Goal: Task Accomplishment & Management: Manage account settings

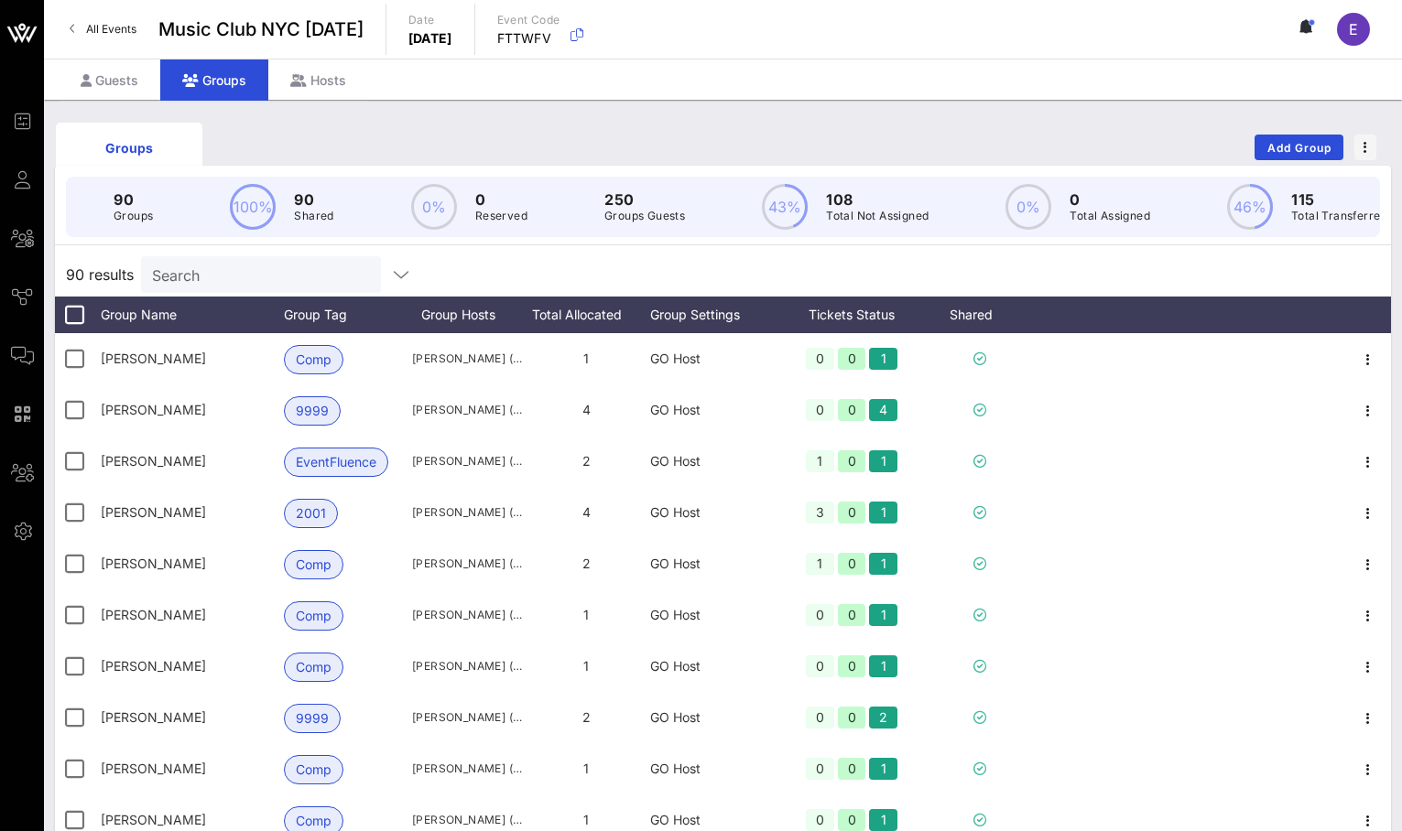
click at [232, 262] on div "Search" at bounding box center [259, 274] width 214 height 37
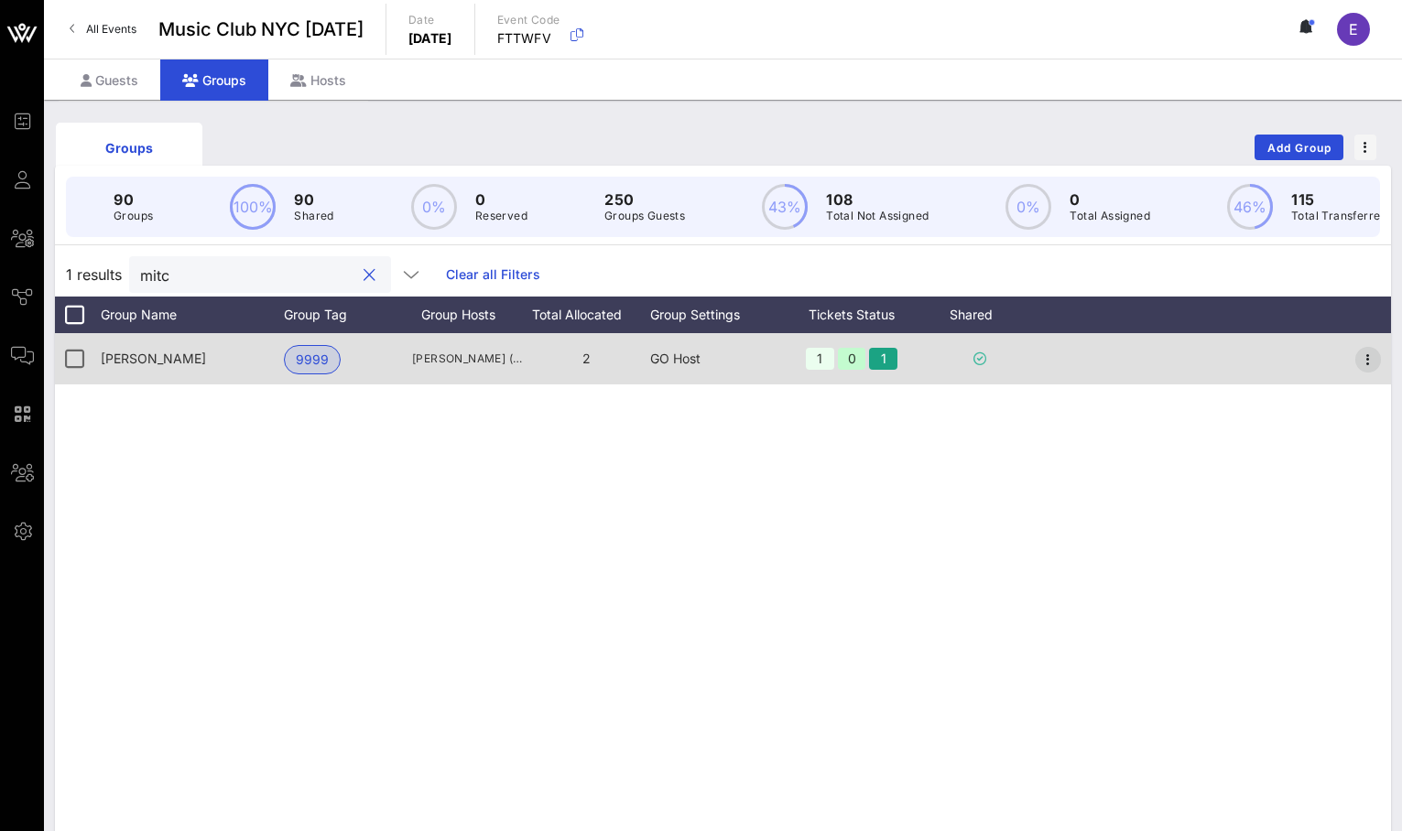
type input "mitc"
click at [1376, 351] on icon "button" at bounding box center [1368, 360] width 22 height 22
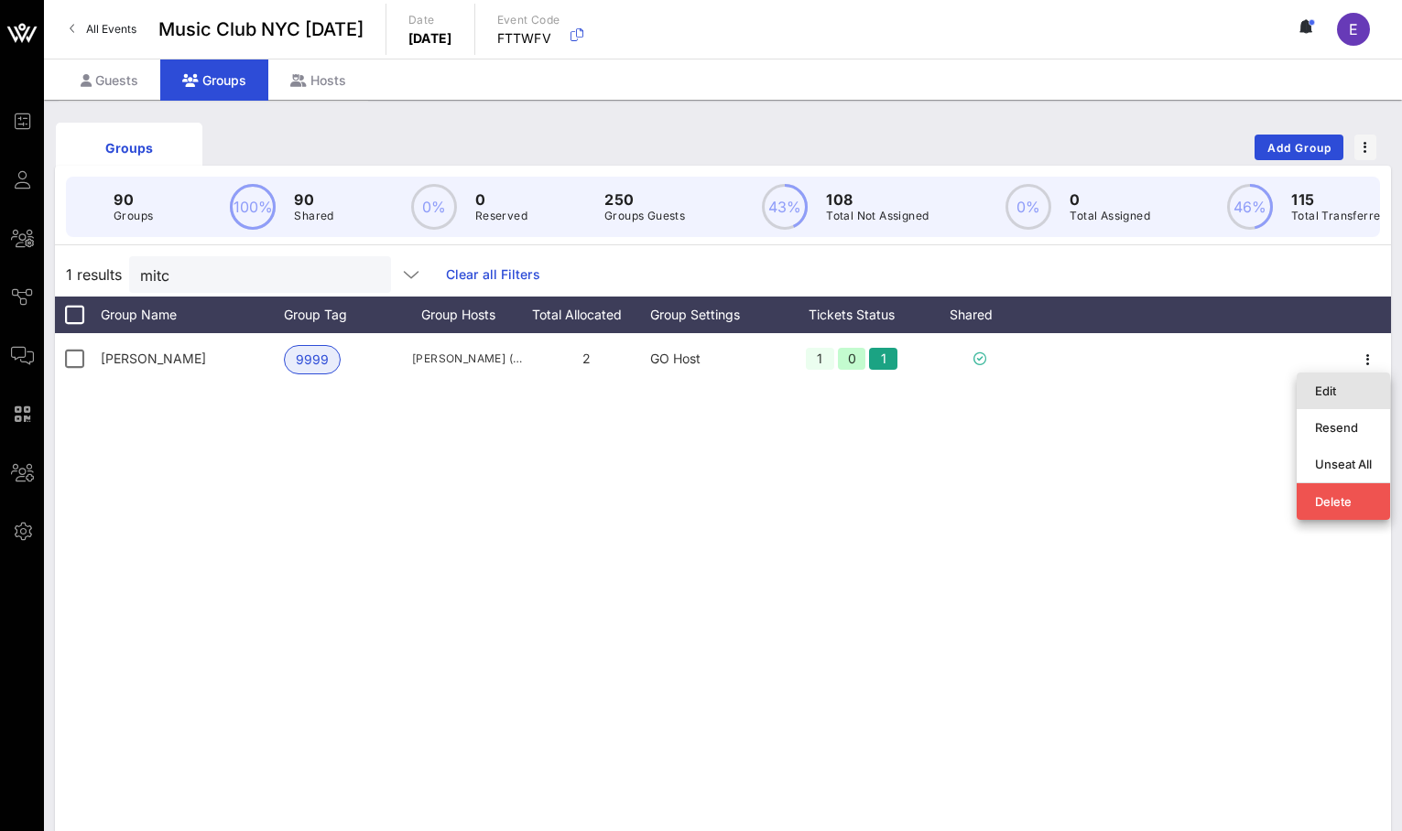
click at [1332, 395] on div "Edit" at bounding box center [1343, 391] width 57 height 15
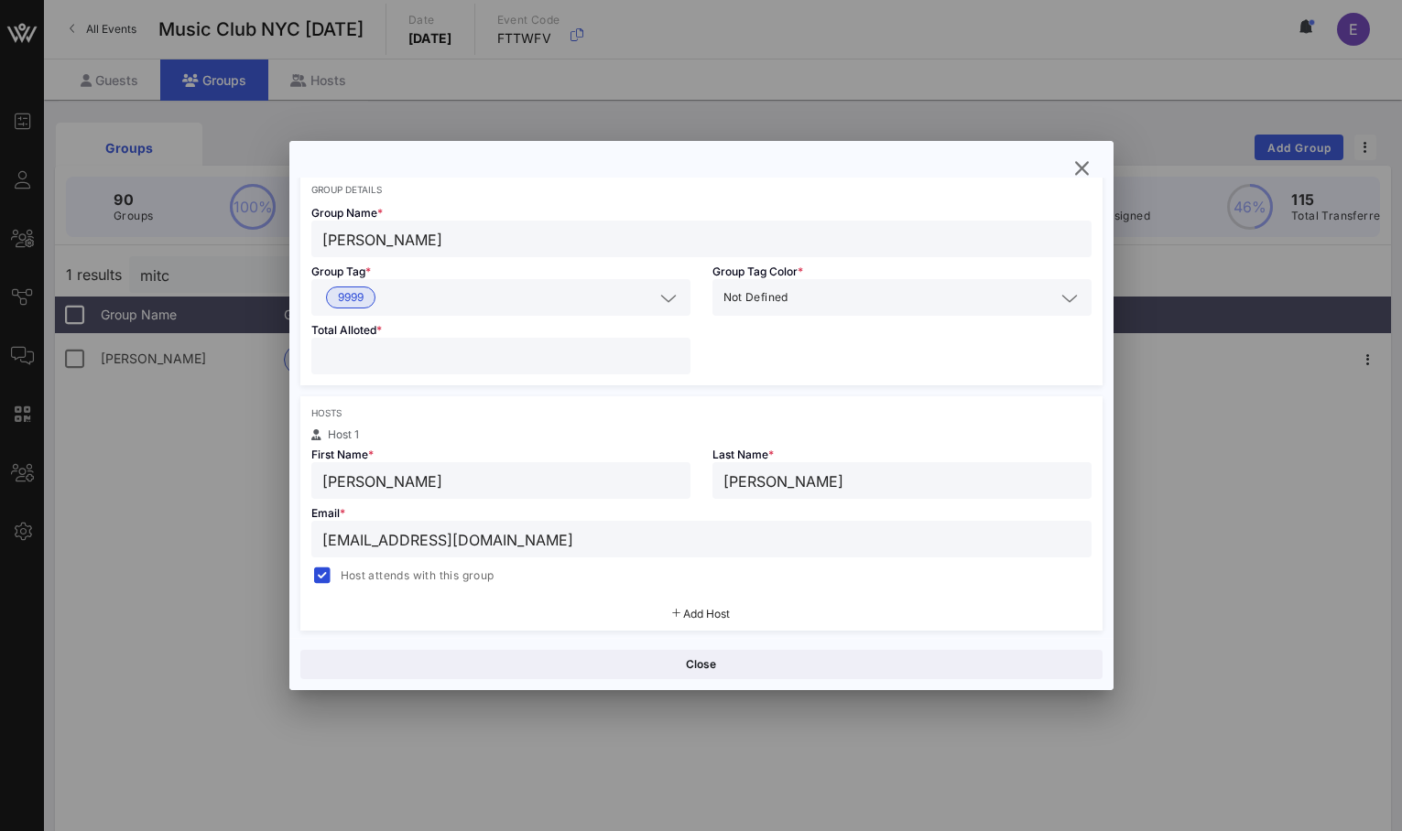
scroll to position [210, 0]
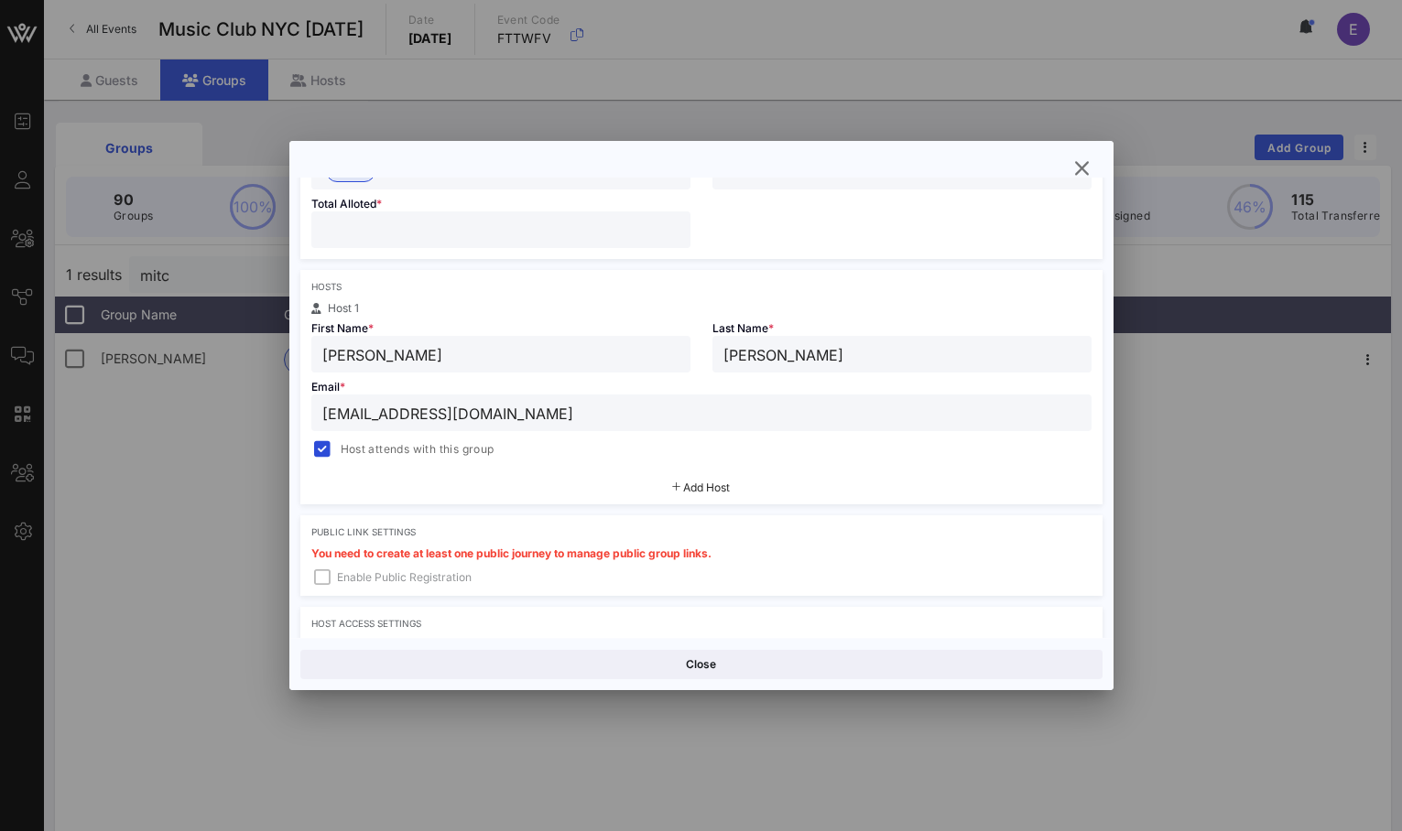
click at [504, 411] on input "[EMAIL_ADDRESS][DOMAIN_NAME]" at bounding box center [701, 413] width 758 height 24
paste input "[PERSON_NAME].[PERSON_NAME]@ubs"
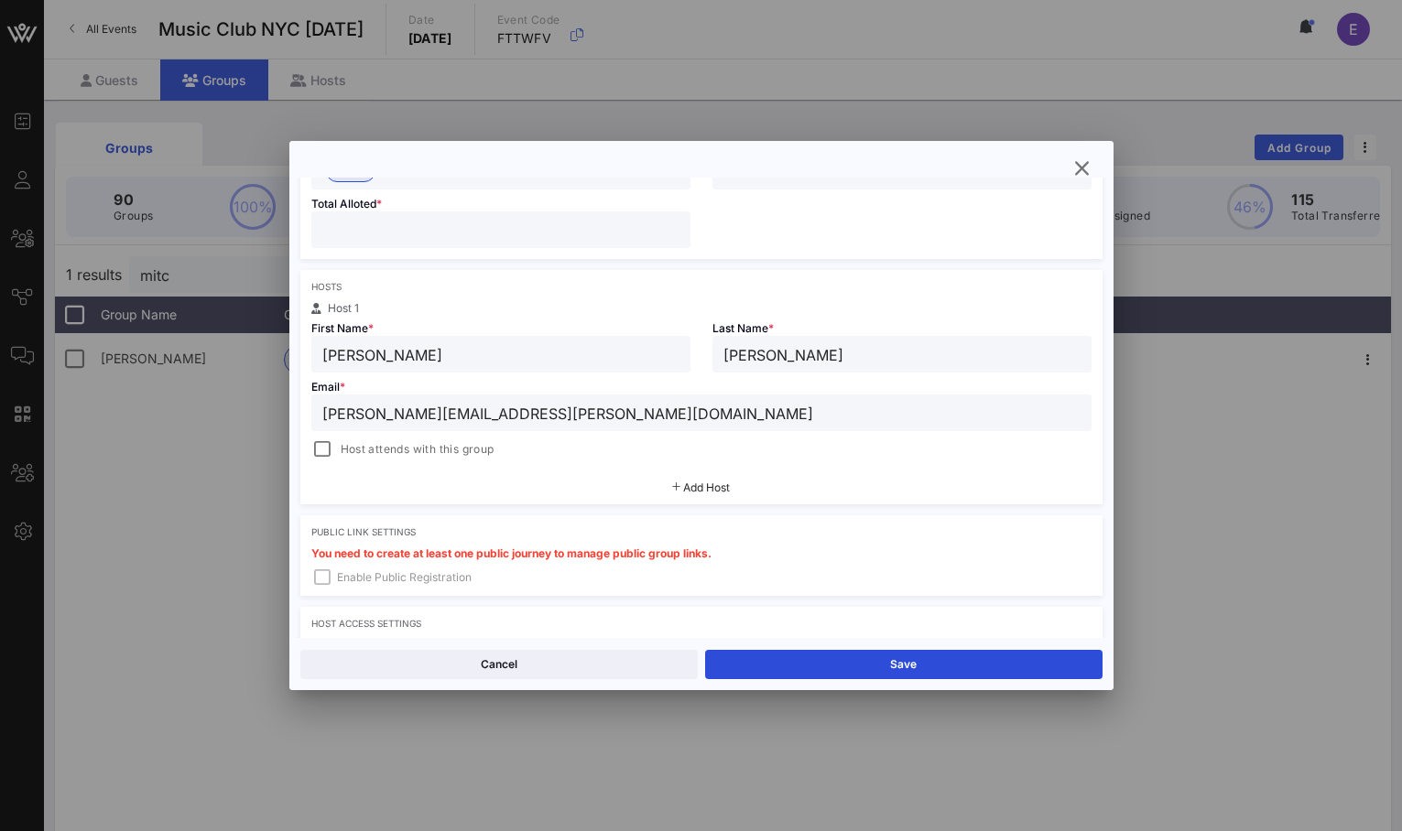
type input "[PERSON_NAME][EMAIL_ADDRESS][PERSON_NAME][DOMAIN_NAME]"
click at [355, 441] on span "Host attends with this group" at bounding box center [418, 449] width 154 height 18
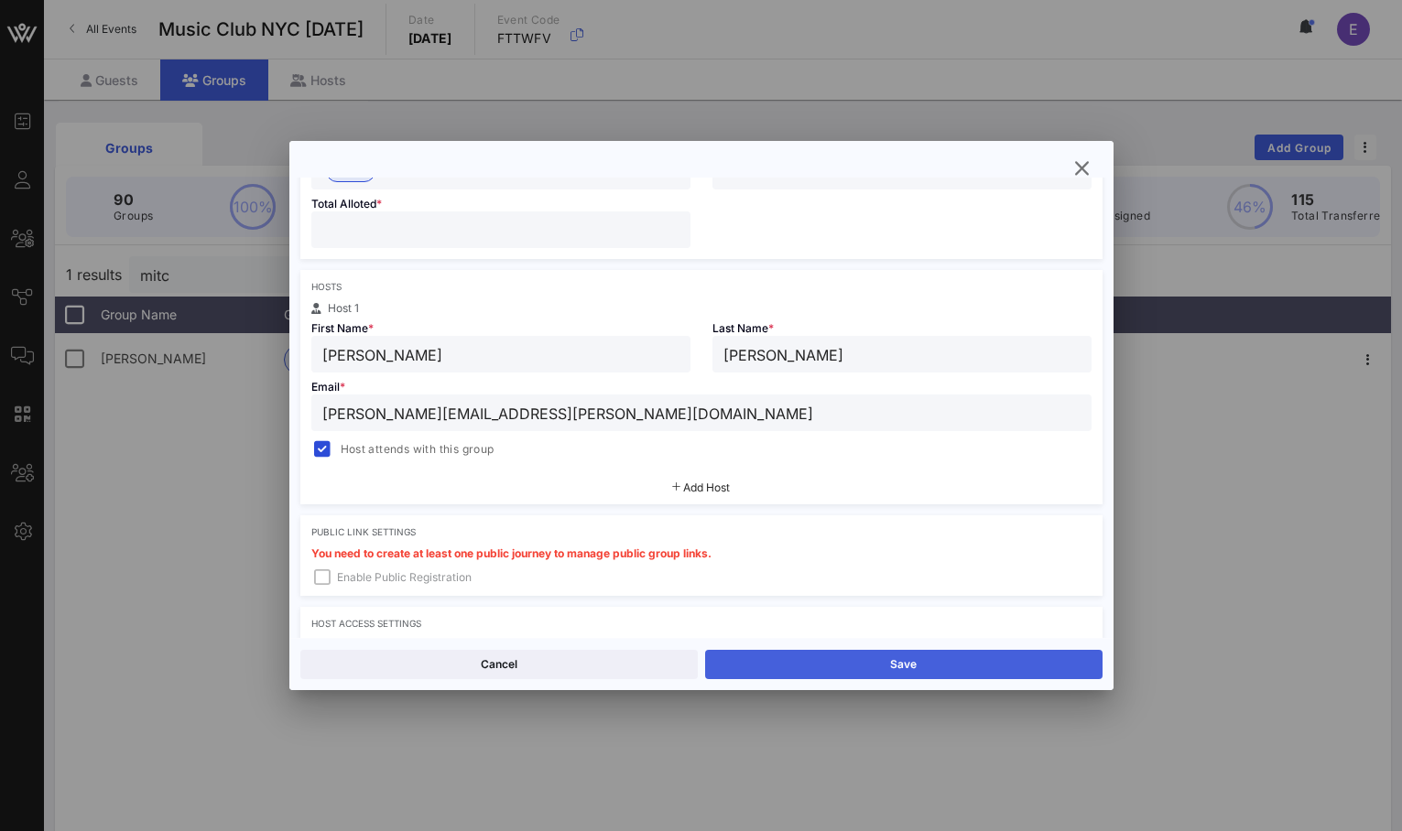
click at [834, 663] on button "Save" at bounding box center [903, 664] width 397 height 29
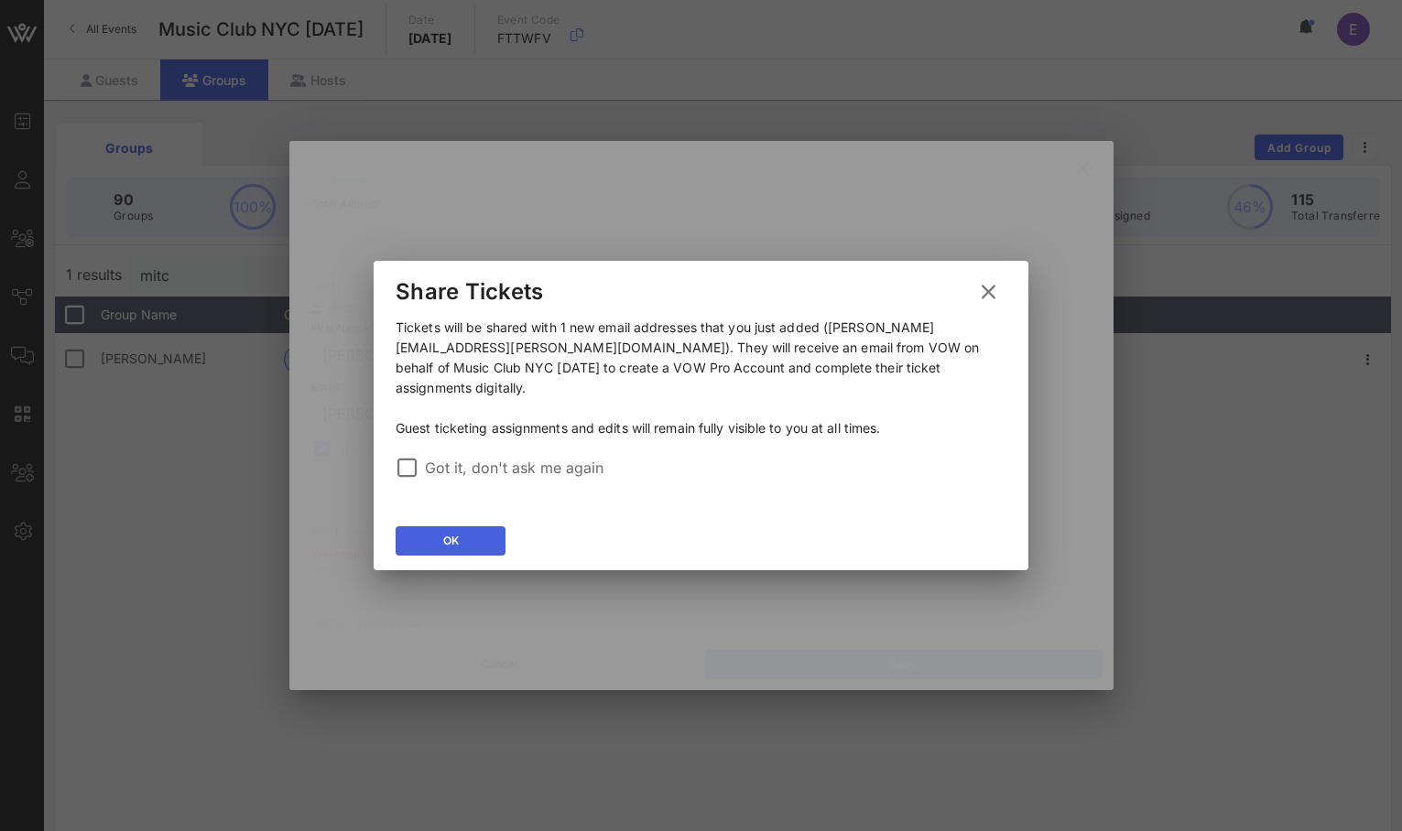
click at [452, 535] on icon at bounding box center [450, 541] width 15 height 13
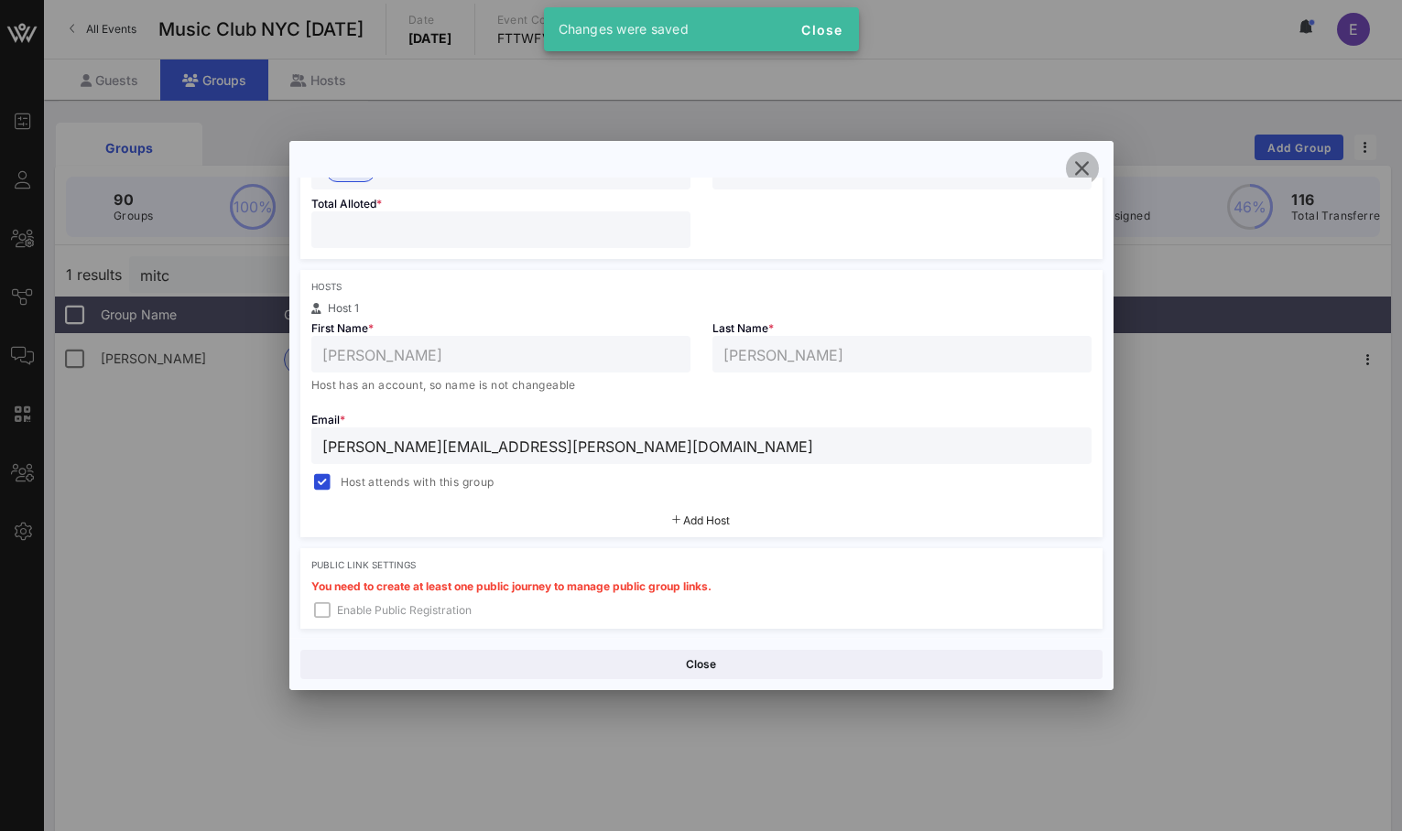
click at [1082, 165] on icon "button" at bounding box center [1082, 168] width 22 height 22
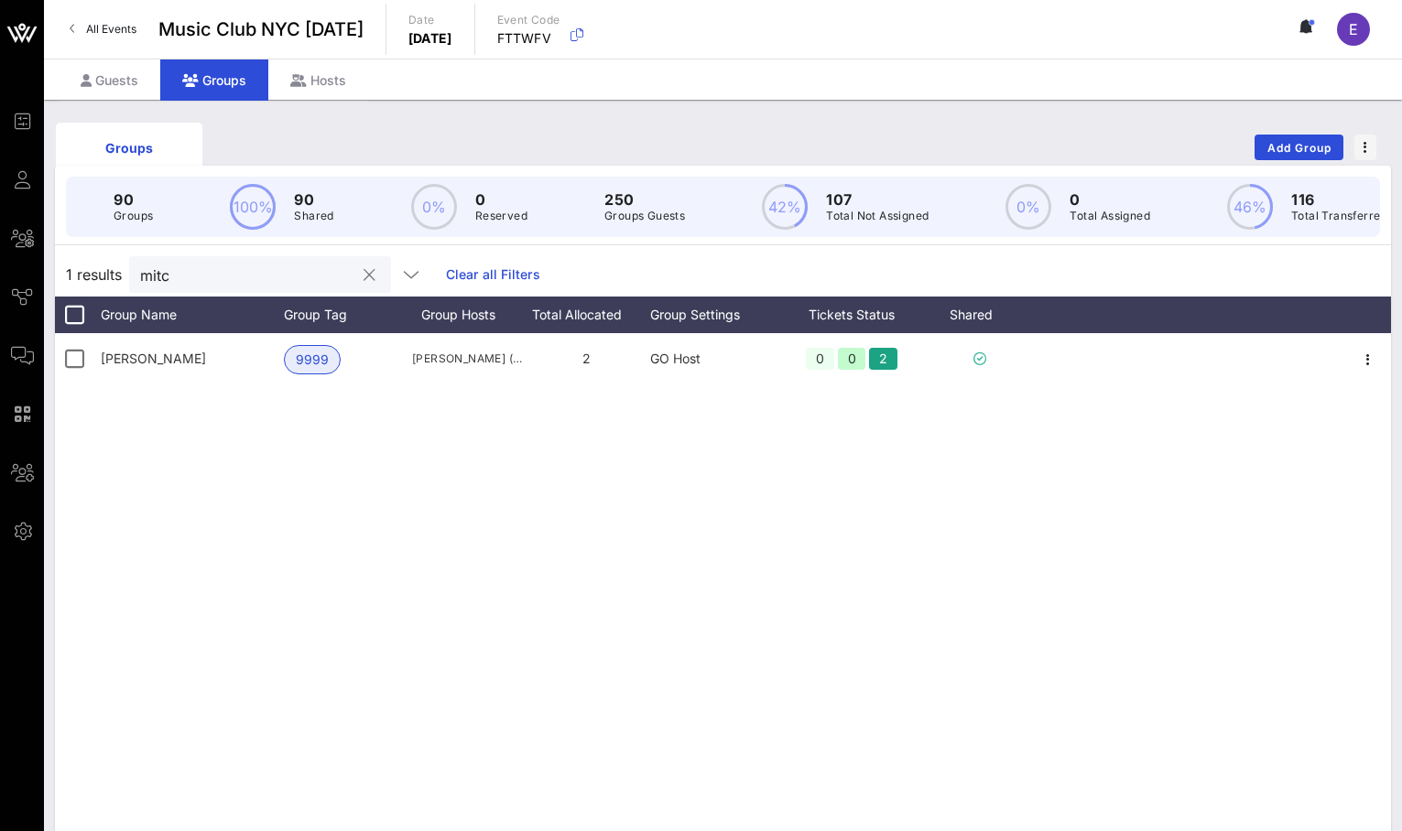
click at [354, 270] on div at bounding box center [367, 276] width 26 height 22
click at [364, 274] on button "clear icon" at bounding box center [370, 275] width 12 height 18
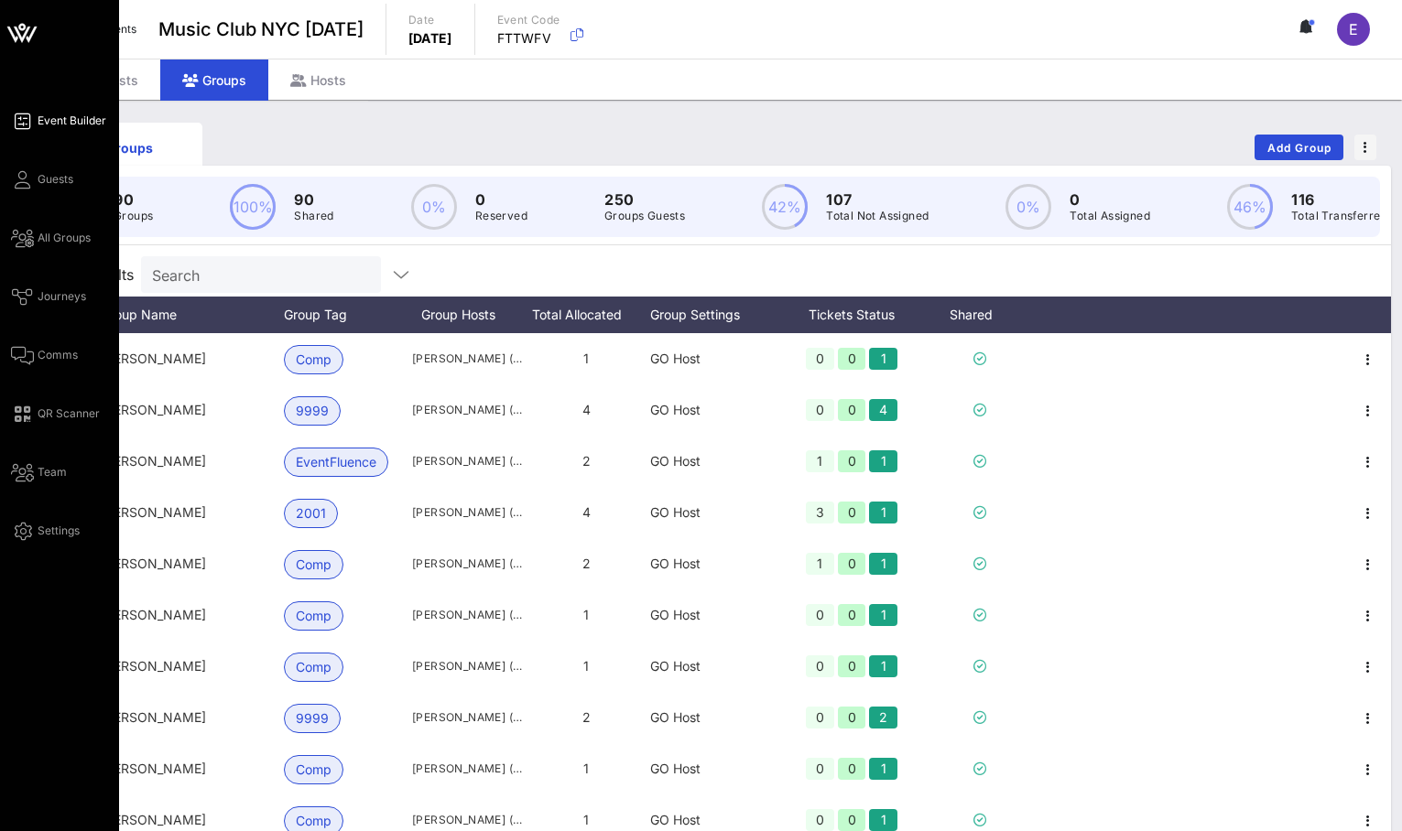
click at [71, 123] on span "Event Builder" at bounding box center [72, 121] width 69 height 16
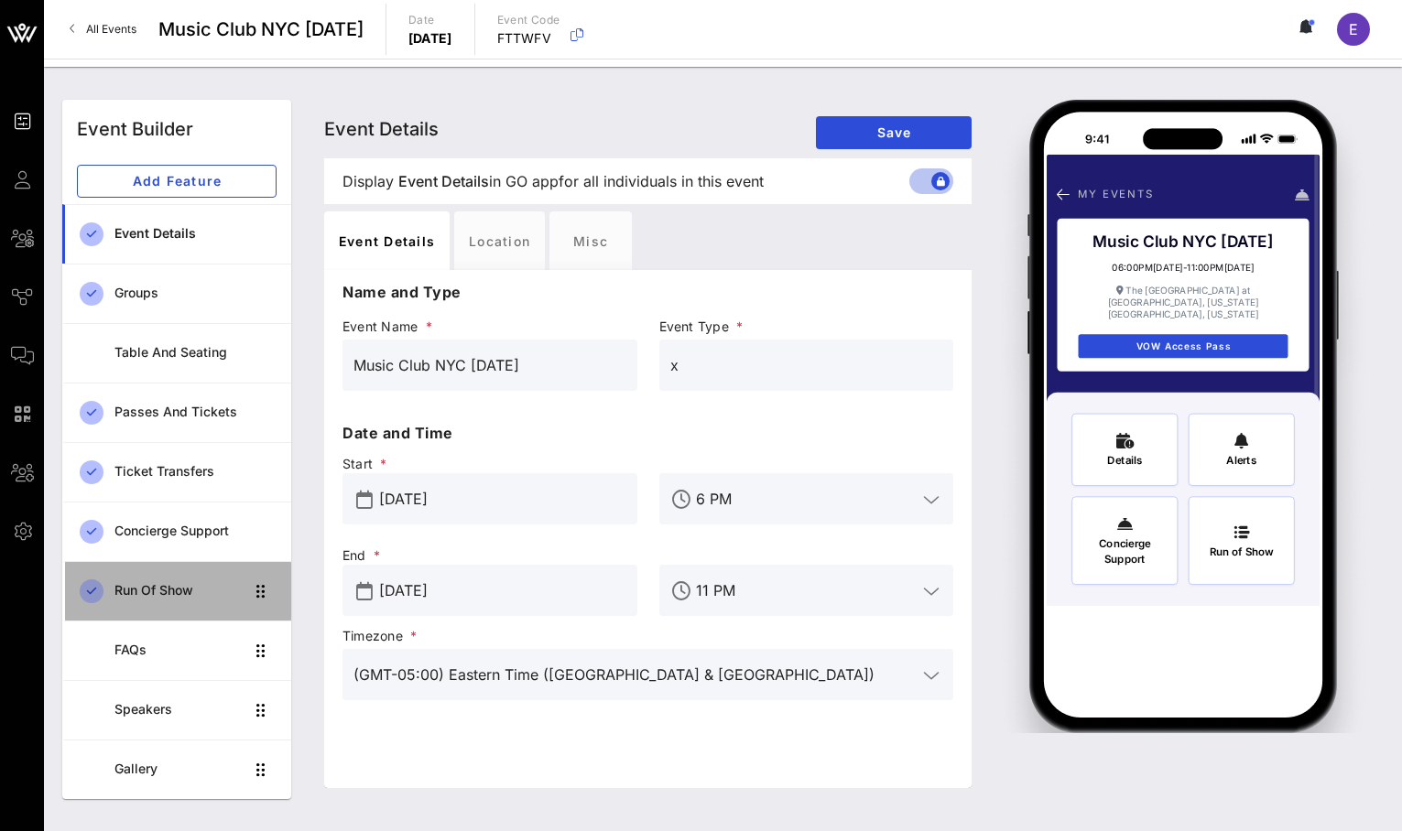
click at [181, 602] on div "Run of Show" at bounding box center [178, 591] width 129 height 38
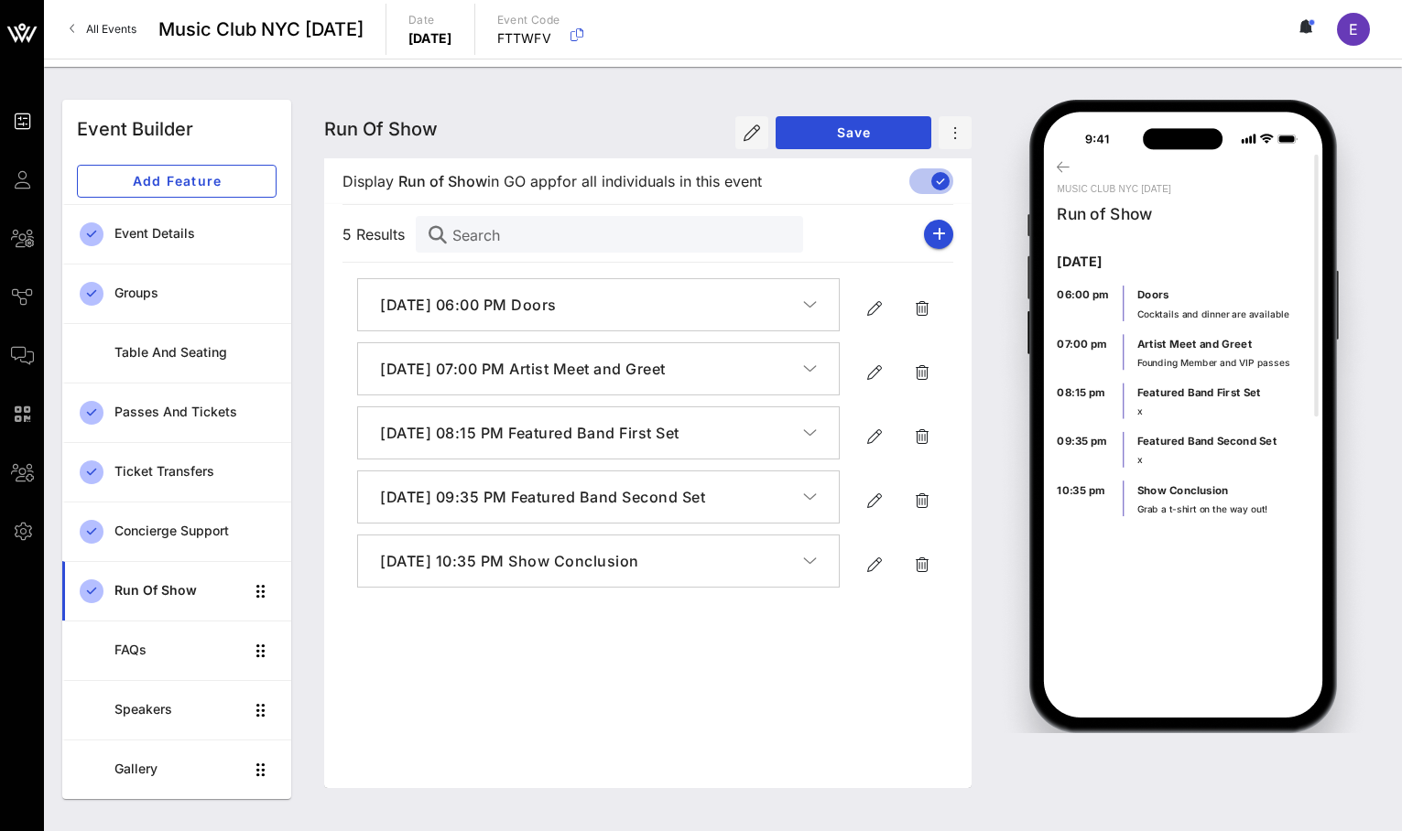
drag, startPoint x: 730, startPoint y: 567, endPoint x: 446, endPoint y: 261, distance: 417.2
click at [446, 261] on form "5 Results Search [DATE] 06:00 PM Doors [DATE] 07:00 PM Artist Meet and Greet [D…" at bounding box center [647, 408] width 611 height 408
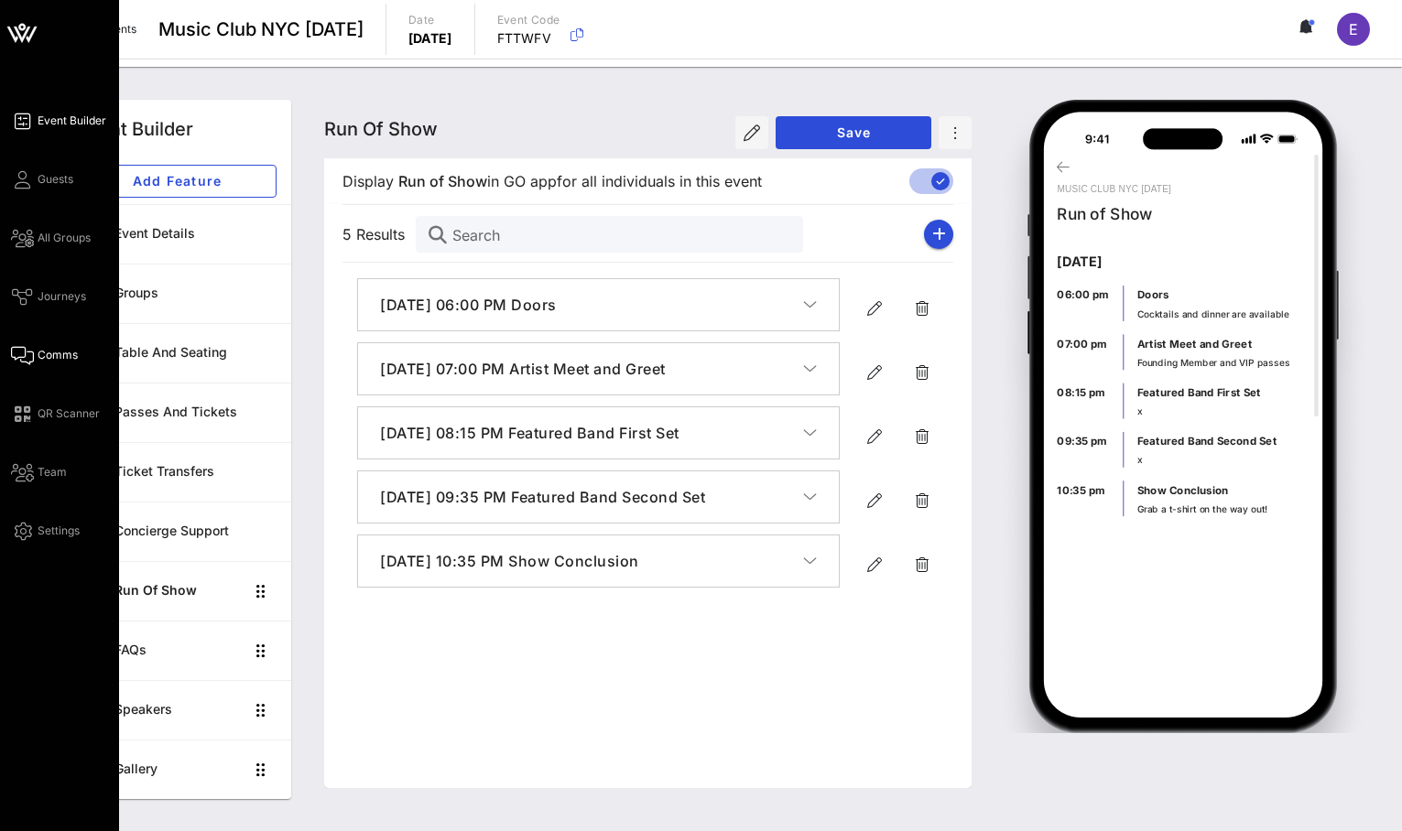
click at [29, 355] on icon at bounding box center [22, 355] width 23 height 3
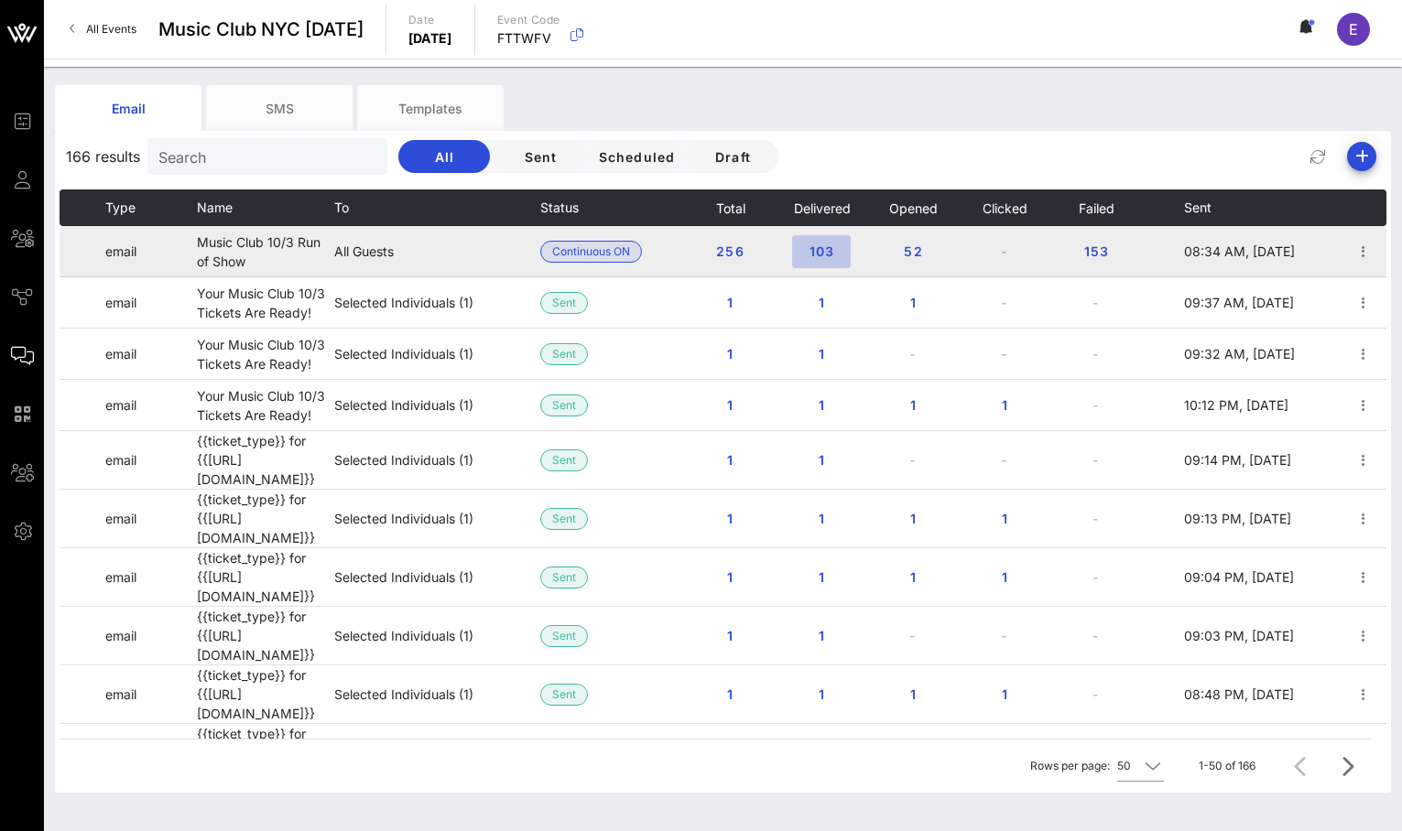
click at [819, 251] on span "103" at bounding box center [821, 252] width 29 height 16
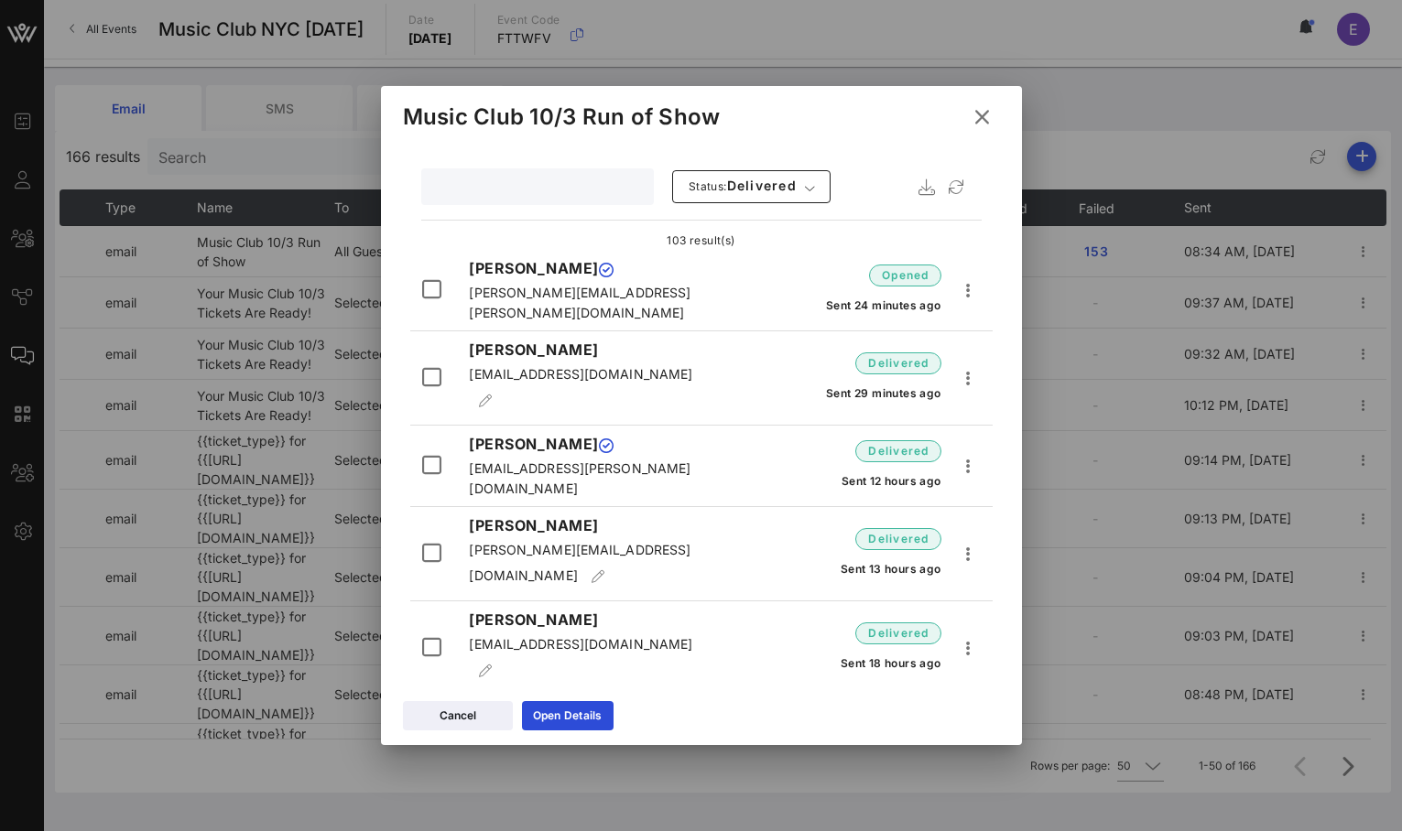
click at [528, 175] on input "text" at bounding box center [535, 187] width 207 height 24
type input "k"
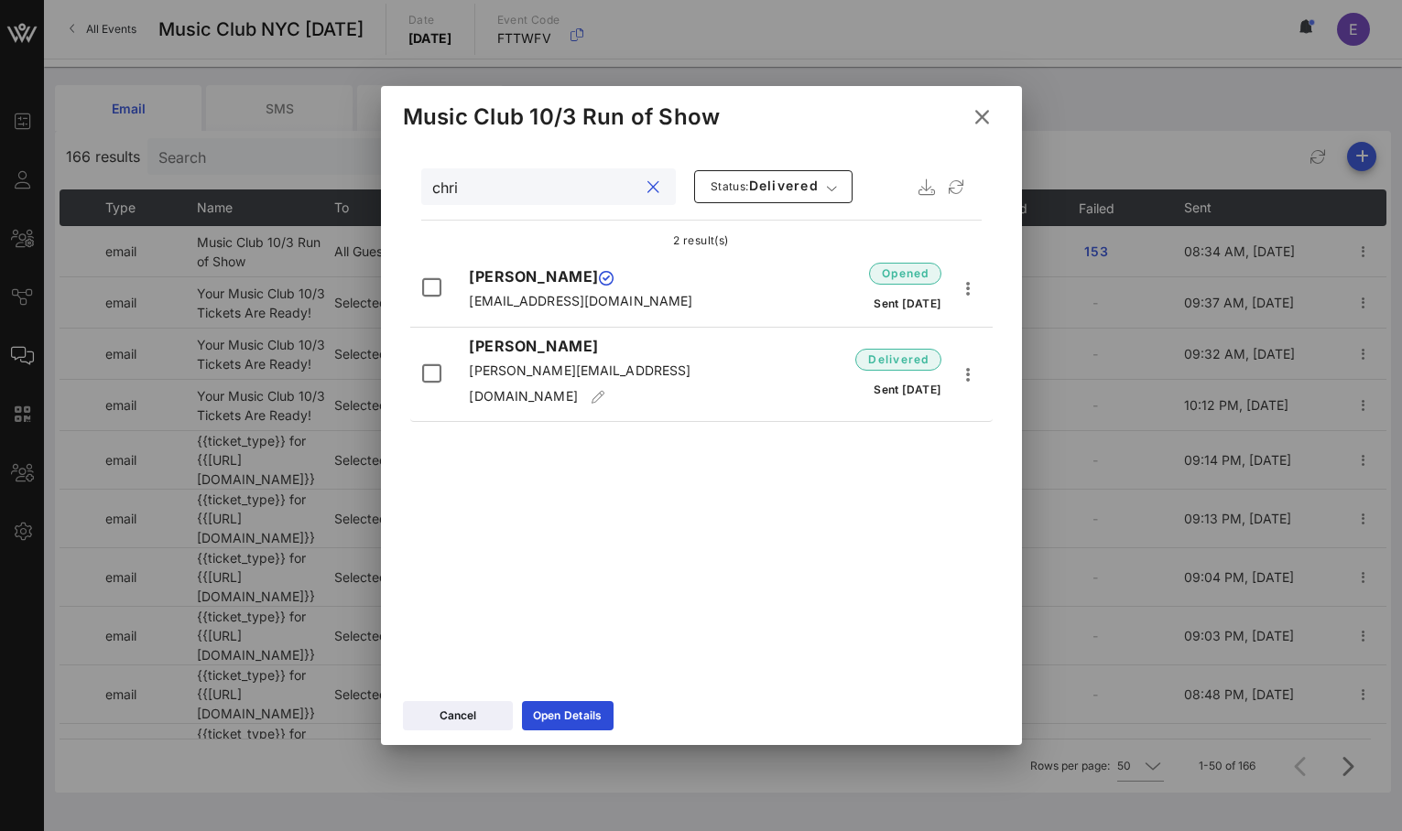
type input "chri"
click at [992, 113] on icon at bounding box center [982, 117] width 32 height 33
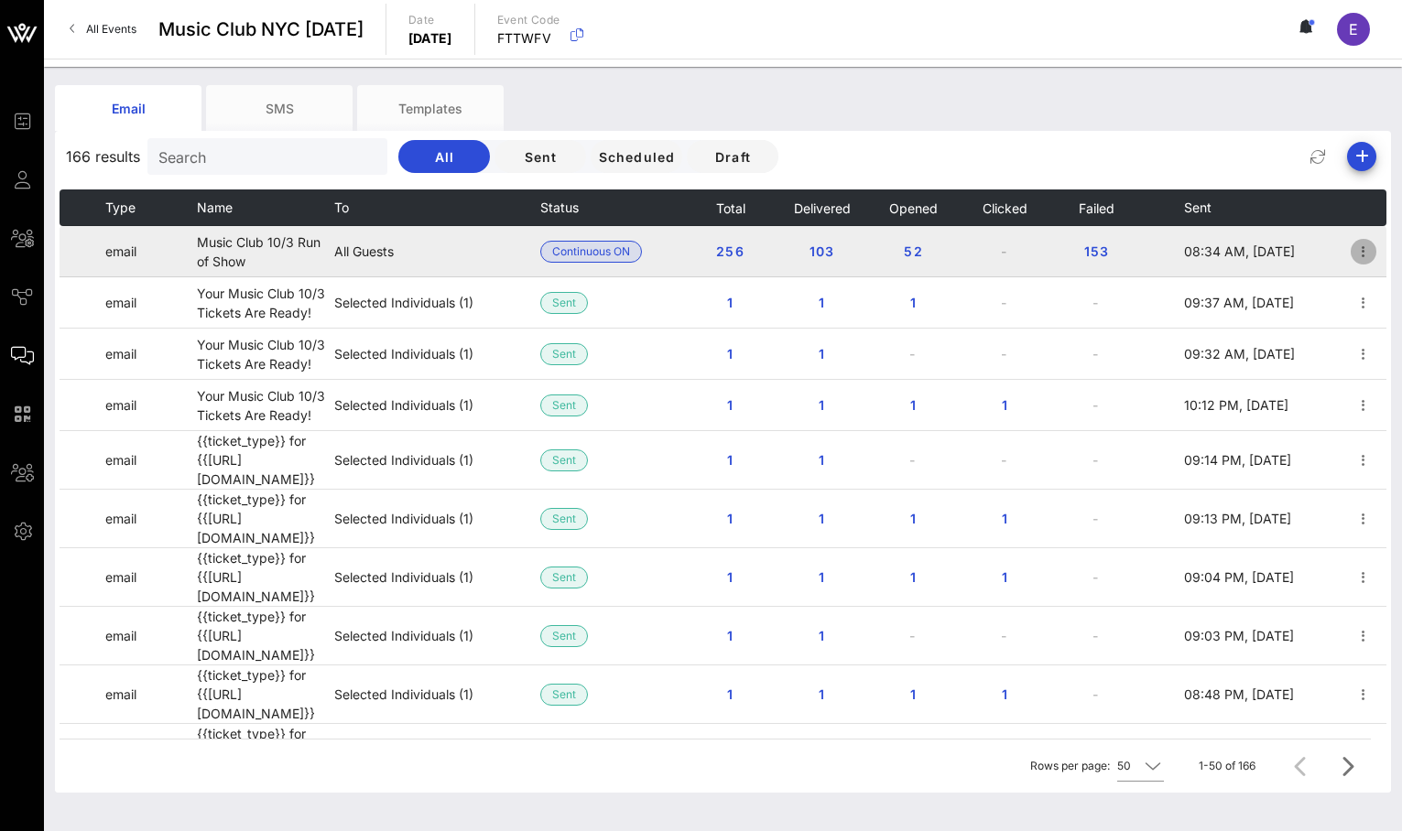
click at [1352, 249] on icon "button" at bounding box center [1363, 252] width 22 height 22
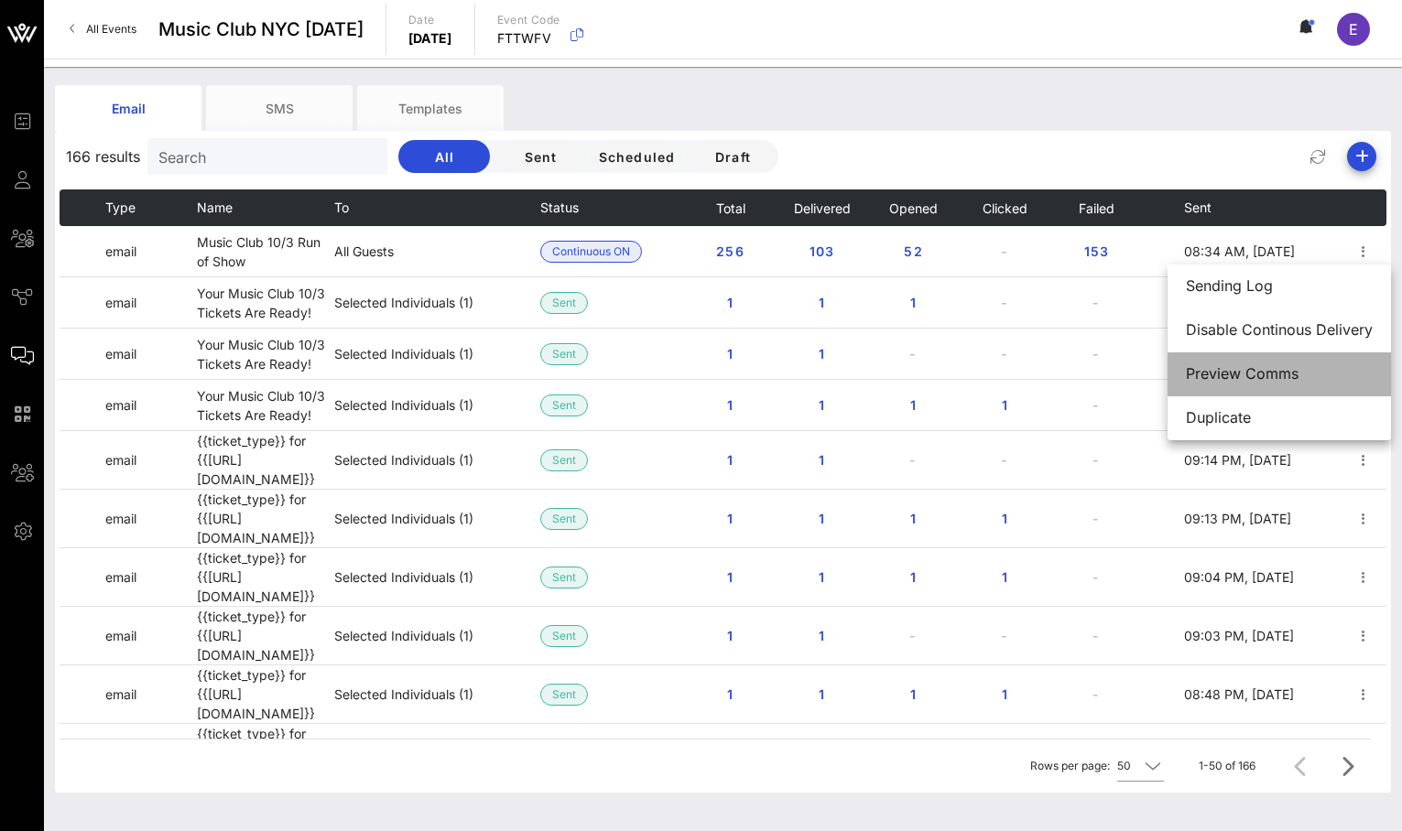
click at [1277, 385] on div "Preview Comms" at bounding box center [1279, 373] width 187 height 39
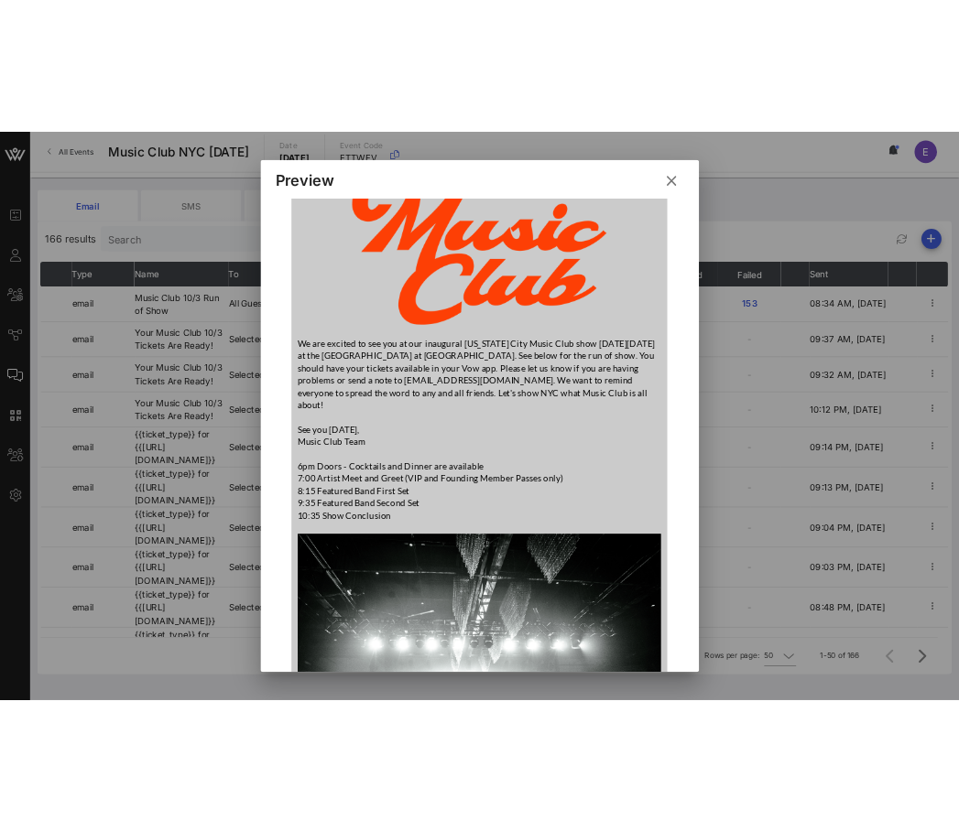
scroll to position [377, 0]
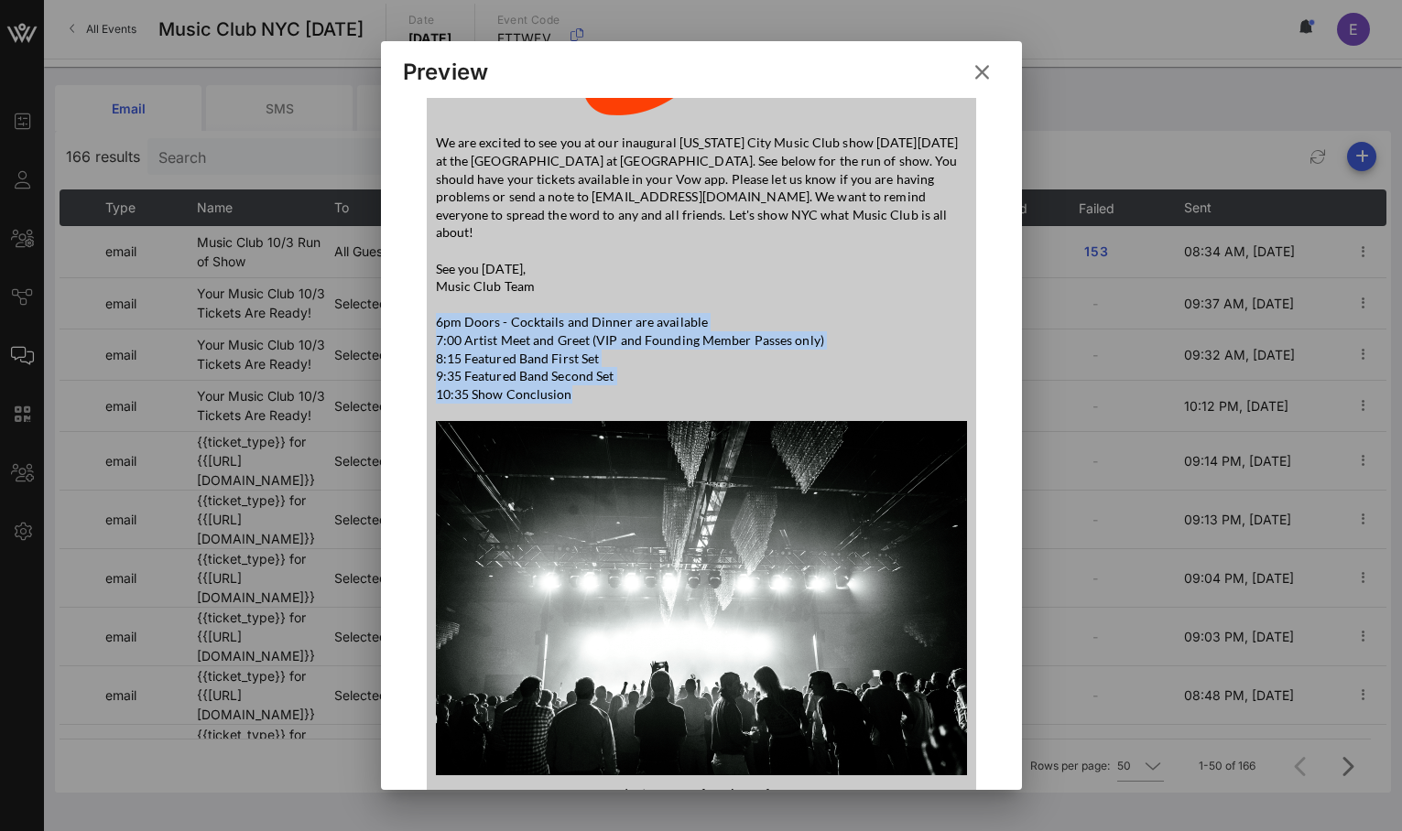
drag, startPoint x: 438, startPoint y: 301, endPoint x: 571, endPoint y: 374, distance: 152.4
click at [571, 374] on p "See you [DATE], Music Club Team 6pm Doors - Cocktails and Dinner are available …" at bounding box center [701, 332] width 531 height 144
copy p "6pm Doors - Cocktails and Dinner are available 7:00 Artist Meet and Greet (VIP …"
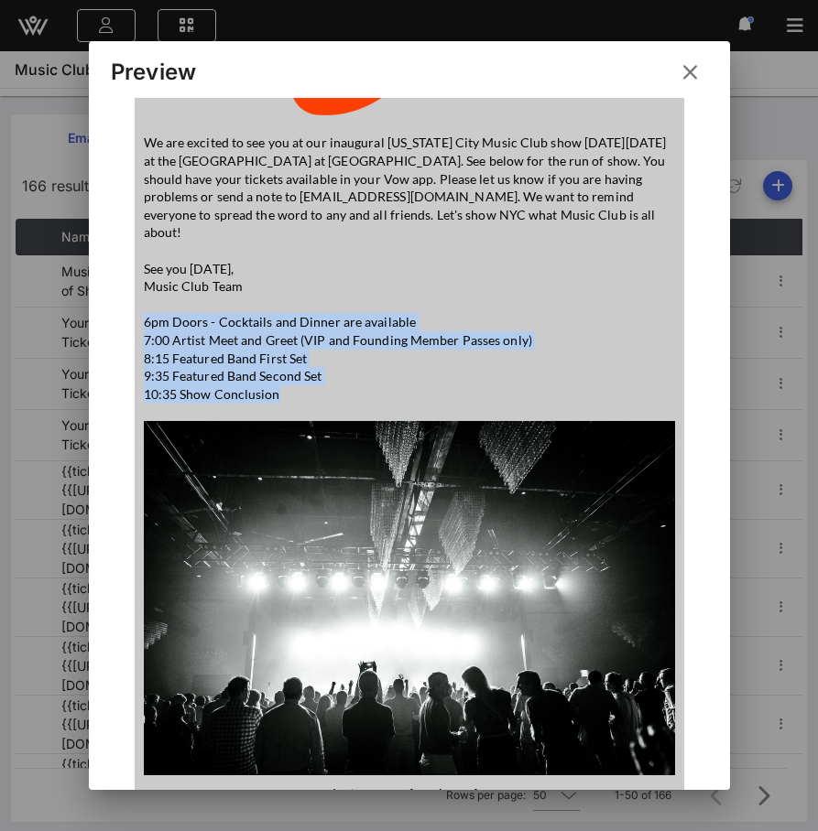
click at [691, 61] on icon at bounding box center [689, 72] width 29 height 27
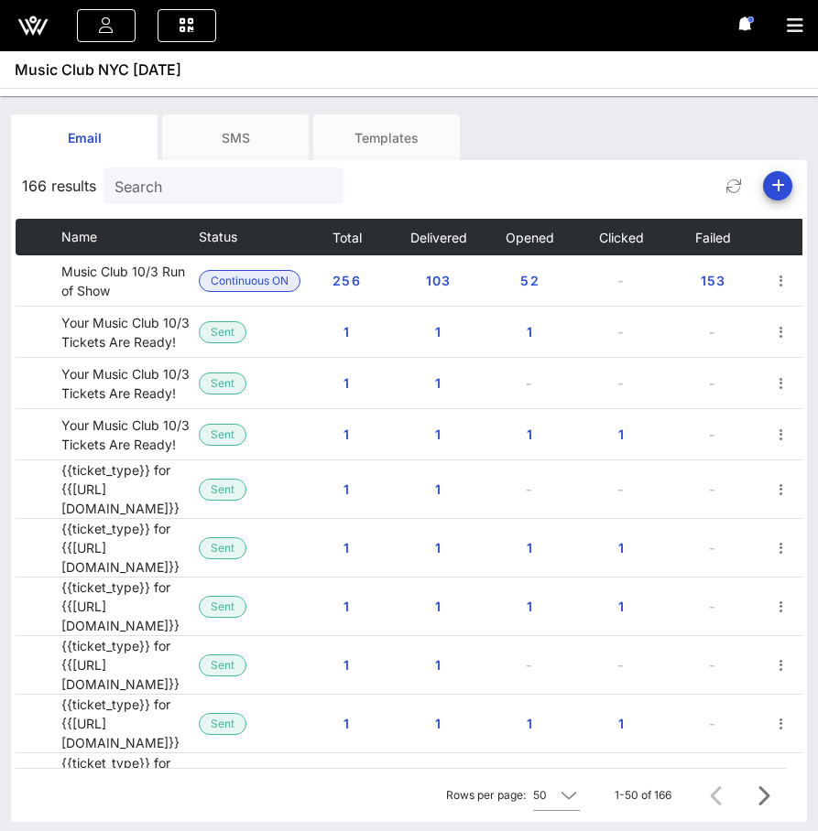
click at [38, 32] on icon at bounding box center [33, 26] width 44 height 44
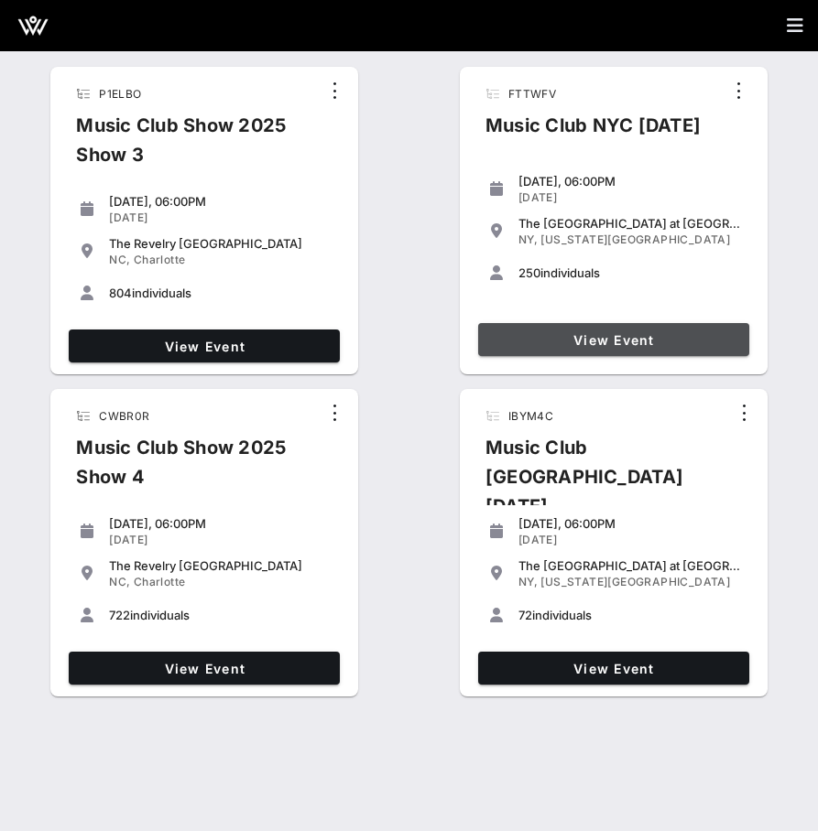
click at [582, 345] on span "View Event" at bounding box center [613, 340] width 256 height 16
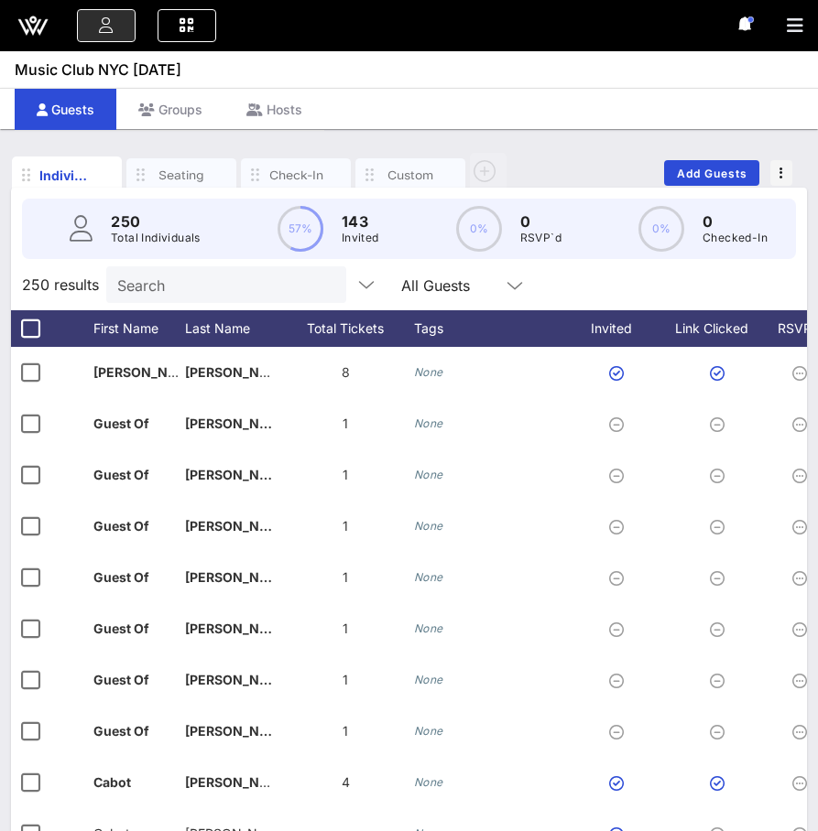
click at [32, 17] on icon at bounding box center [32, 19] width 6 height 6
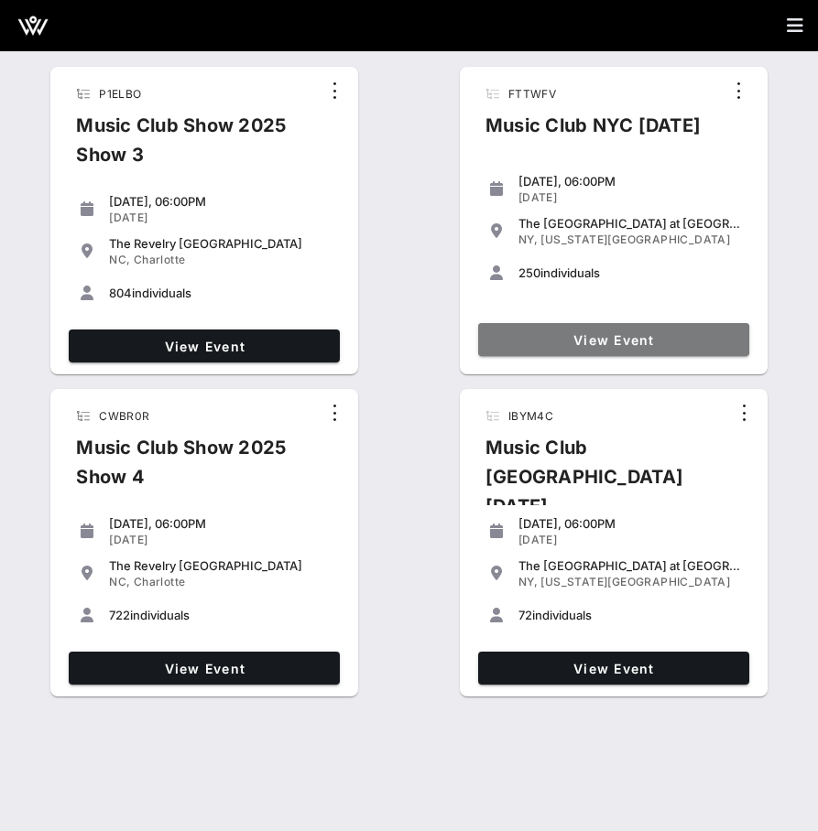
click at [552, 338] on span "View Event" at bounding box center [613, 340] width 256 height 16
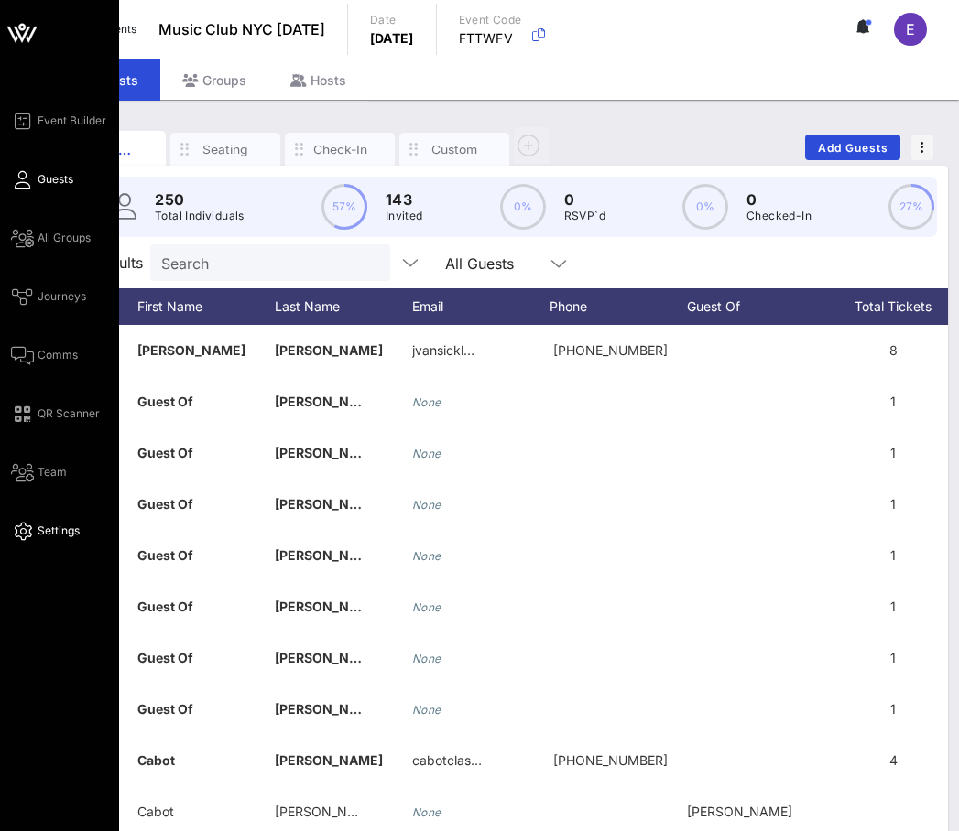
click at [32, 525] on link "Settings" at bounding box center [45, 531] width 69 height 22
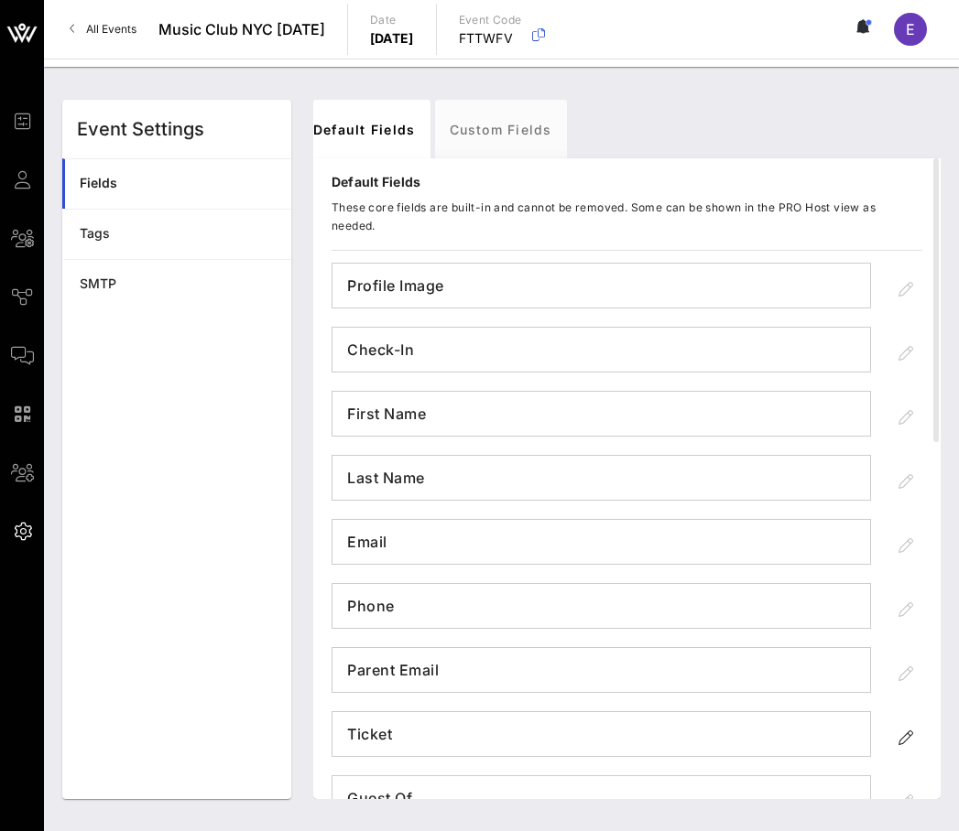
click at [912, 24] on span "E" at bounding box center [910, 29] width 9 height 18
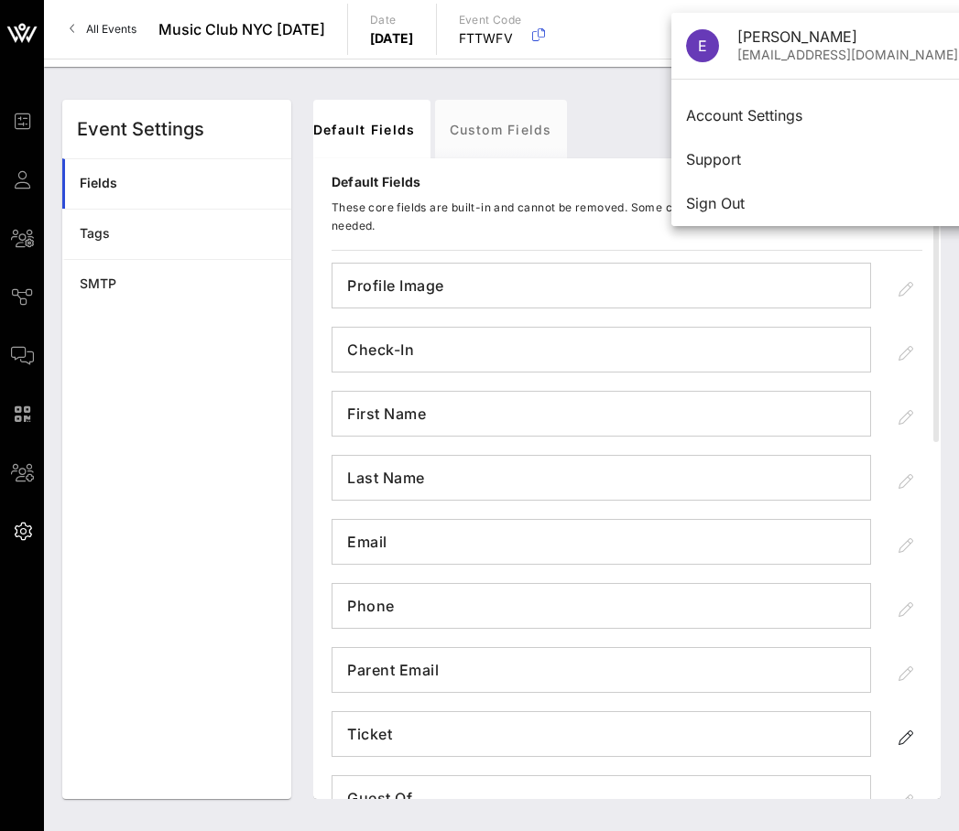
click at [613, 93] on div "Default Fields Custom Fields Default Fields These core fields are built-in and …" at bounding box center [626, 450] width 649 height 722
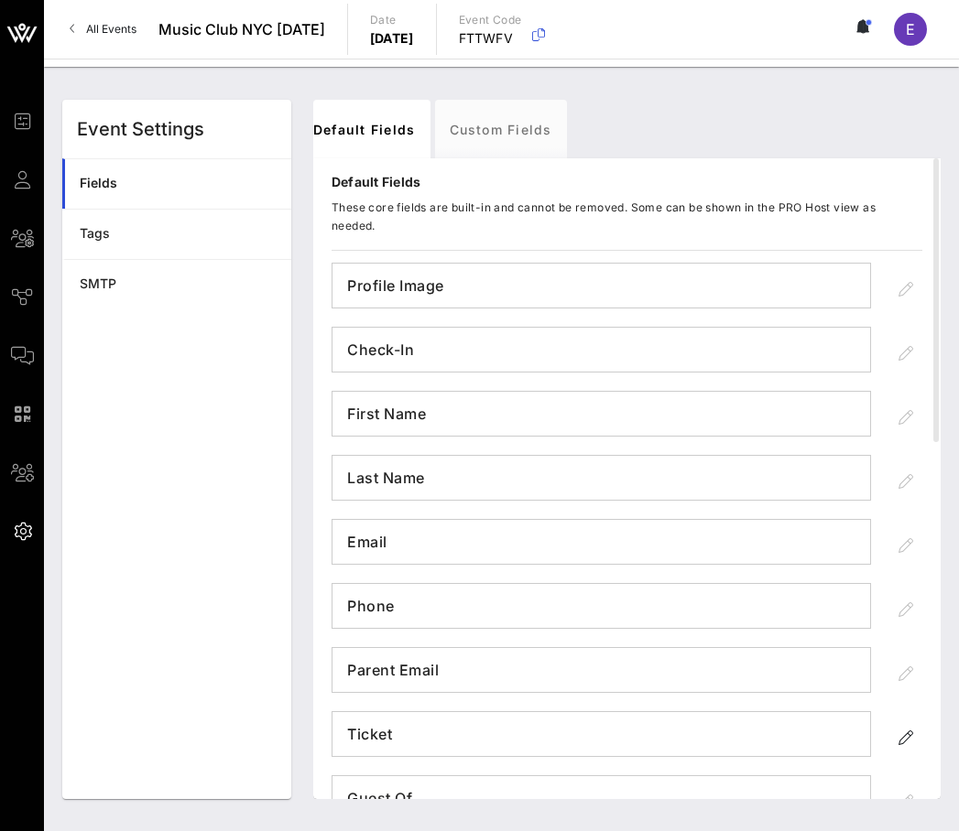
click at [134, 27] on span "All Events" at bounding box center [111, 29] width 50 height 14
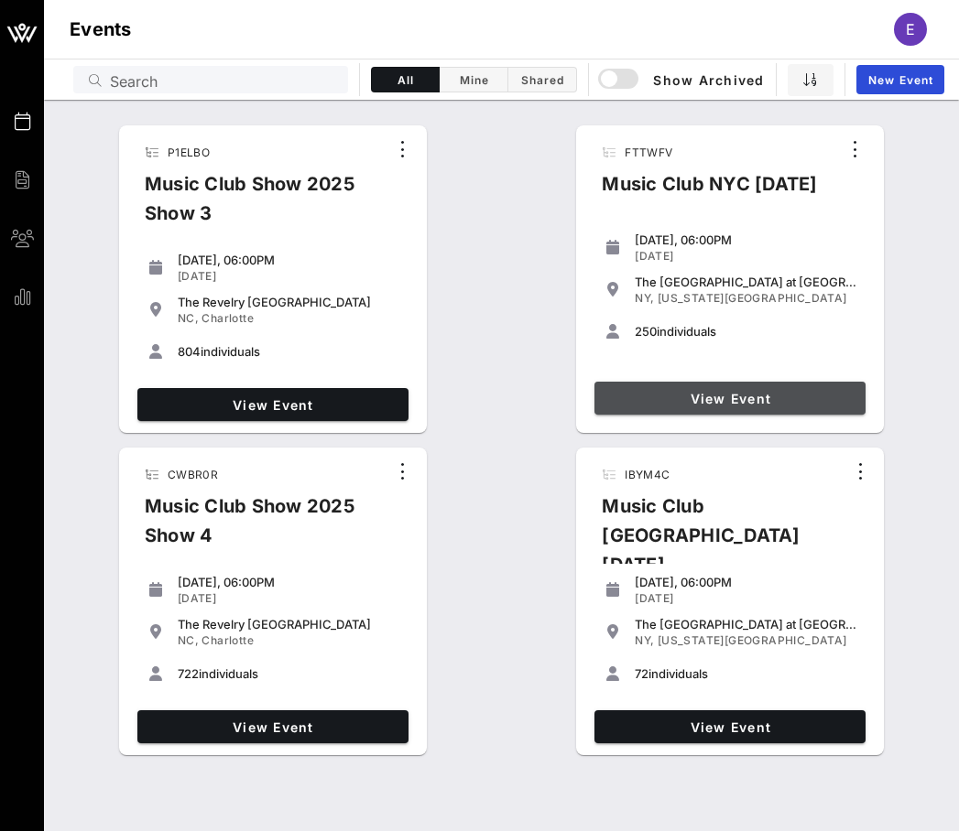
click at [674, 383] on link "View Event" at bounding box center [729, 398] width 271 height 33
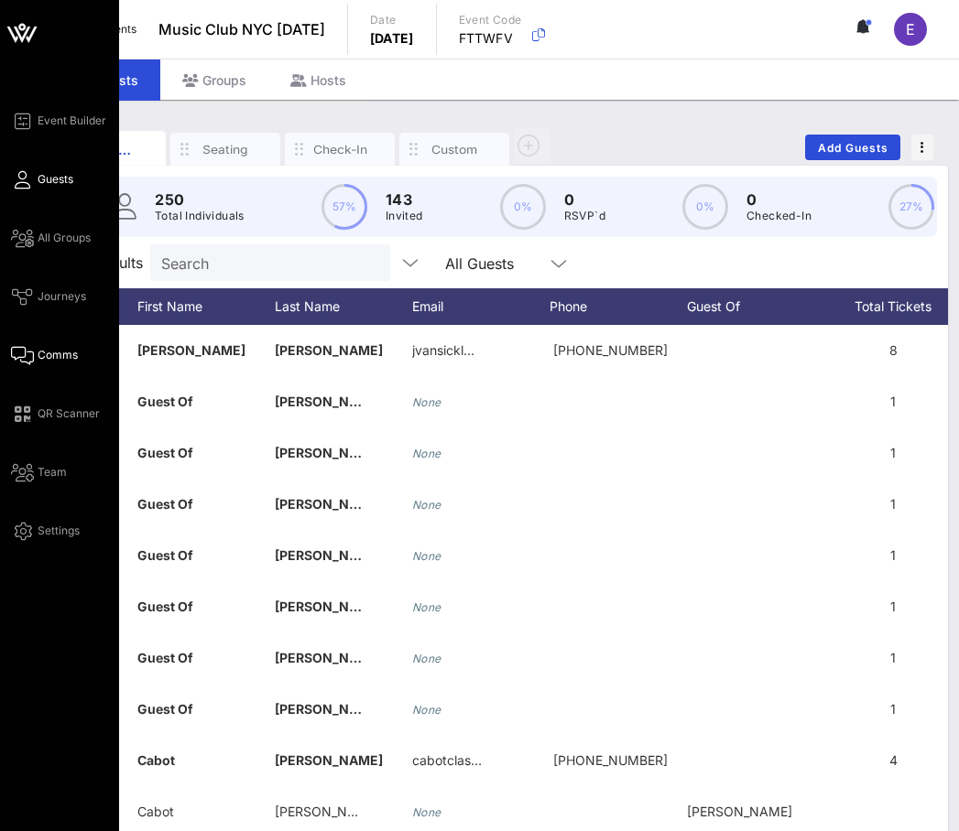
click at [52, 364] on link "Comms" at bounding box center [44, 355] width 67 height 22
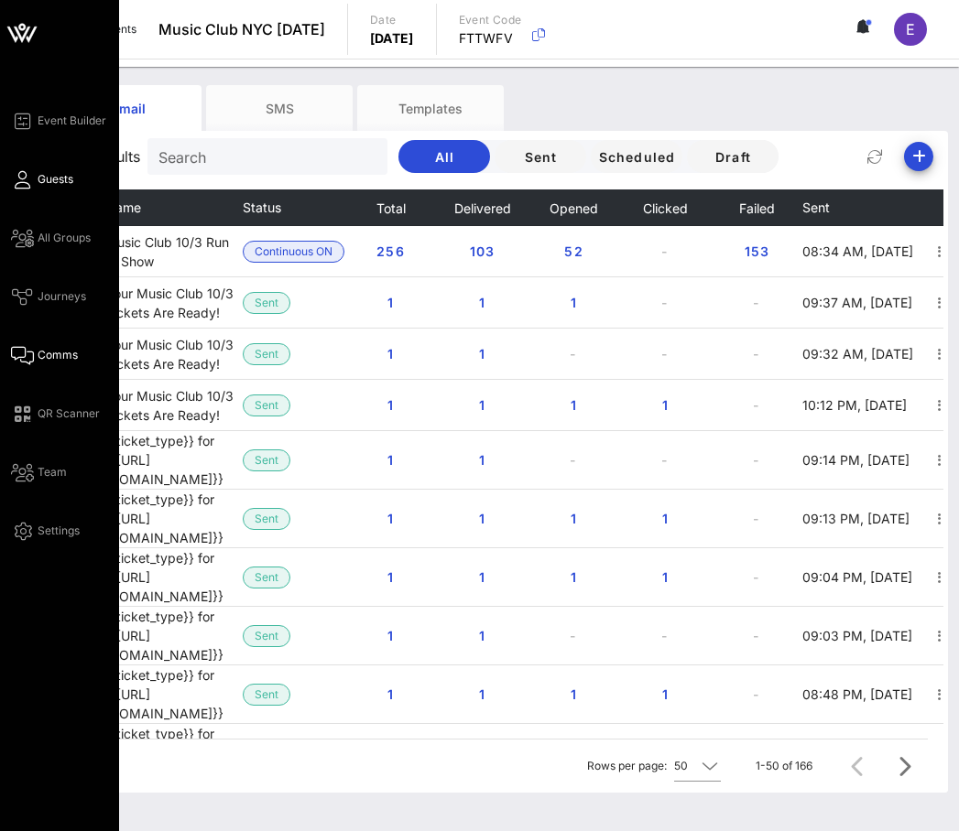
click at [42, 176] on span "Guests" at bounding box center [56, 179] width 36 height 16
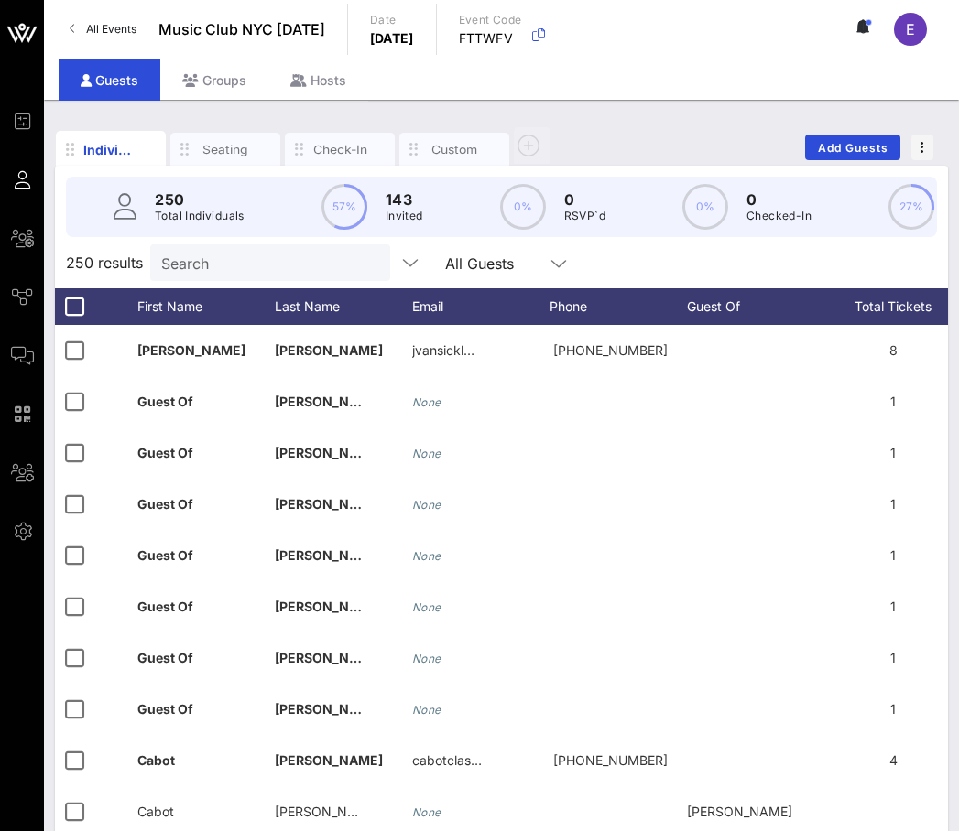
click at [234, 268] on input "Search" at bounding box center [268, 263] width 214 height 24
click at [223, 90] on div "Groups" at bounding box center [214, 80] width 108 height 41
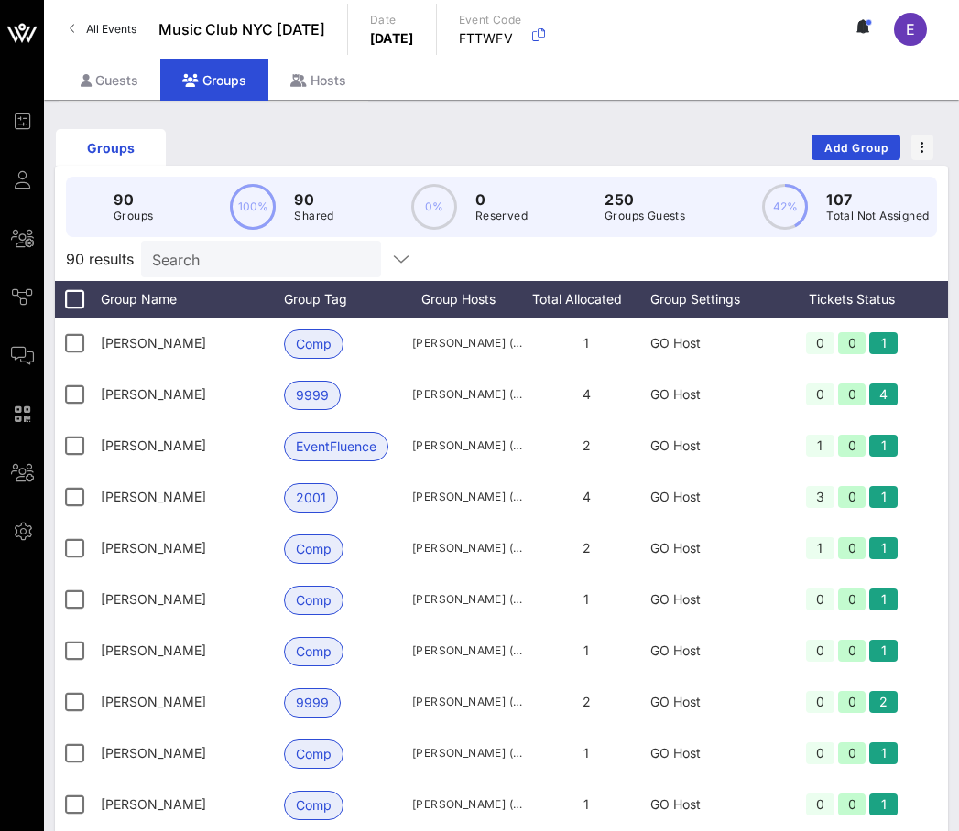
click at [220, 269] on input "Search" at bounding box center [259, 259] width 214 height 24
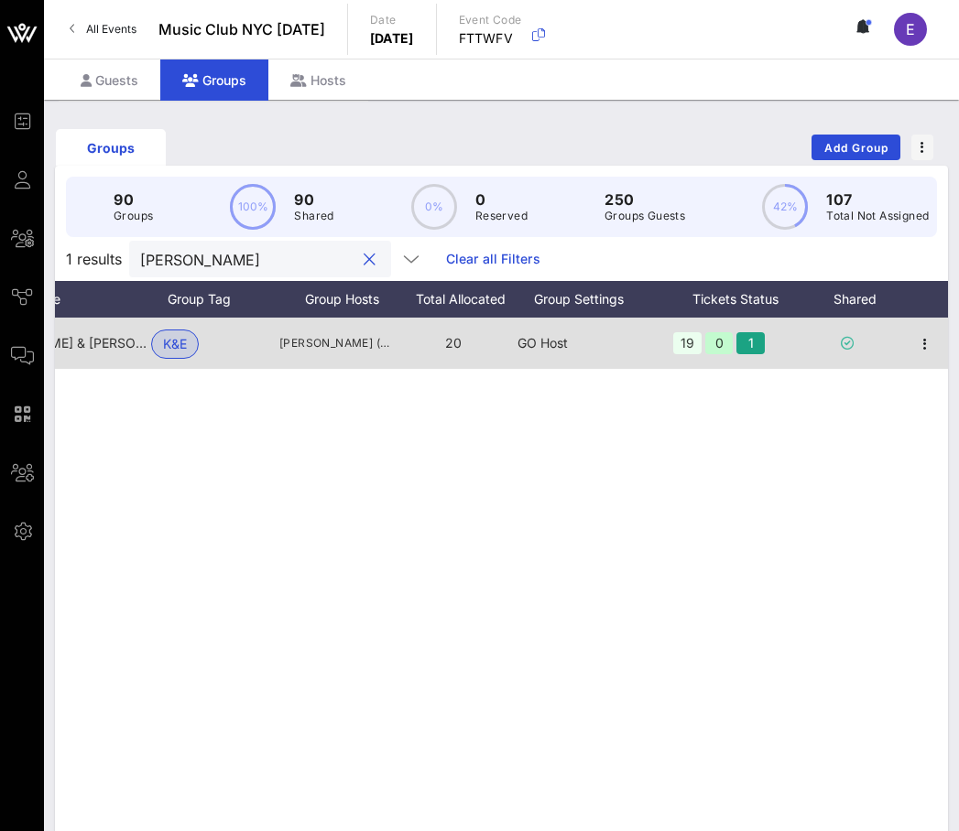
scroll to position [0, 133]
type input "[PERSON_NAME]"
click at [924, 342] on icon "button" at bounding box center [925, 344] width 22 height 22
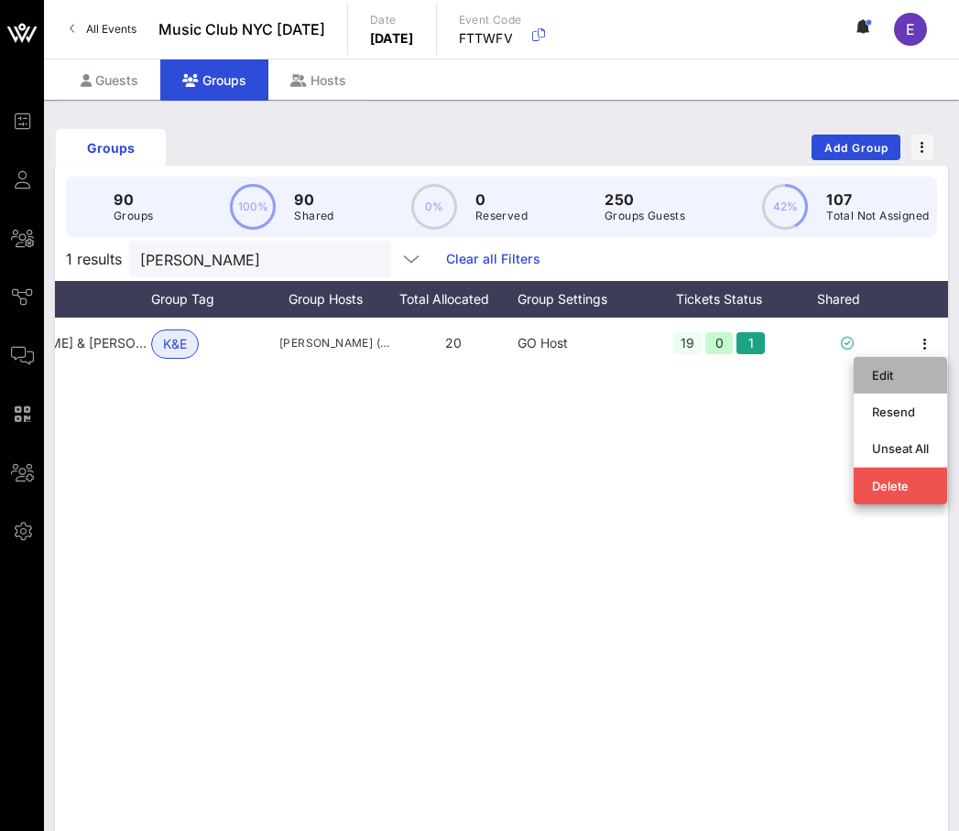
click at [900, 373] on div "Edit" at bounding box center [900, 375] width 57 height 15
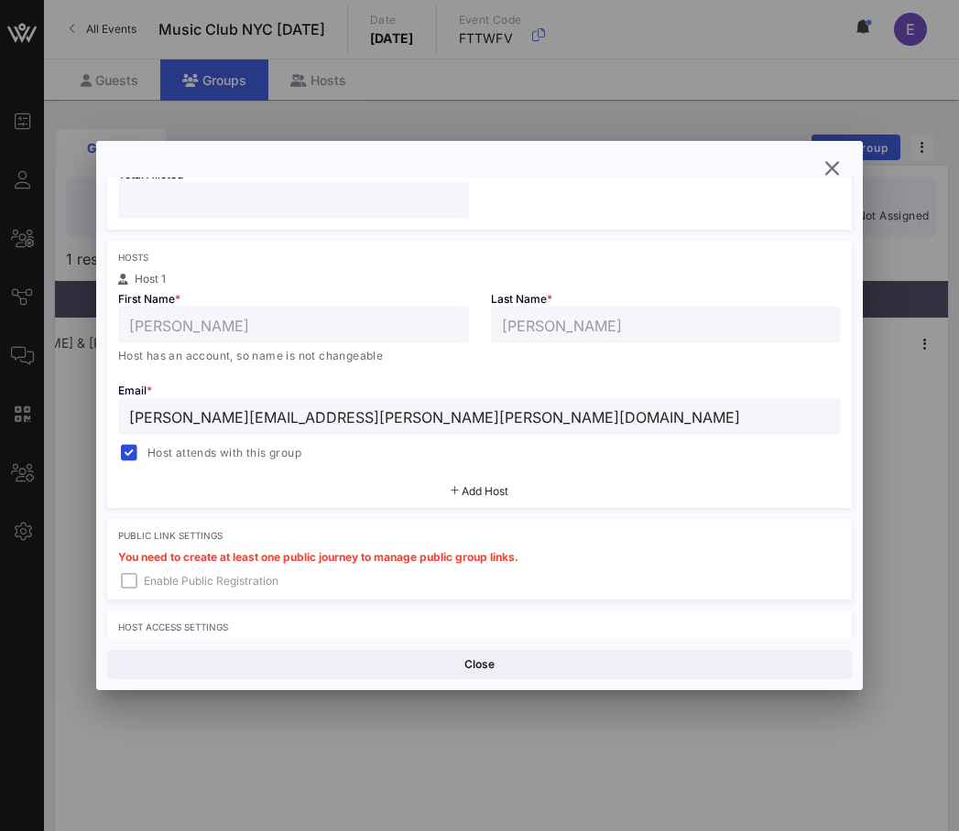
scroll to position [0, 0]
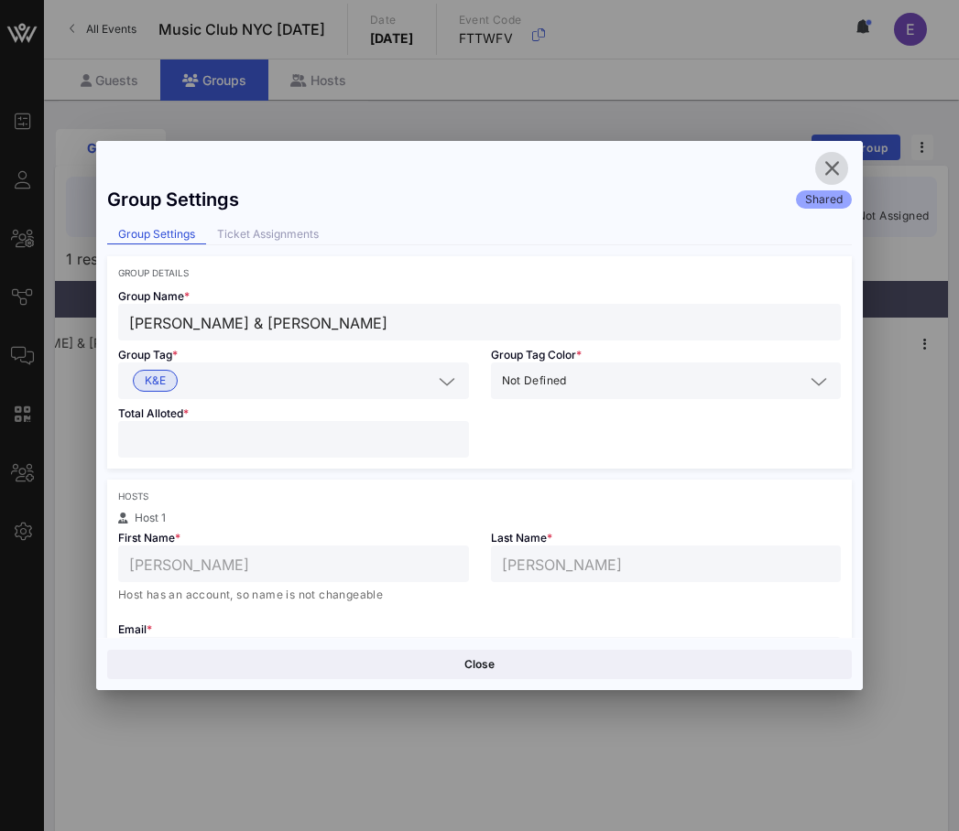
click at [830, 160] on icon "button" at bounding box center [831, 168] width 22 height 22
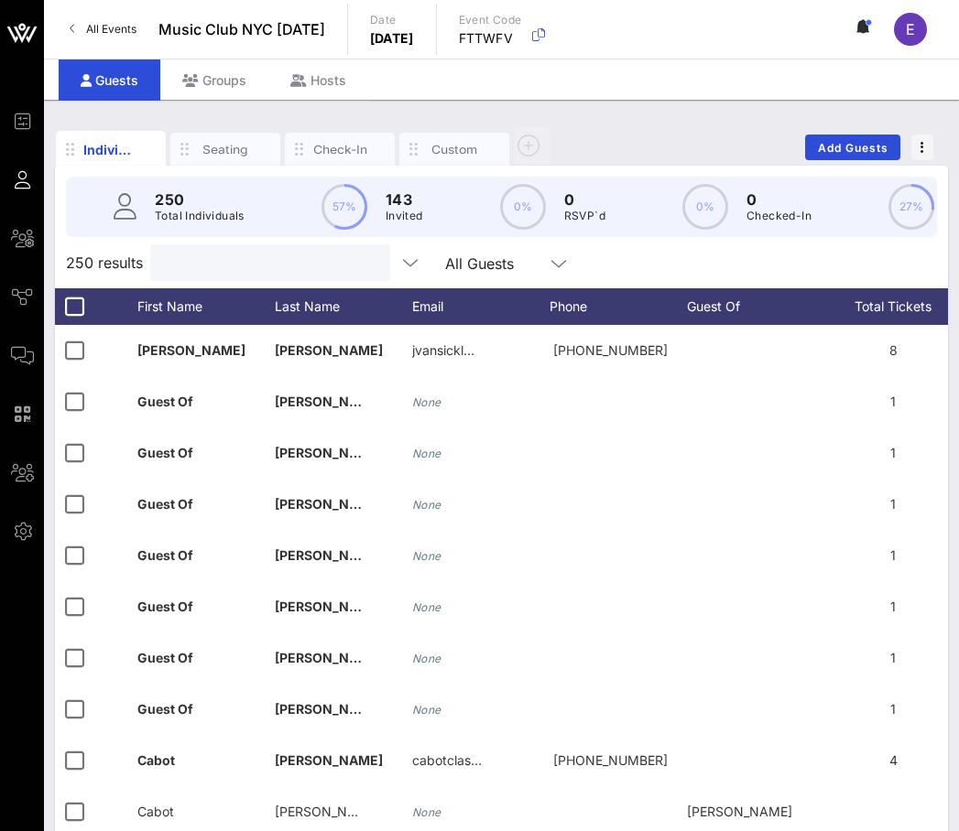
click at [255, 261] on input "text" at bounding box center [268, 263] width 214 height 24
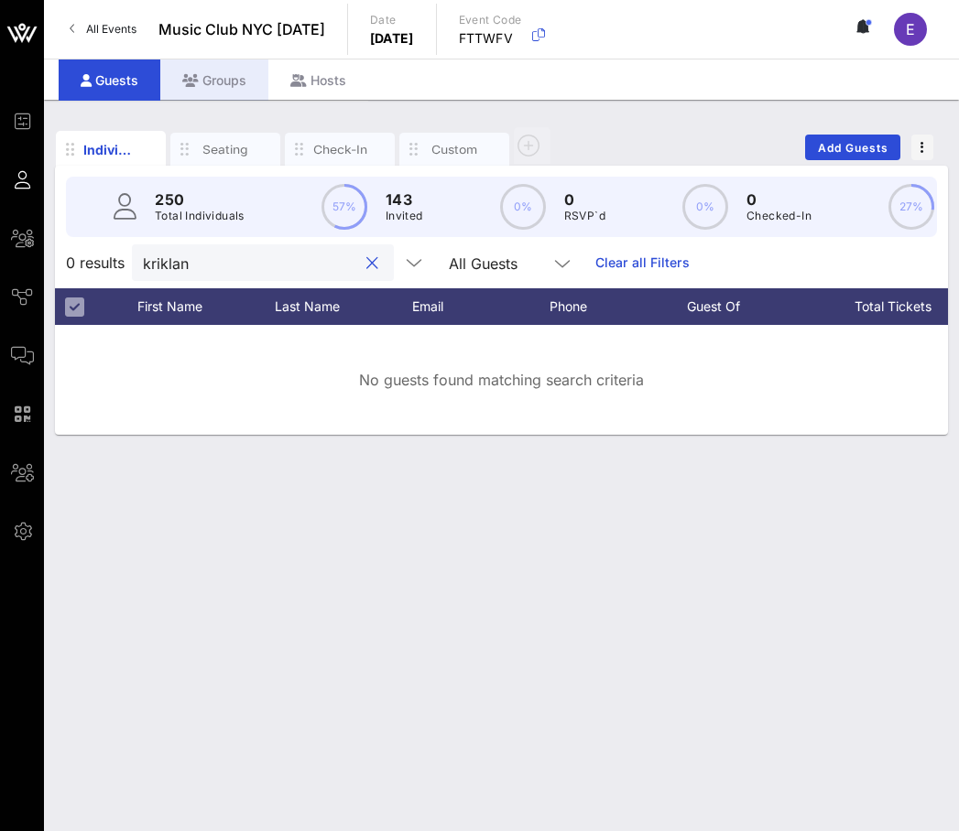
type input "kriklan"
click at [222, 67] on div "Groups" at bounding box center [214, 80] width 108 height 41
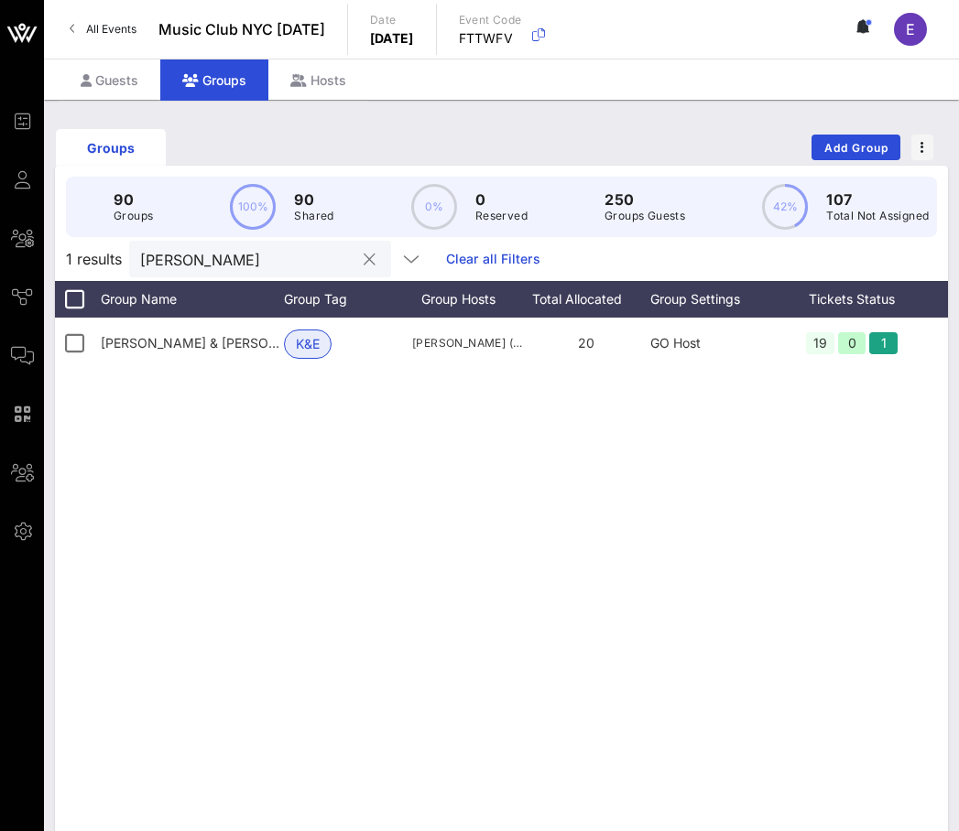
click at [226, 263] on input "[PERSON_NAME]" at bounding box center [247, 259] width 214 height 24
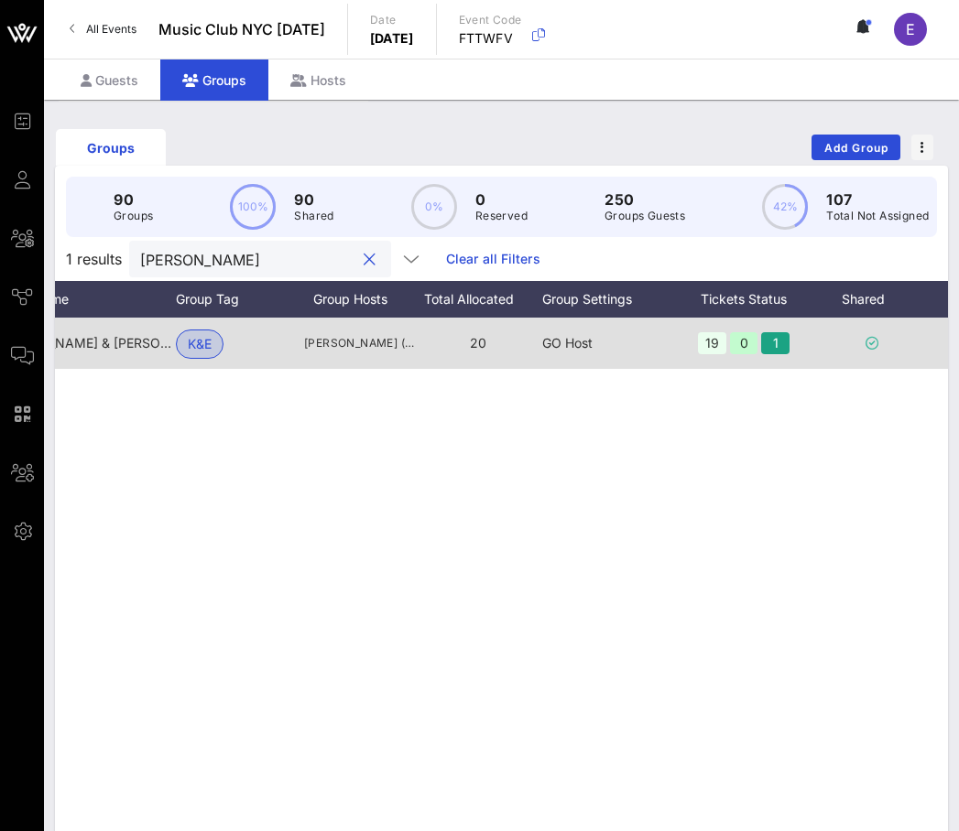
scroll to position [0, 133]
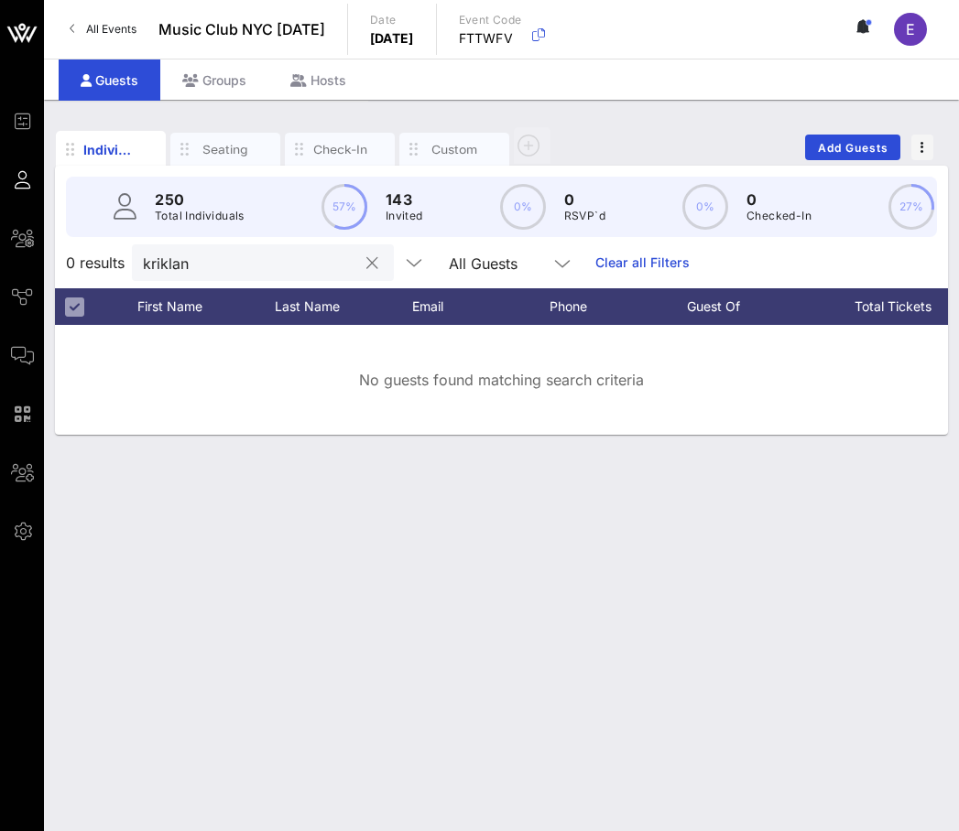
click at [250, 266] on input "kriklan" at bounding box center [250, 263] width 214 height 24
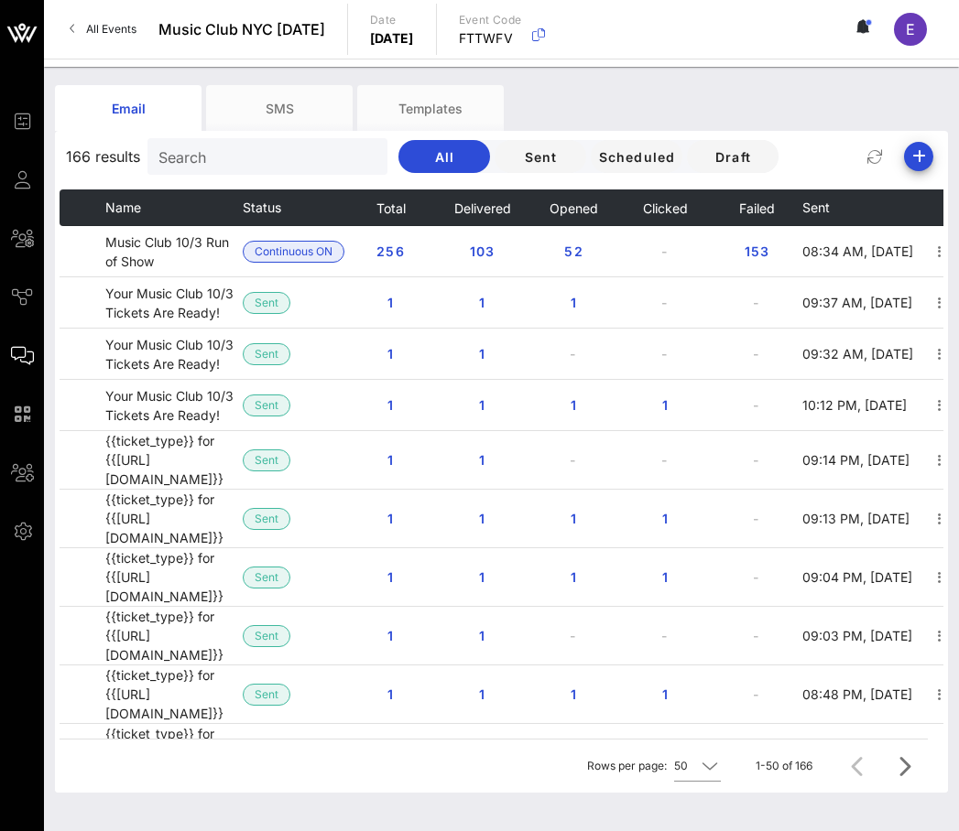
click at [196, 158] on input "Search" at bounding box center [265, 157] width 214 height 24
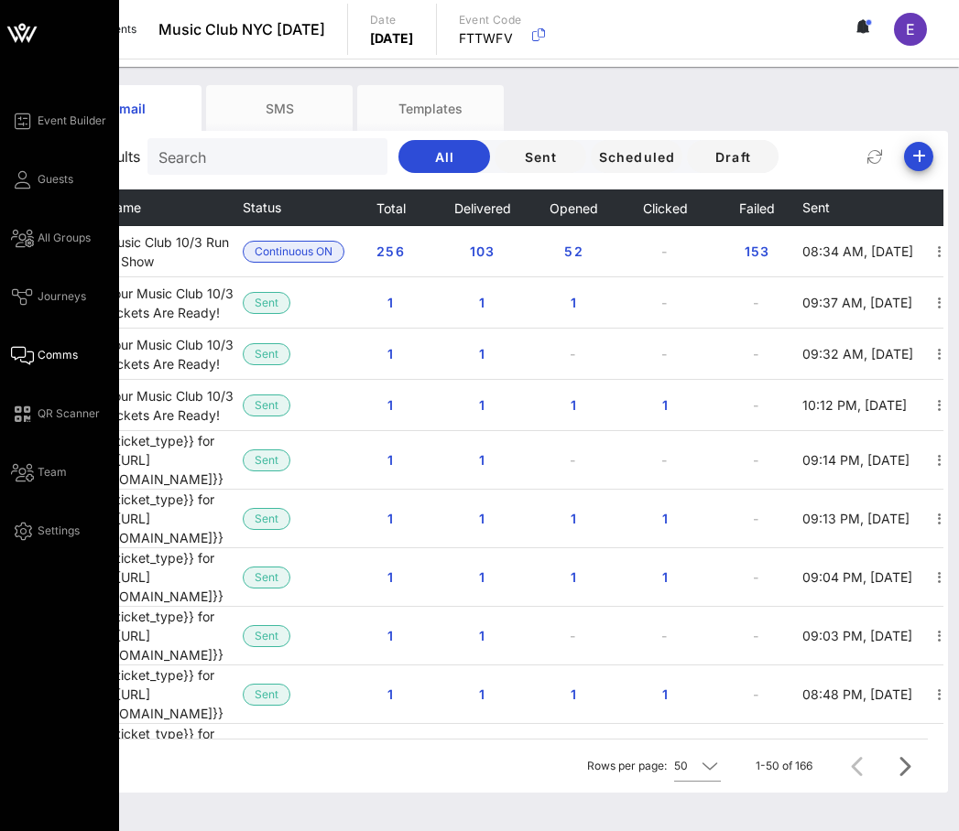
click at [43, 166] on div "Event Builder Guests All Groups Journeys Comms QR Scanner Team Settings" at bounding box center [65, 326] width 108 height 432
click at [73, 171] on div "Event Builder Guests All Groups Journeys Comms QR Scanner Team Settings" at bounding box center [65, 326] width 108 height 432
click at [27, 179] on icon at bounding box center [22, 180] width 23 height 3
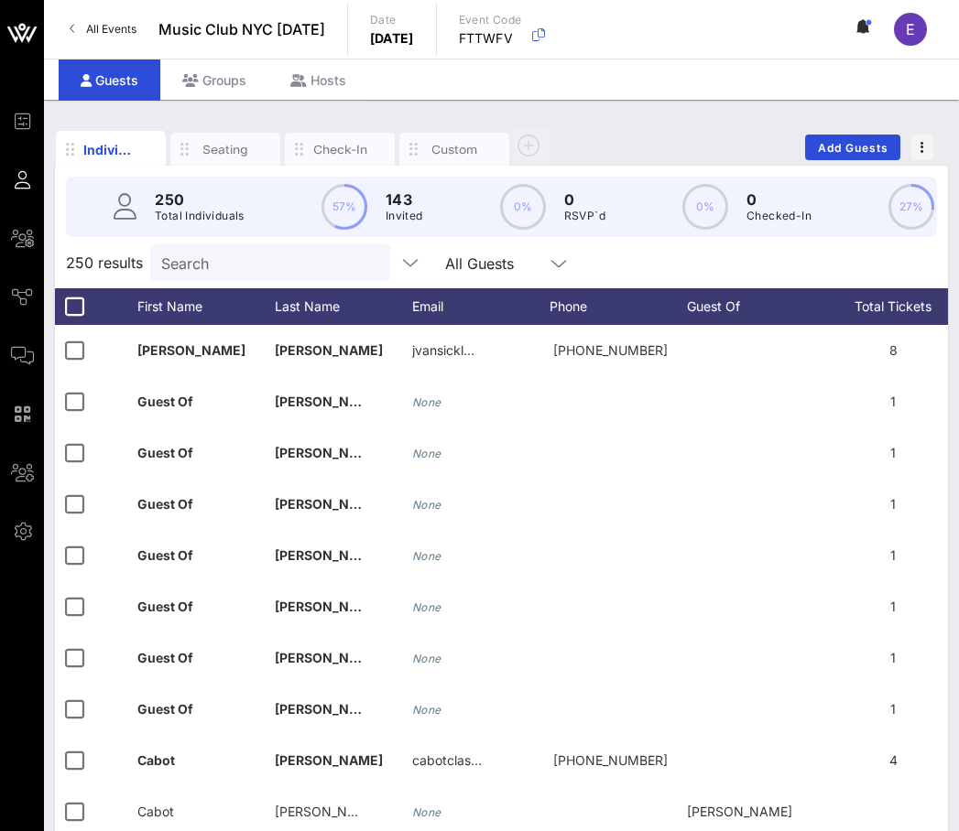
click at [215, 261] on input "Search" at bounding box center [268, 263] width 214 height 24
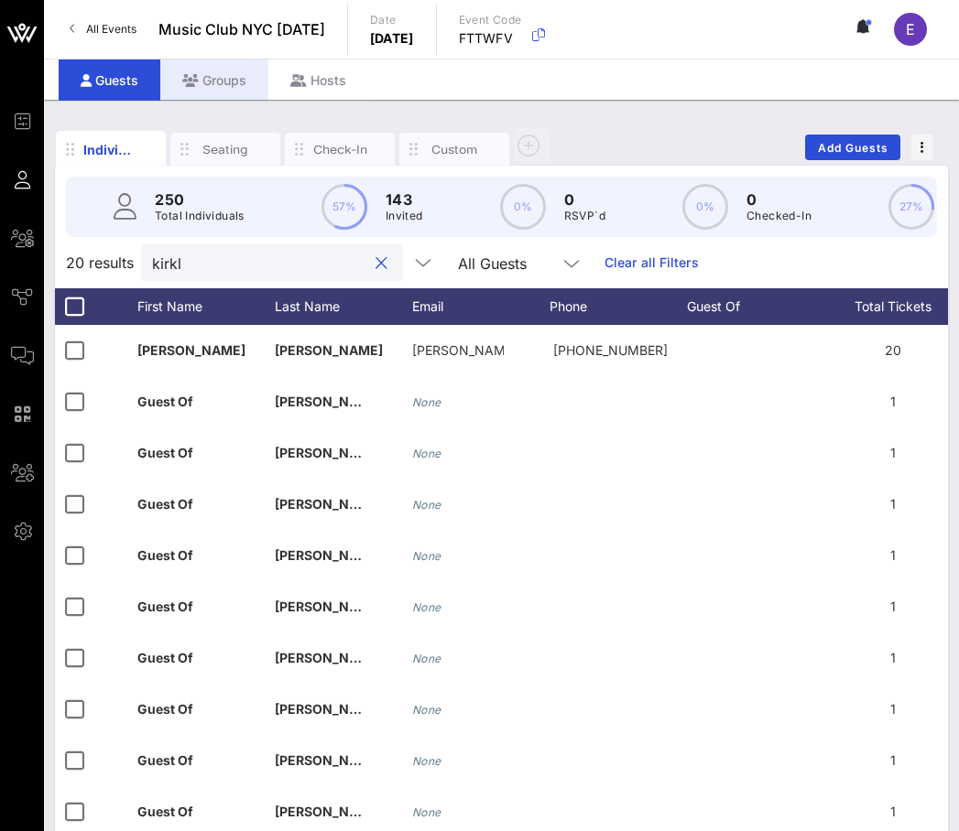
type input "kirkl"
click at [249, 79] on div "Groups" at bounding box center [214, 80] width 108 height 41
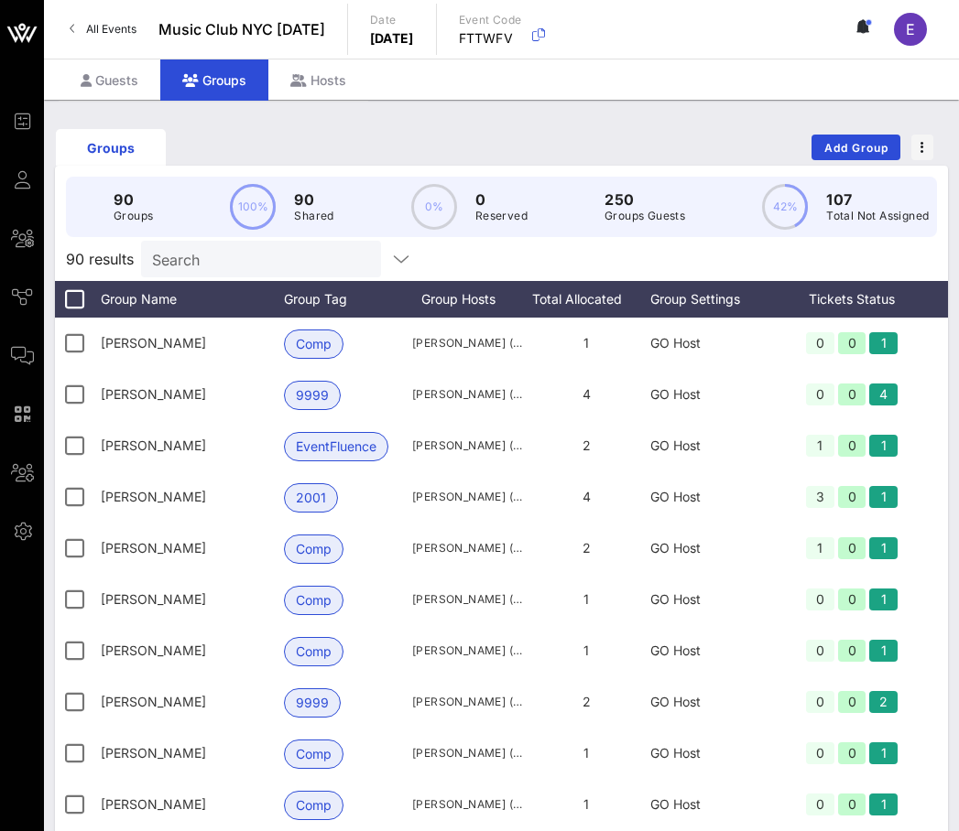
click at [243, 255] on input "Search" at bounding box center [259, 259] width 214 height 24
type input "i"
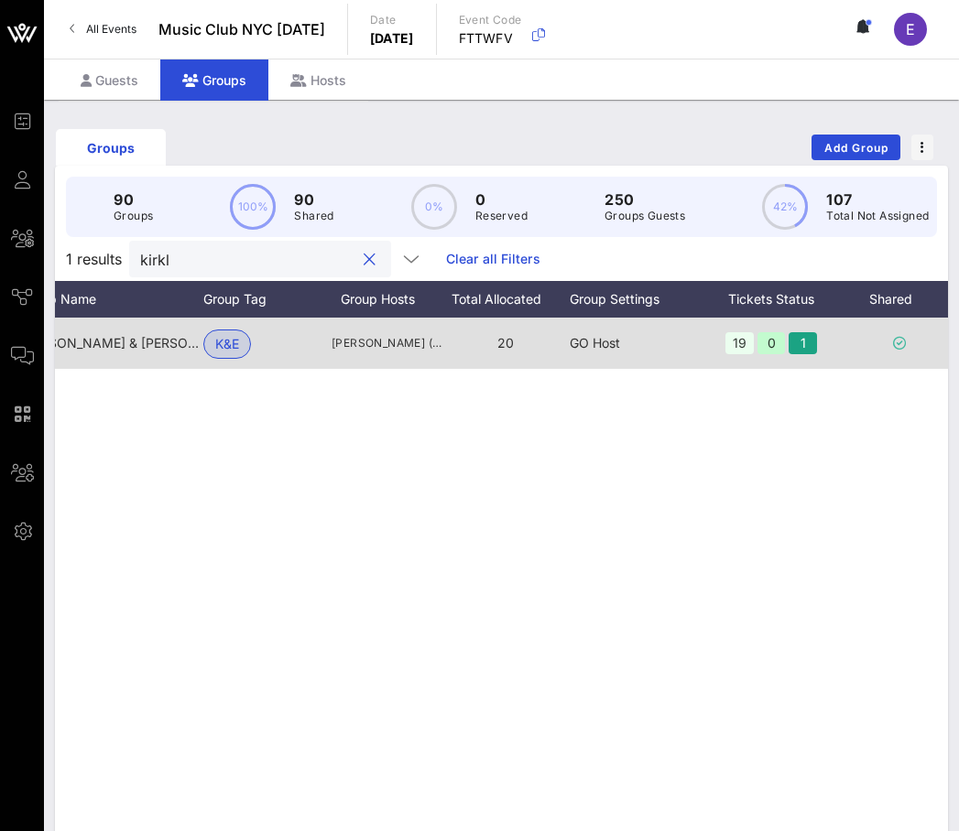
scroll to position [0, 133]
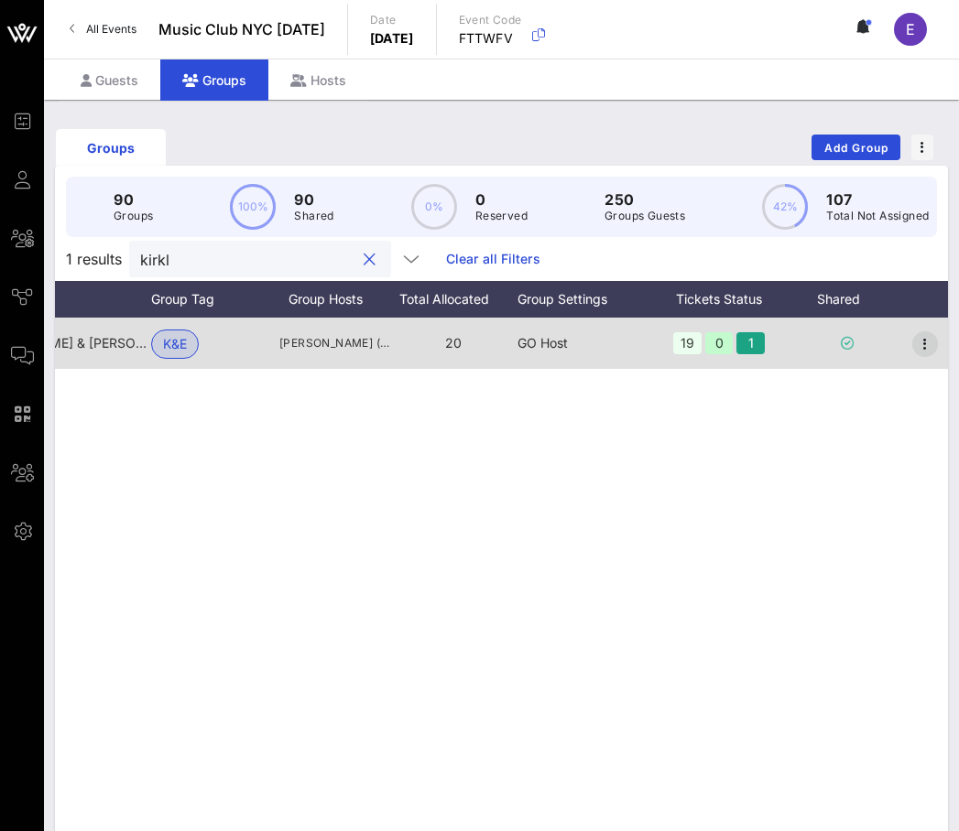
type input "kirkl"
click at [925, 334] on icon "button" at bounding box center [925, 344] width 22 height 22
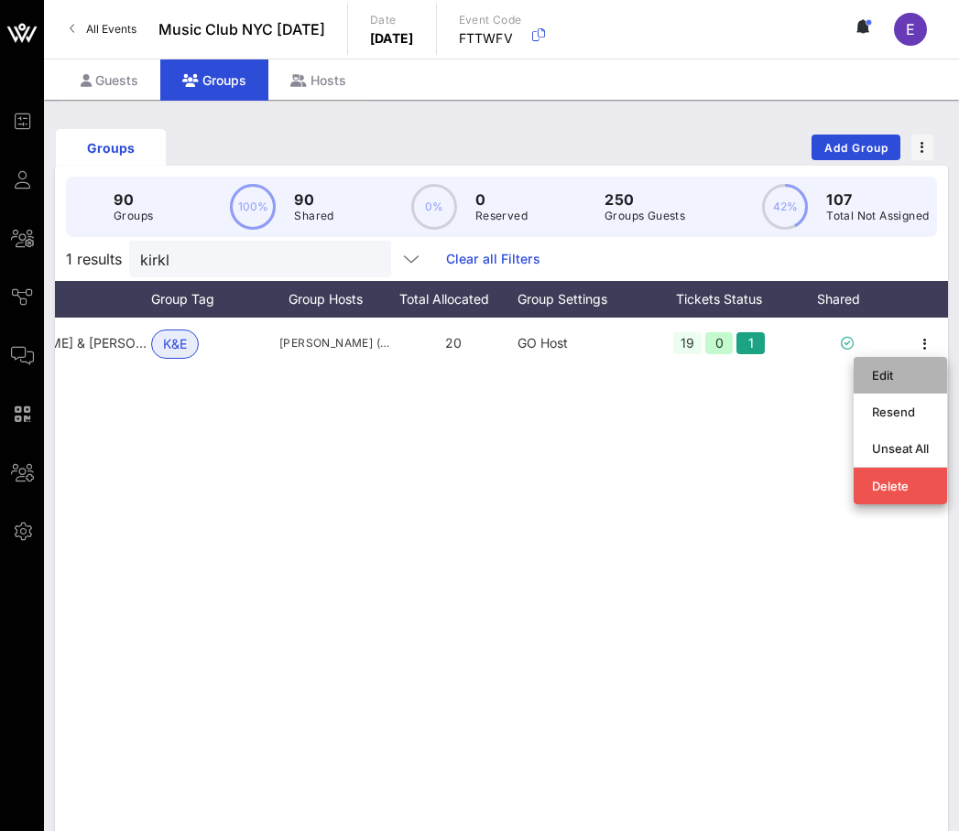
click at [883, 378] on div "Edit" at bounding box center [900, 375] width 57 height 15
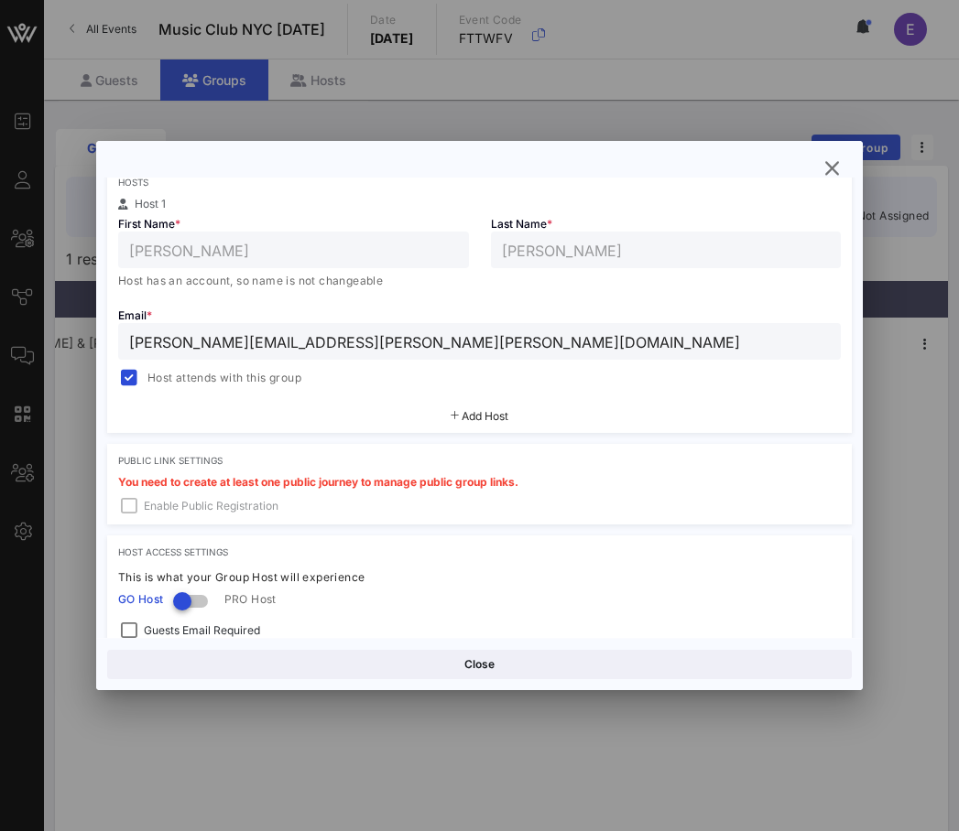
scroll to position [431, 0]
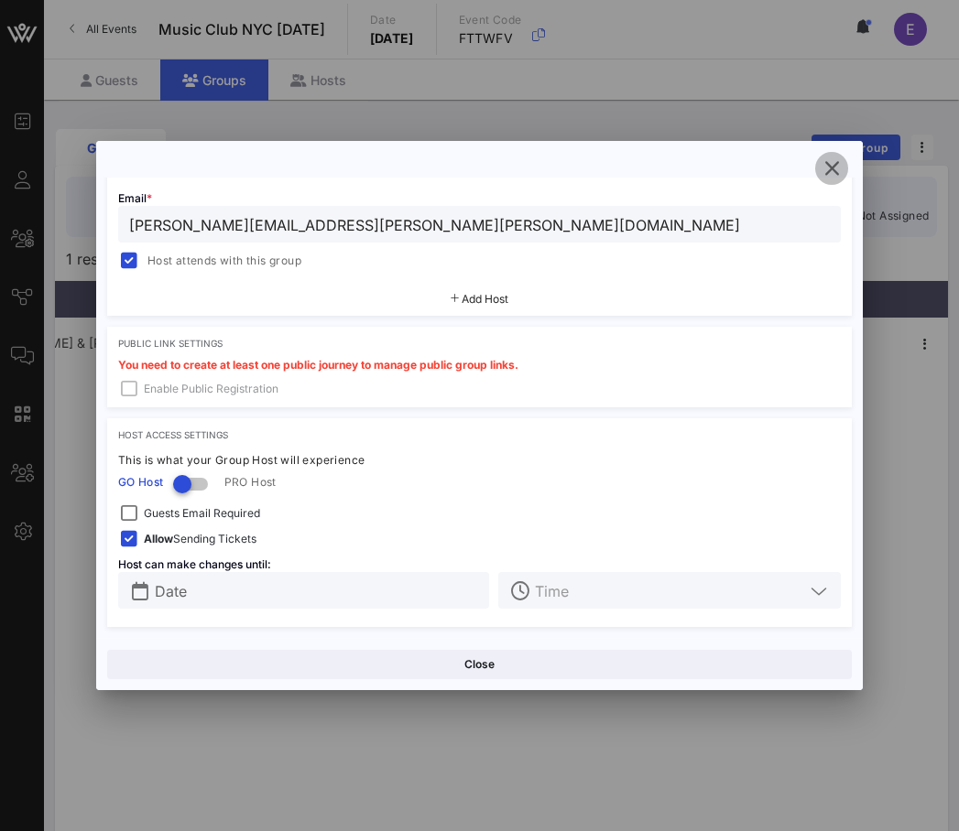
click at [834, 171] on icon "button" at bounding box center [831, 168] width 22 height 22
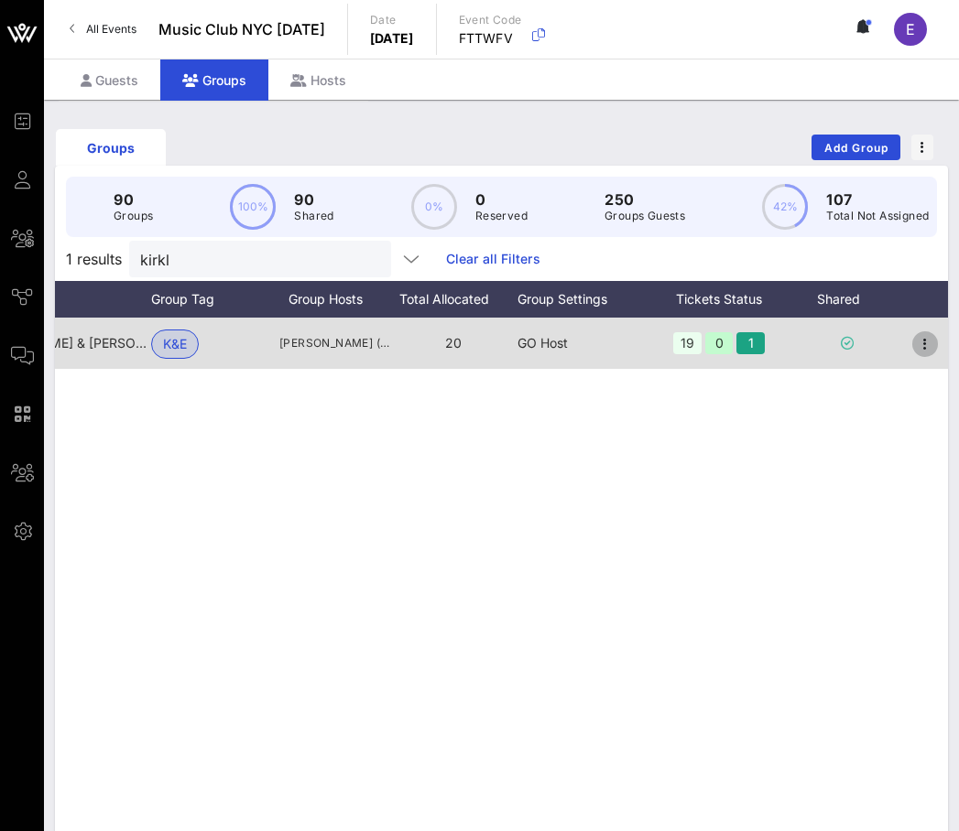
click at [924, 335] on icon "button" at bounding box center [925, 344] width 22 height 22
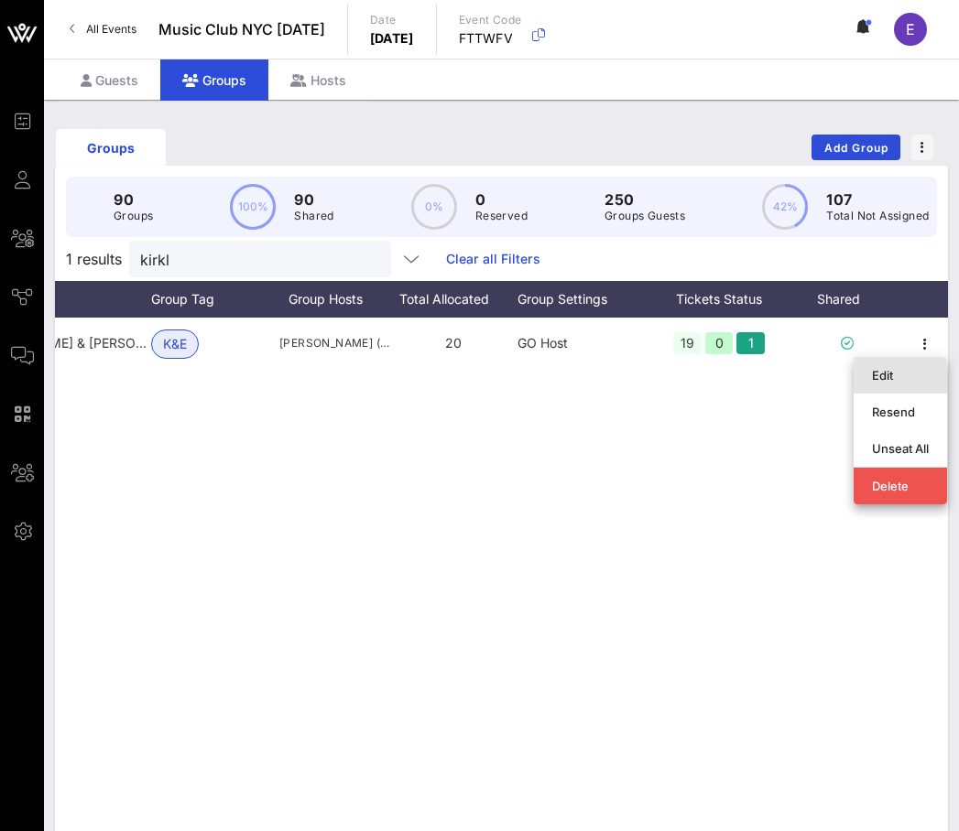
click at [895, 373] on div "Edit" at bounding box center [900, 375] width 57 height 15
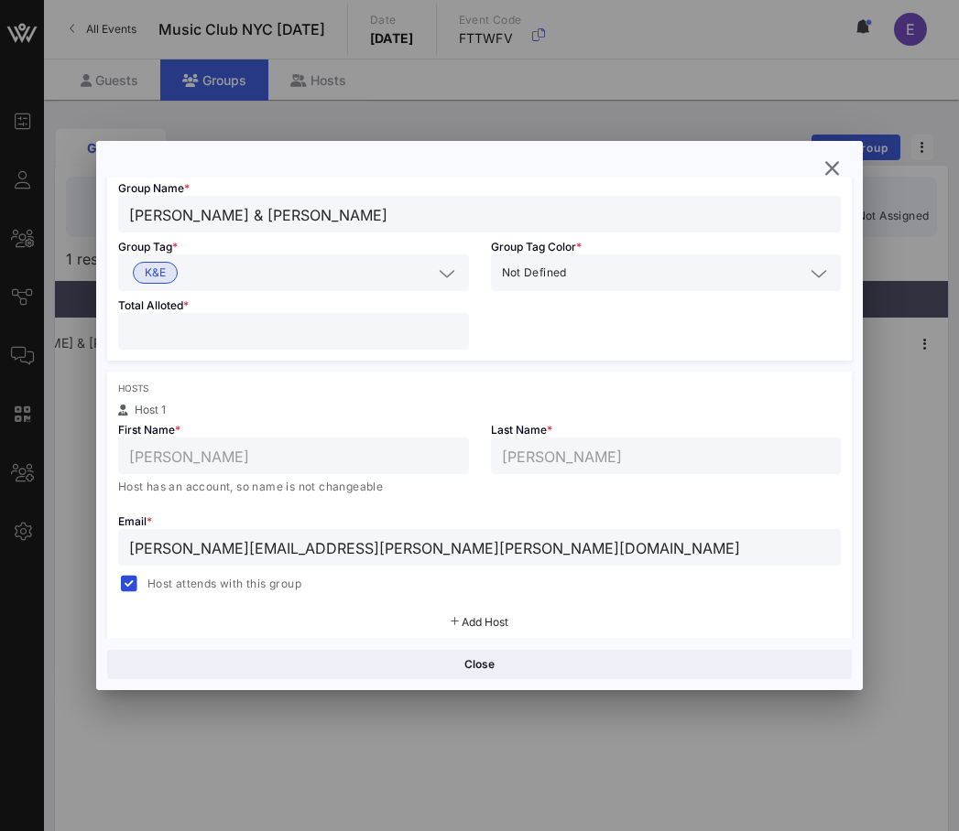
scroll to position [123, 0]
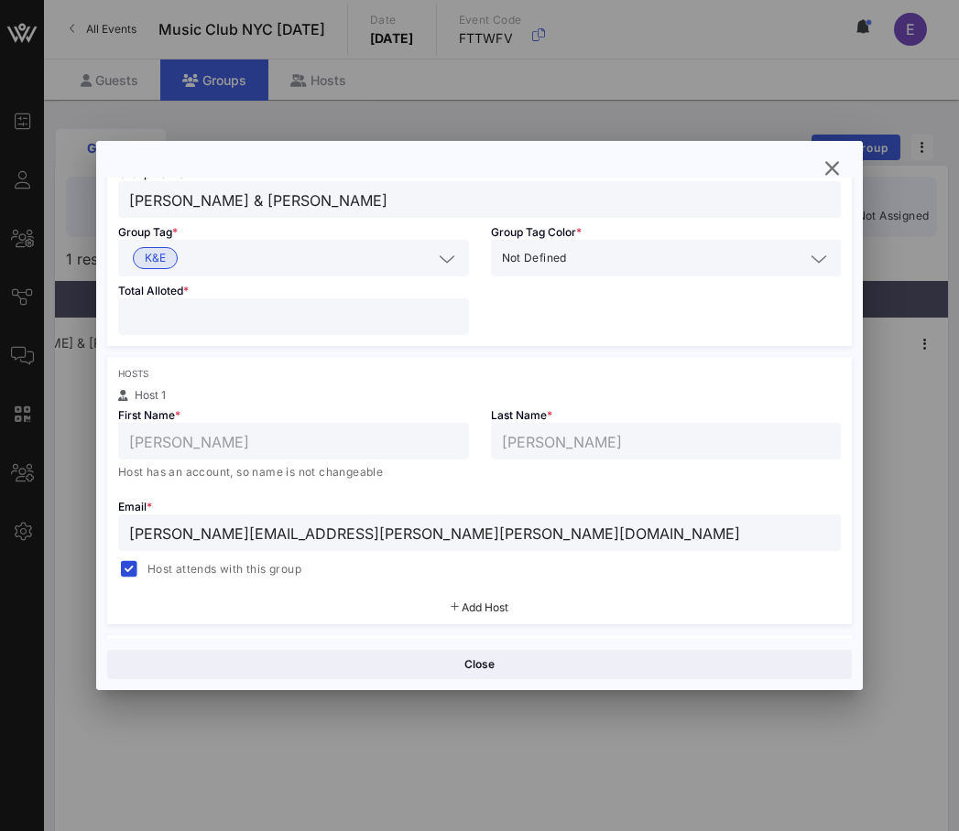
click at [352, 558] on div "Host attends with this group" at bounding box center [479, 568] width 723 height 26
click at [351, 538] on input "[PERSON_NAME][EMAIL_ADDRESS][PERSON_NAME][PERSON_NAME][DOMAIN_NAME]" at bounding box center [479, 533] width 701 height 24
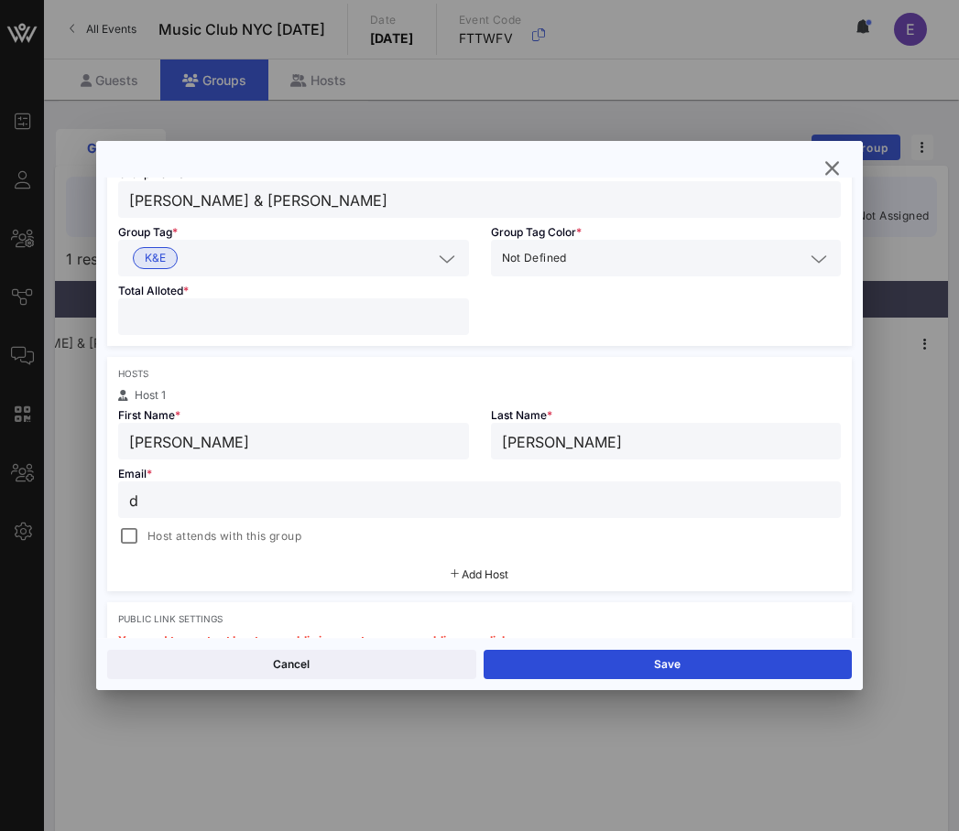
paste input "[PERSON_NAME][EMAIL_ADDRESS][PERSON_NAME][DOMAIN_NAME]"
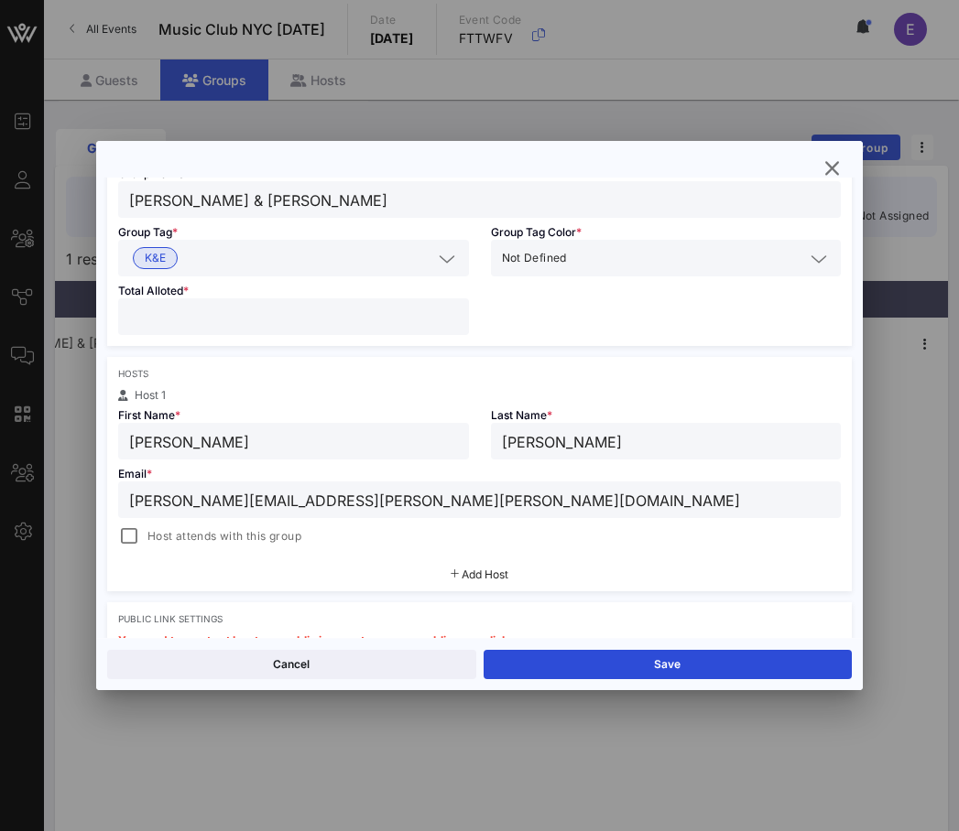
type input "[PERSON_NAME][EMAIL_ADDRESS][PERSON_NAME][PERSON_NAME][DOMAIN_NAME]"
click at [125, 521] on div "Email * [PERSON_NAME][EMAIL_ADDRESS][PERSON_NAME][PERSON_NAME][DOMAIN_NAME] Hos…" at bounding box center [479, 504] width 745 height 88
click at [130, 537] on div at bounding box center [129, 537] width 26 height 26
click at [176, 431] on input "[PERSON_NAME]" at bounding box center [293, 441] width 329 height 24
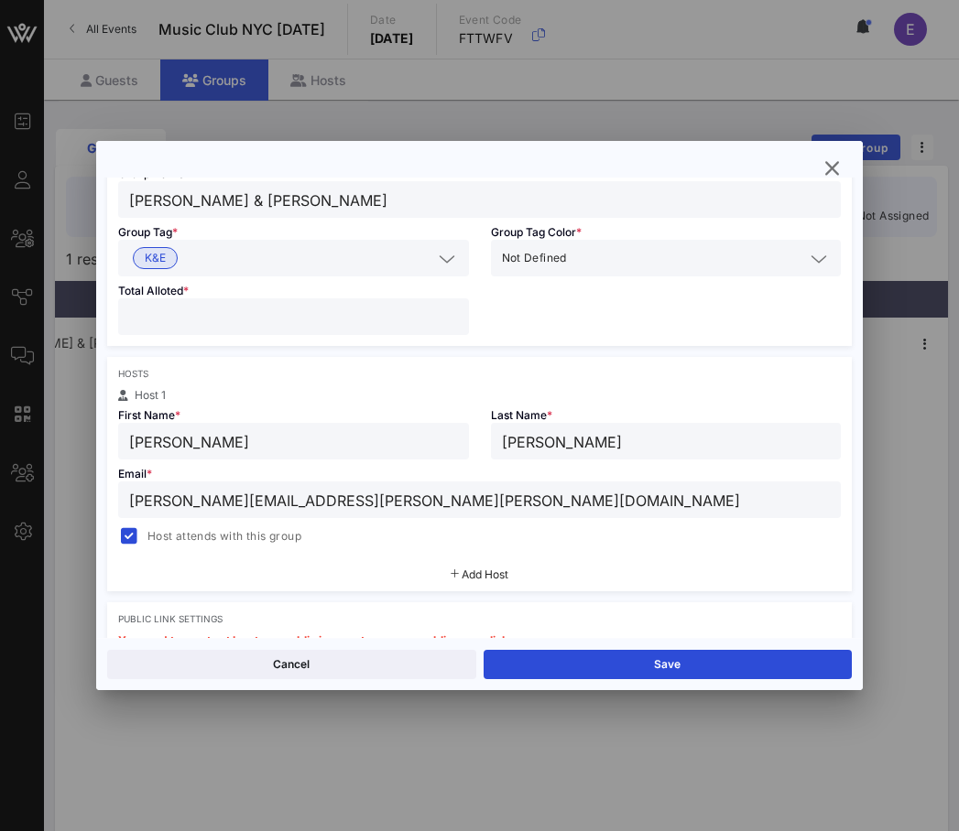
type input "[PERSON_NAME]"
click at [520, 427] on div "[PERSON_NAME]" at bounding box center [666, 441] width 329 height 37
click at [520, 431] on input "[PERSON_NAME]" at bounding box center [666, 441] width 329 height 24
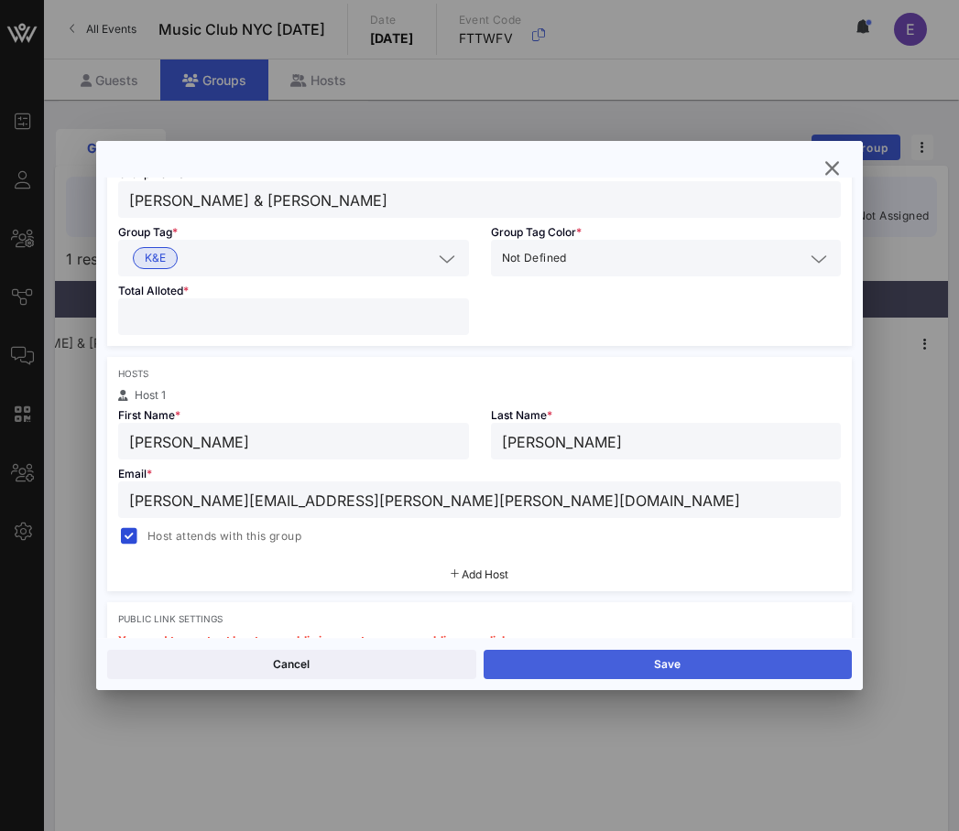
type input "[PERSON_NAME]"
click at [626, 657] on button "Save" at bounding box center [667, 664] width 369 height 29
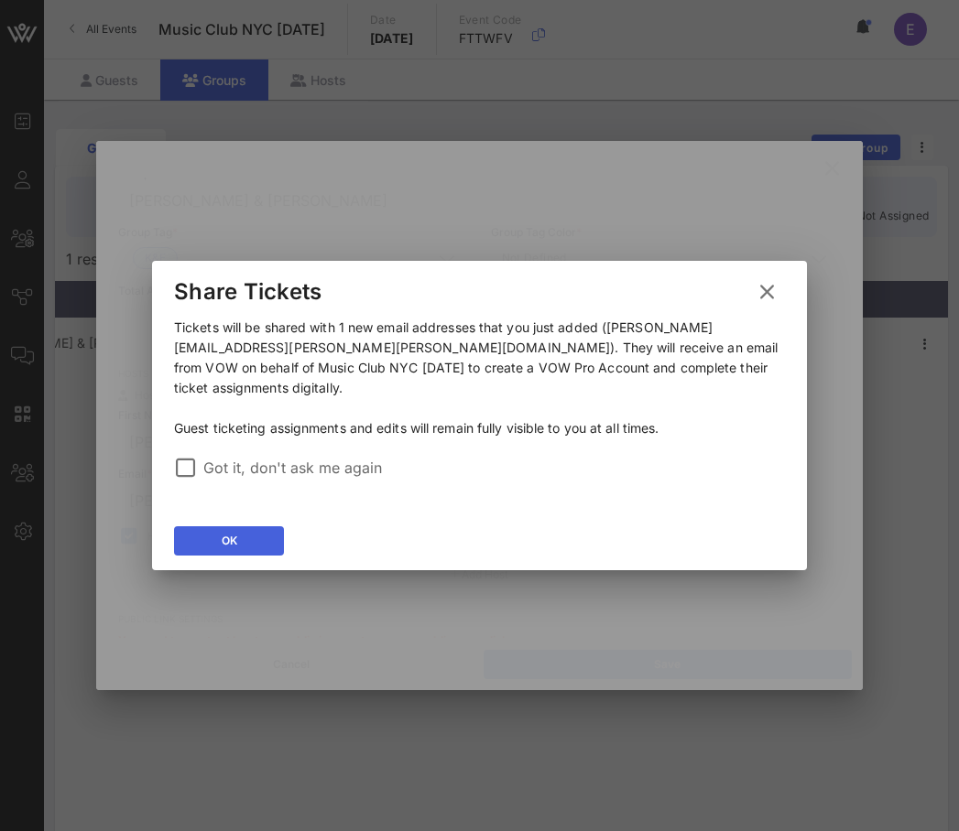
click at [245, 526] on button "OK" at bounding box center [229, 540] width 110 height 29
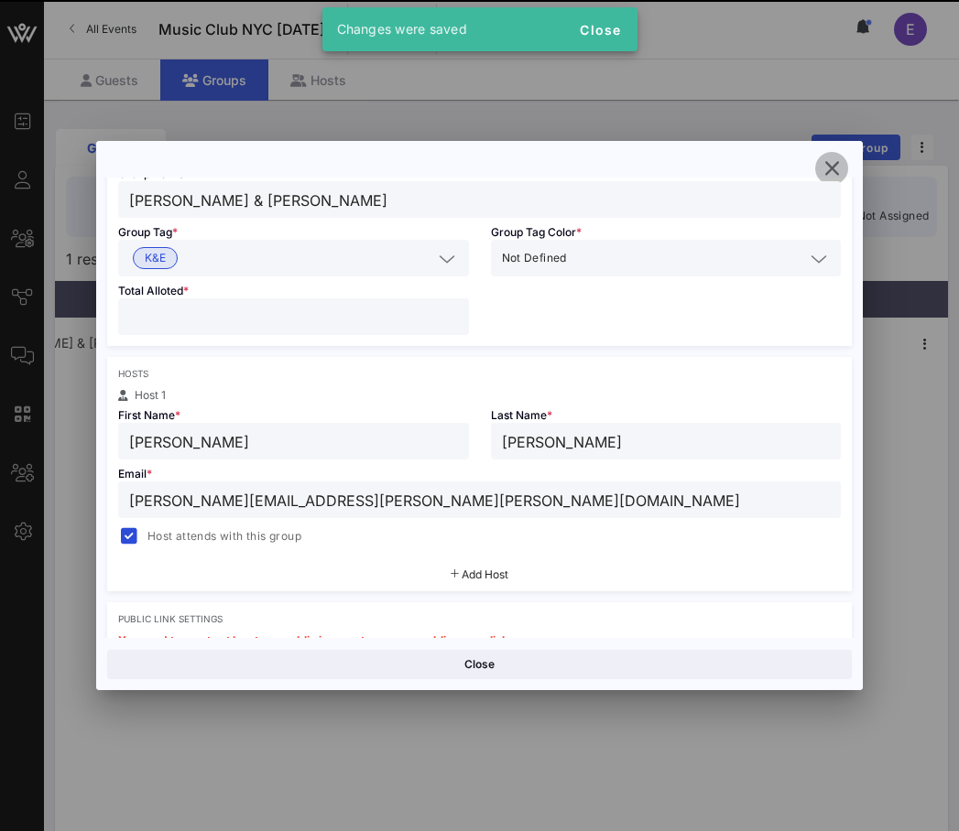
click at [832, 169] on icon "button" at bounding box center [831, 168] width 22 height 22
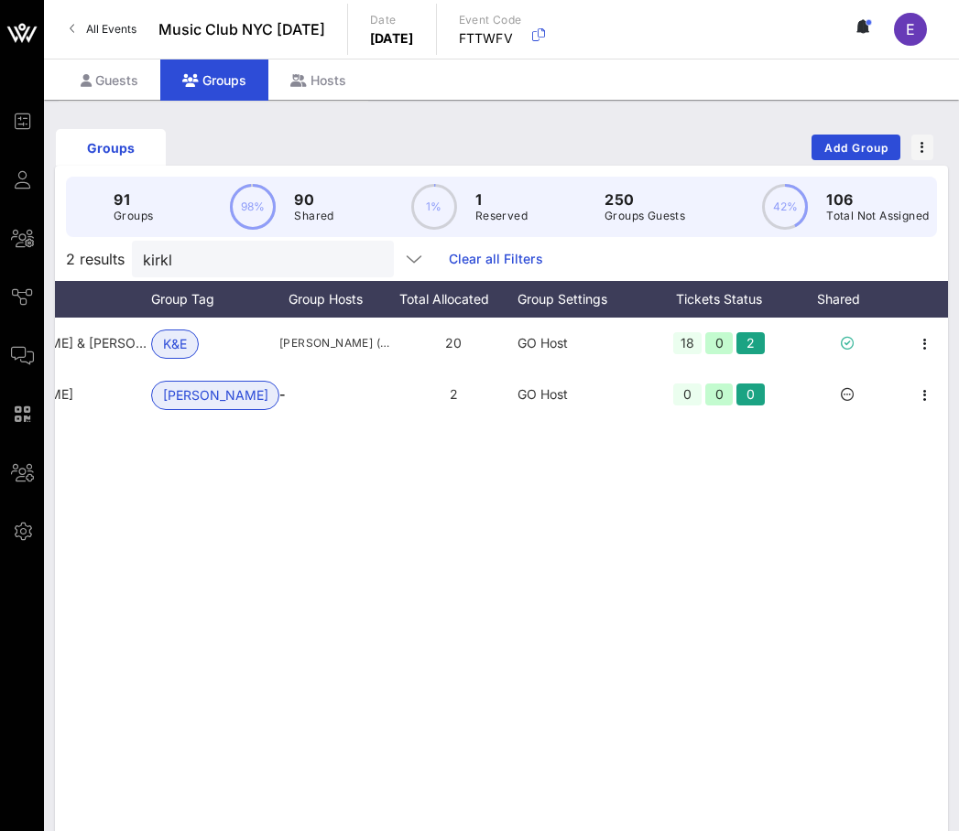
scroll to position [0, 0]
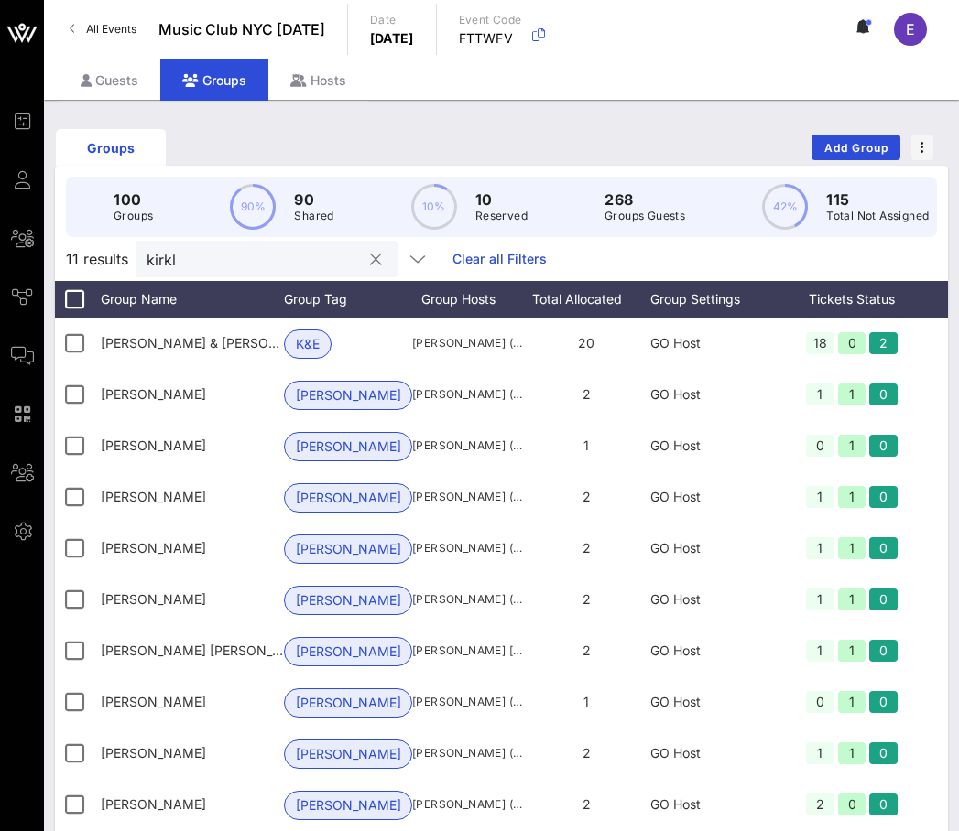
click at [220, 254] on input "kirkl" at bounding box center [254, 259] width 214 height 24
click at [364, 256] on div at bounding box center [375, 260] width 22 height 22
click at [370, 259] on button "clear icon" at bounding box center [376, 260] width 12 height 18
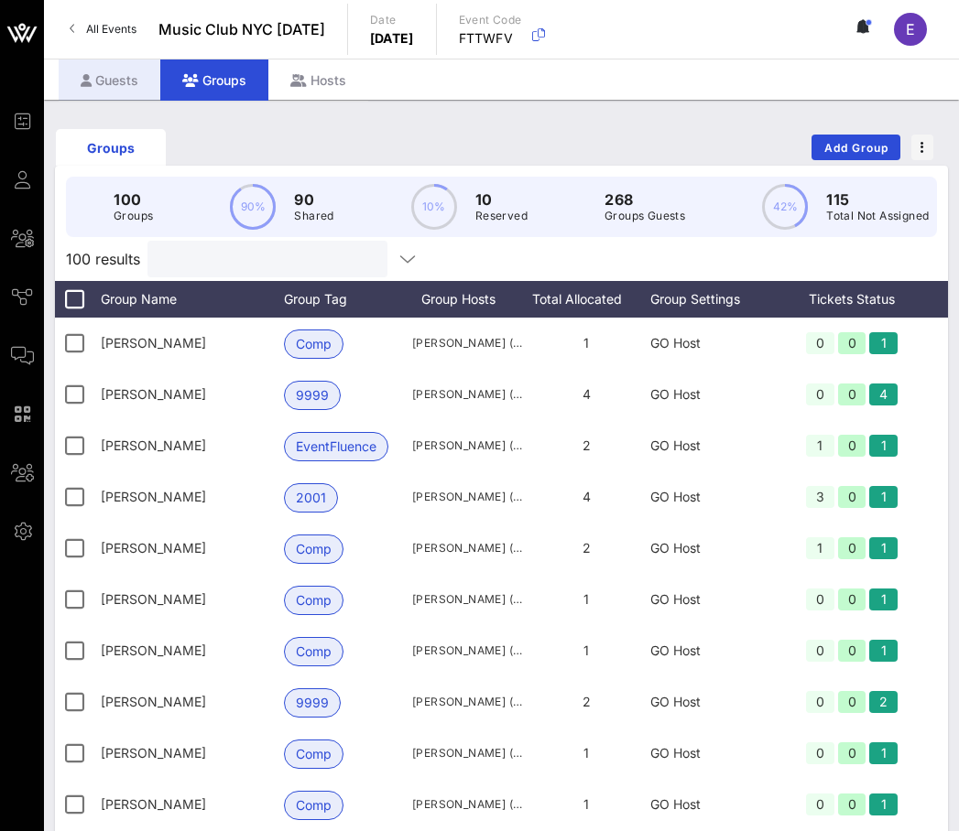
click at [129, 94] on div "Guests" at bounding box center [110, 80] width 102 height 41
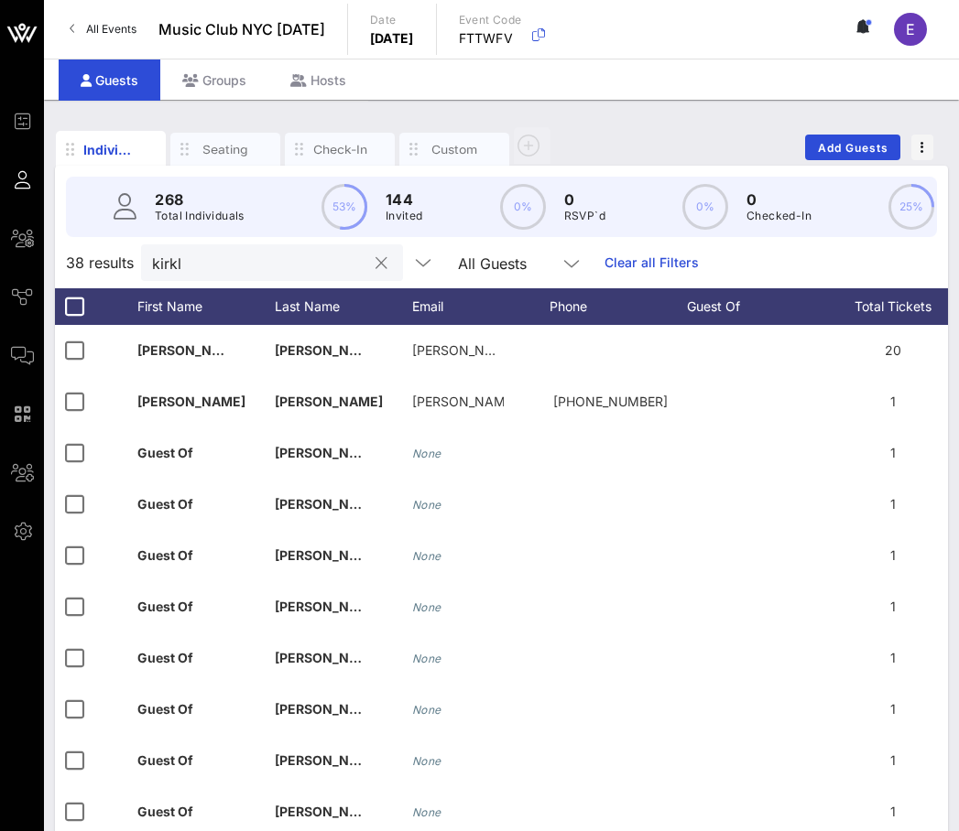
click at [177, 255] on input "kirkl" at bounding box center [259, 263] width 214 height 24
click at [190, 255] on input "kirkl" at bounding box center [259, 263] width 214 height 24
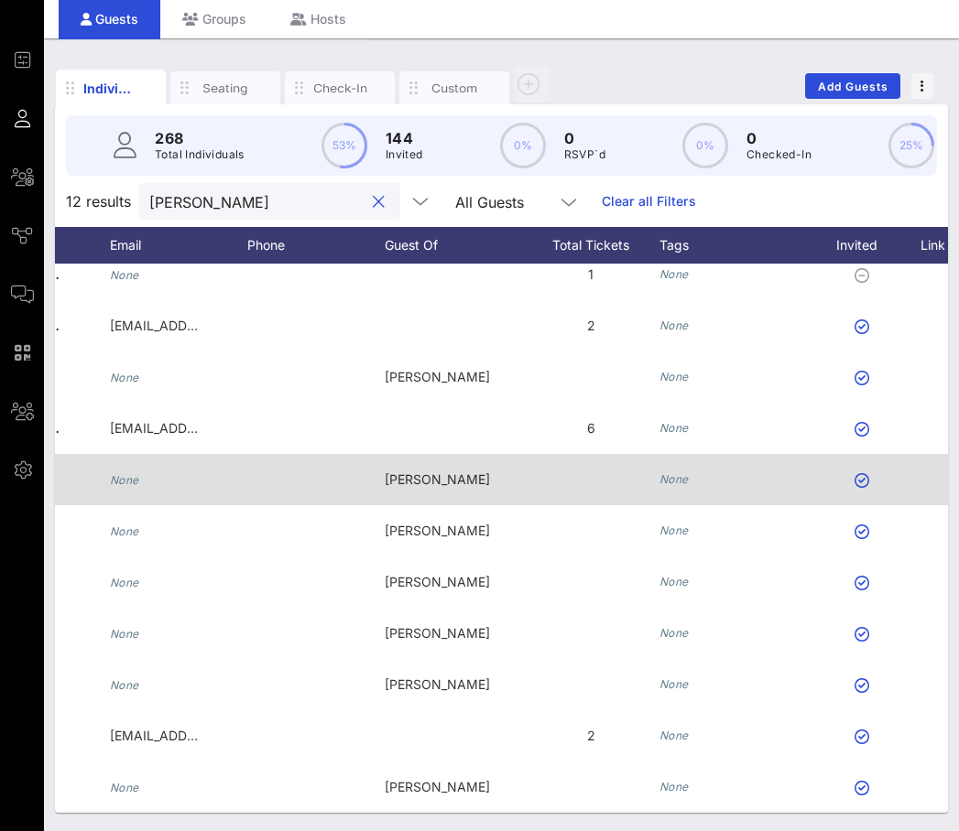
scroll to position [0, 183]
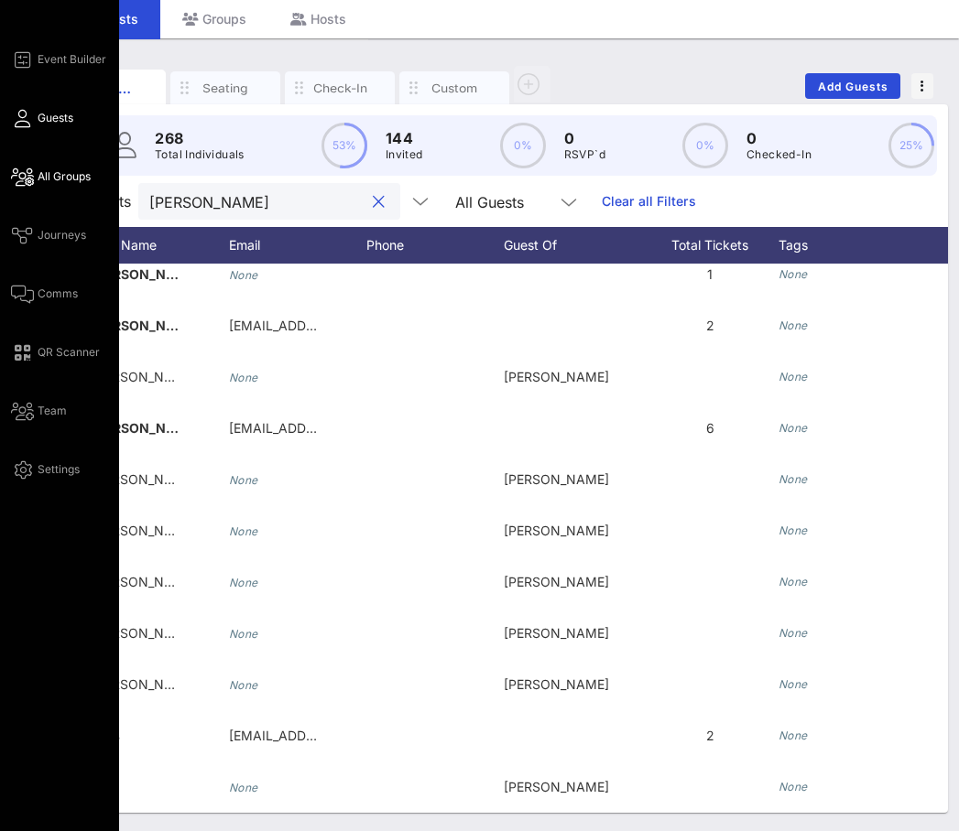
type input "[PERSON_NAME]"
click at [41, 168] on span "All Groups" at bounding box center [64, 176] width 53 height 16
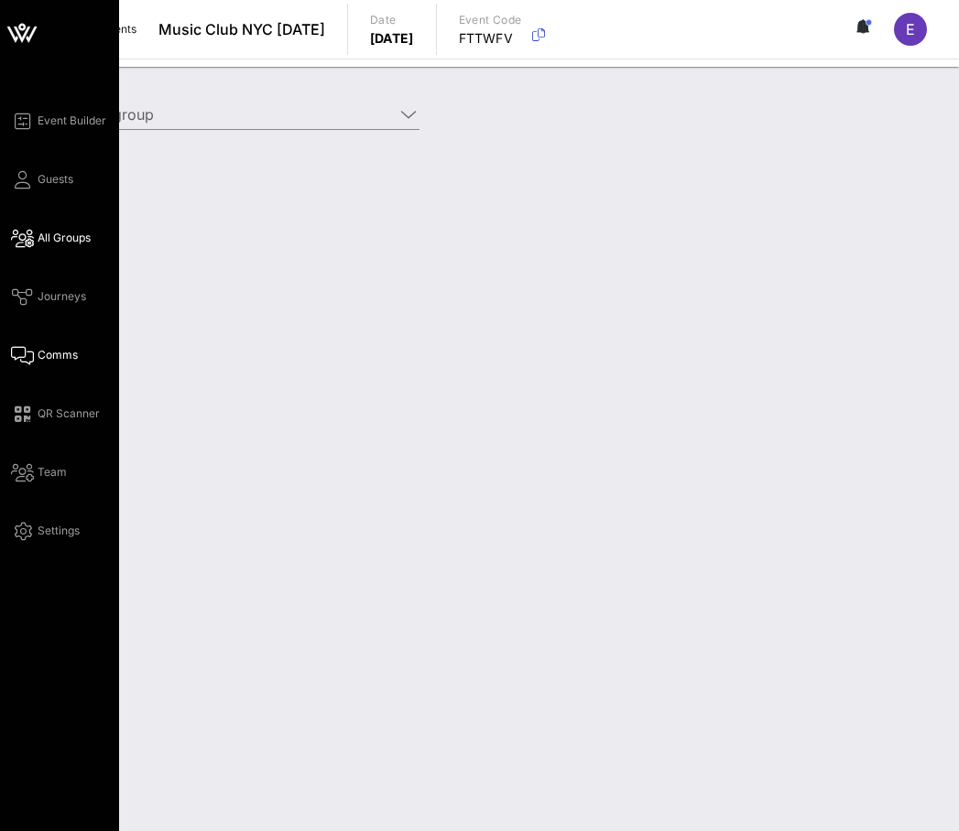
click at [34, 350] on link "Comms" at bounding box center [44, 355] width 67 height 22
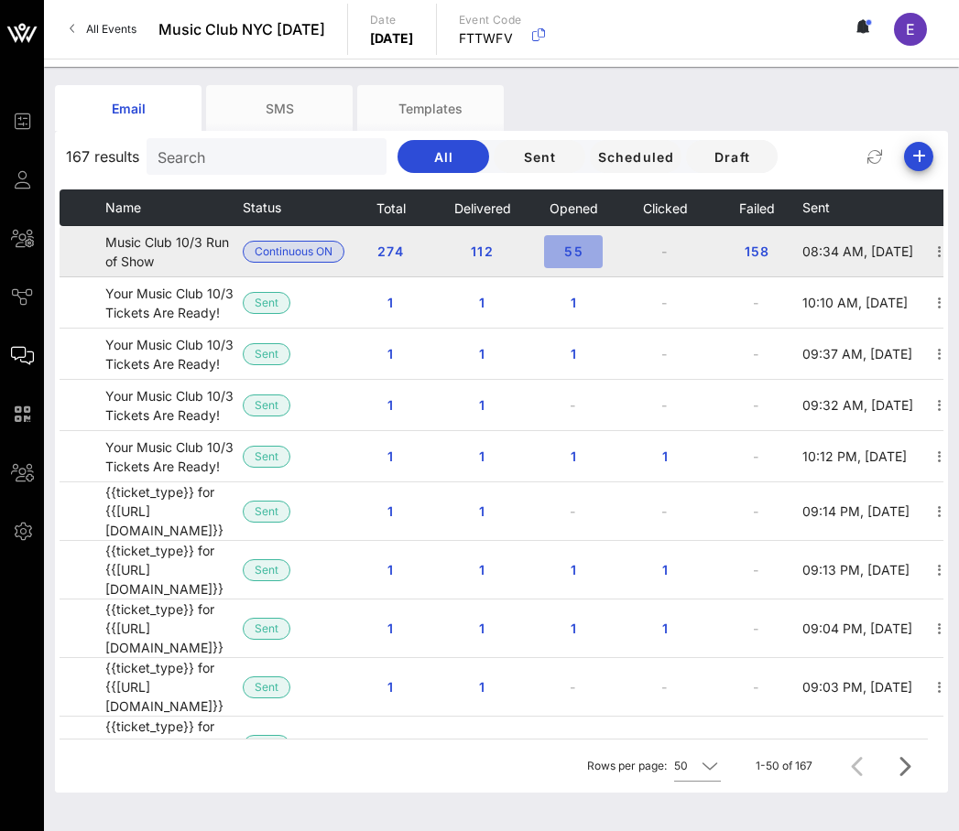
click at [572, 248] on span "55" at bounding box center [573, 252] width 29 height 16
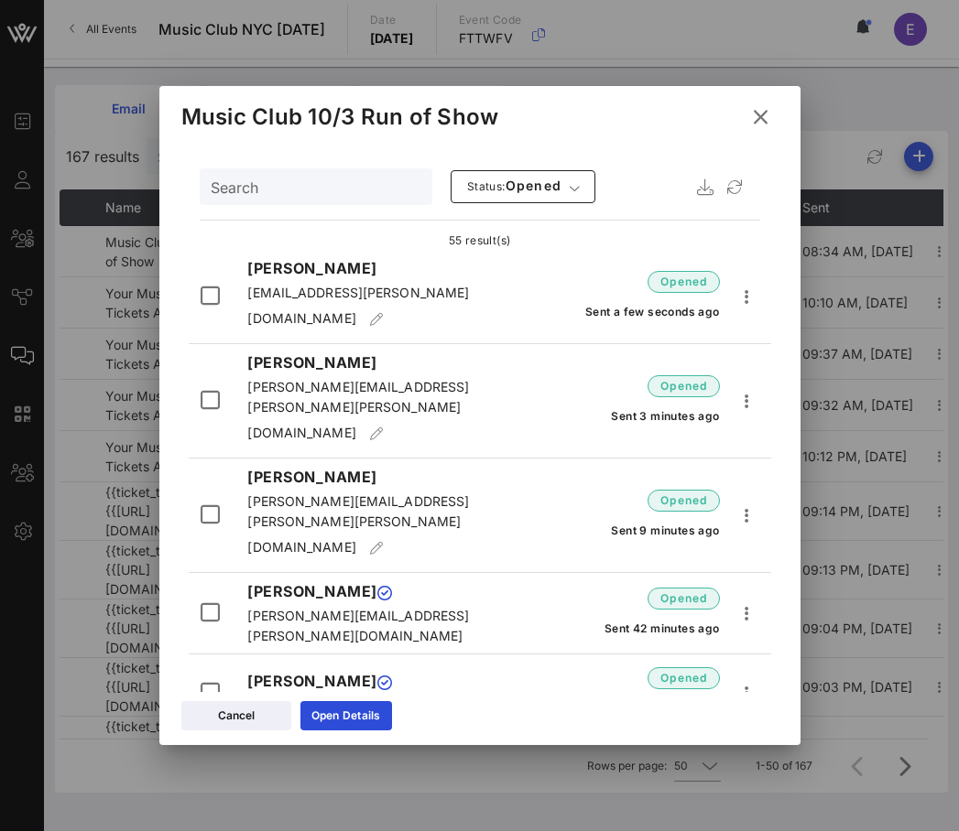
click at [313, 190] on input "Search" at bounding box center [314, 187] width 207 height 24
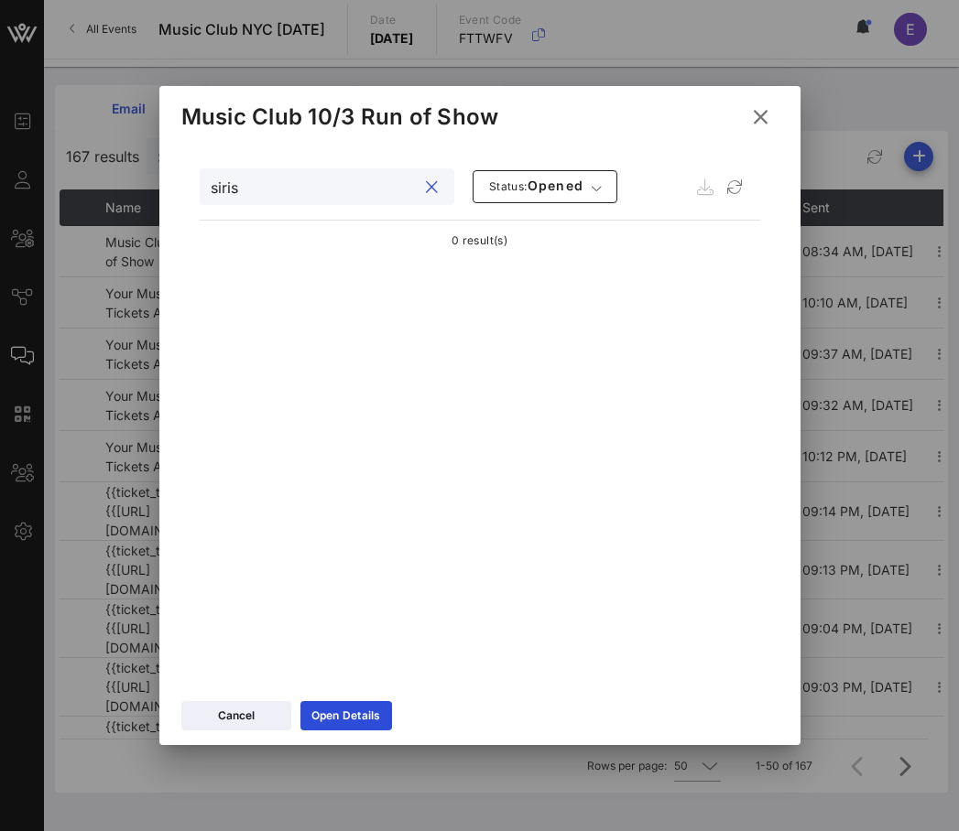
type input "siris"
click at [753, 120] on icon at bounding box center [759, 117] width 30 height 28
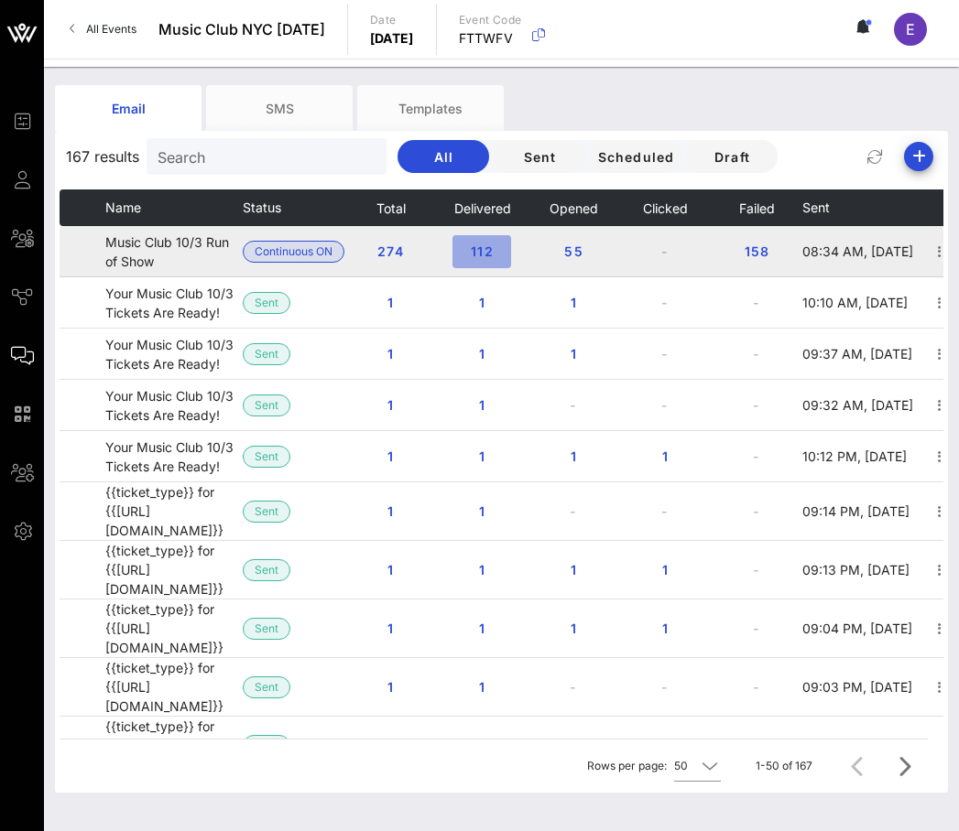
click at [481, 247] on span "112" at bounding box center [481, 252] width 29 height 16
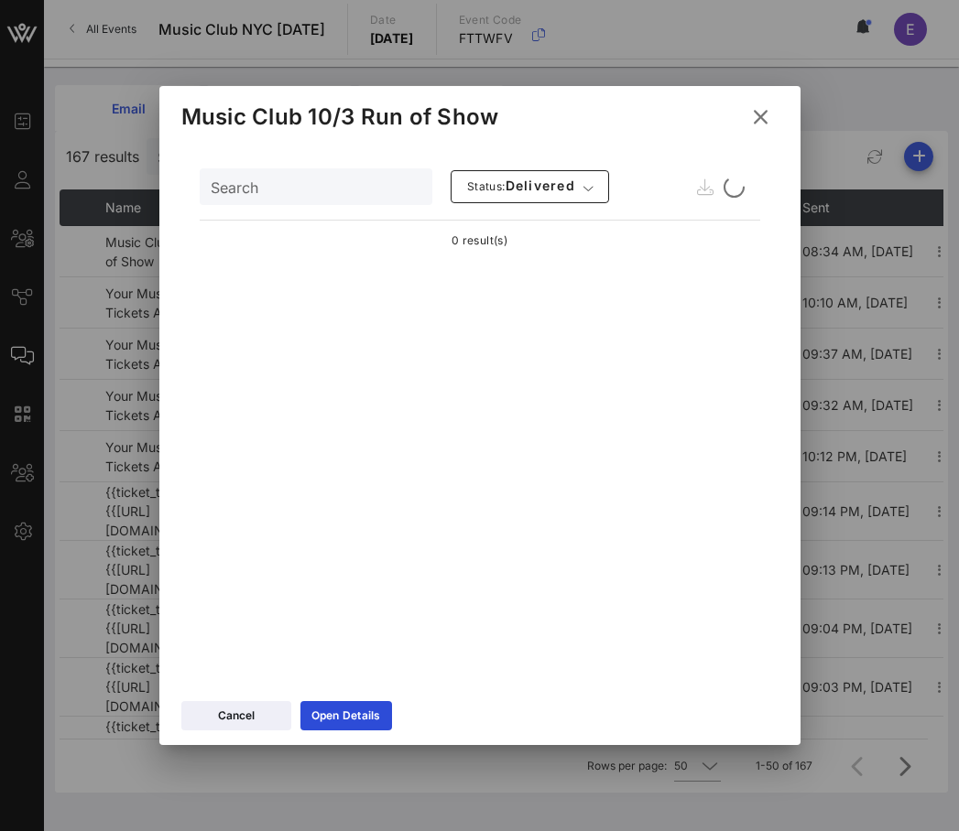
click at [327, 201] on div "Search" at bounding box center [314, 186] width 207 height 37
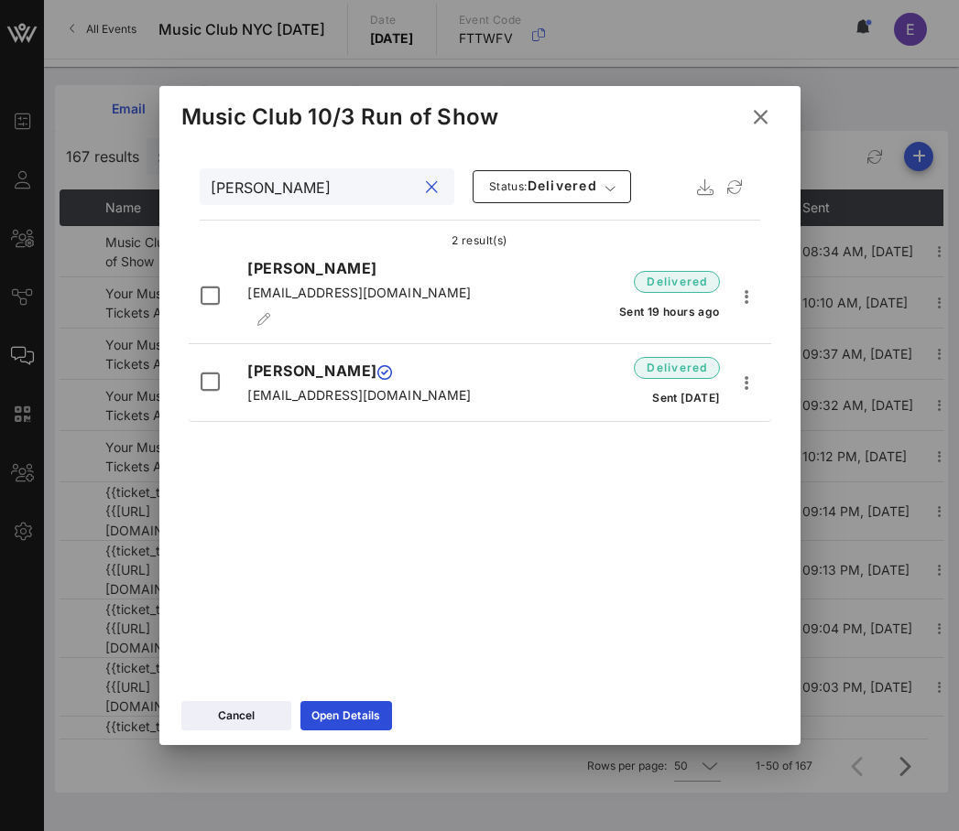
type input "[PERSON_NAME]"
click at [765, 117] on icon at bounding box center [759, 117] width 27 height 26
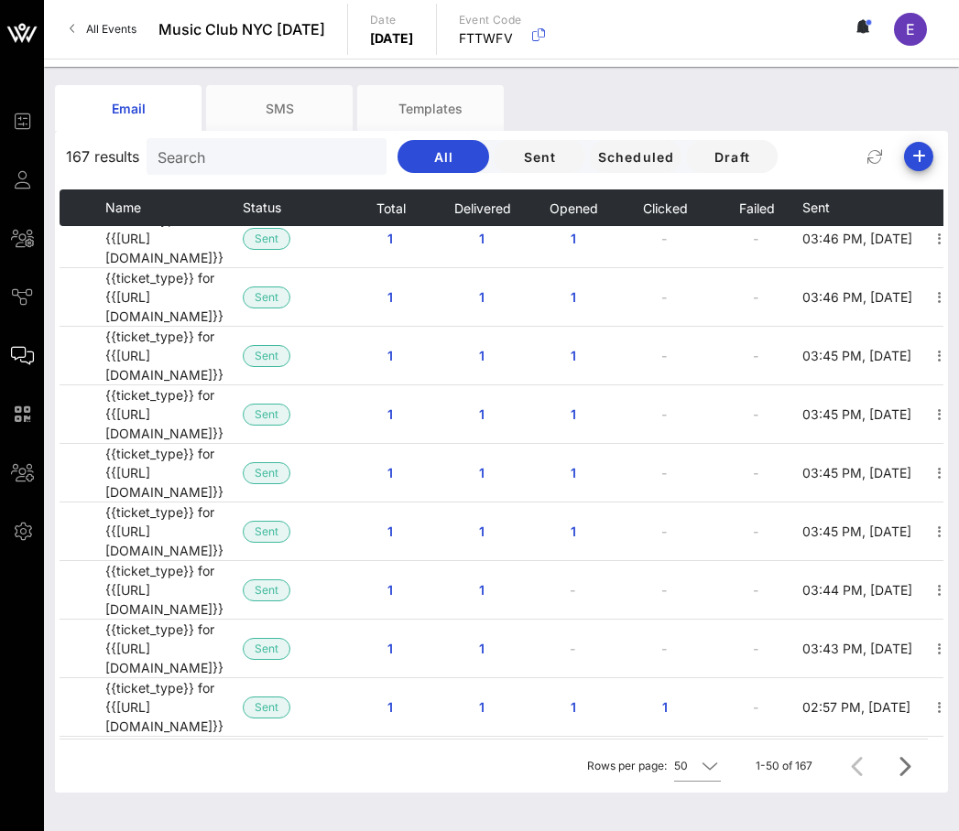
scroll to position [1217, 0]
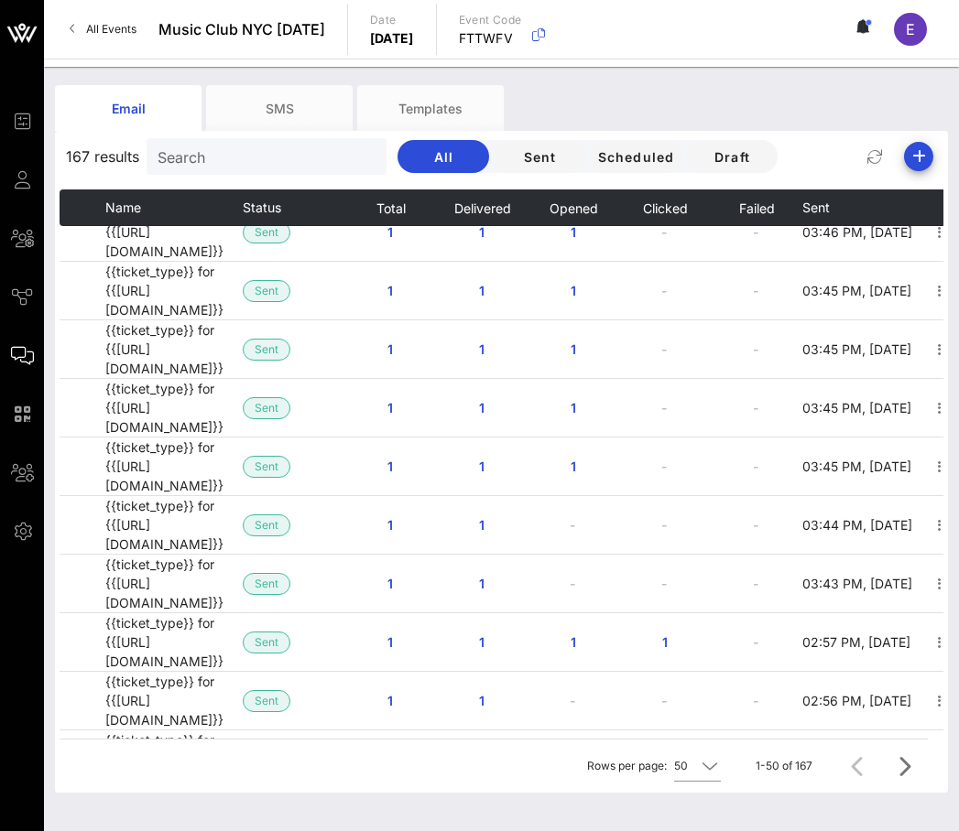
click at [244, 160] on input "Search" at bounding box center [264, 157] width 214 height 24
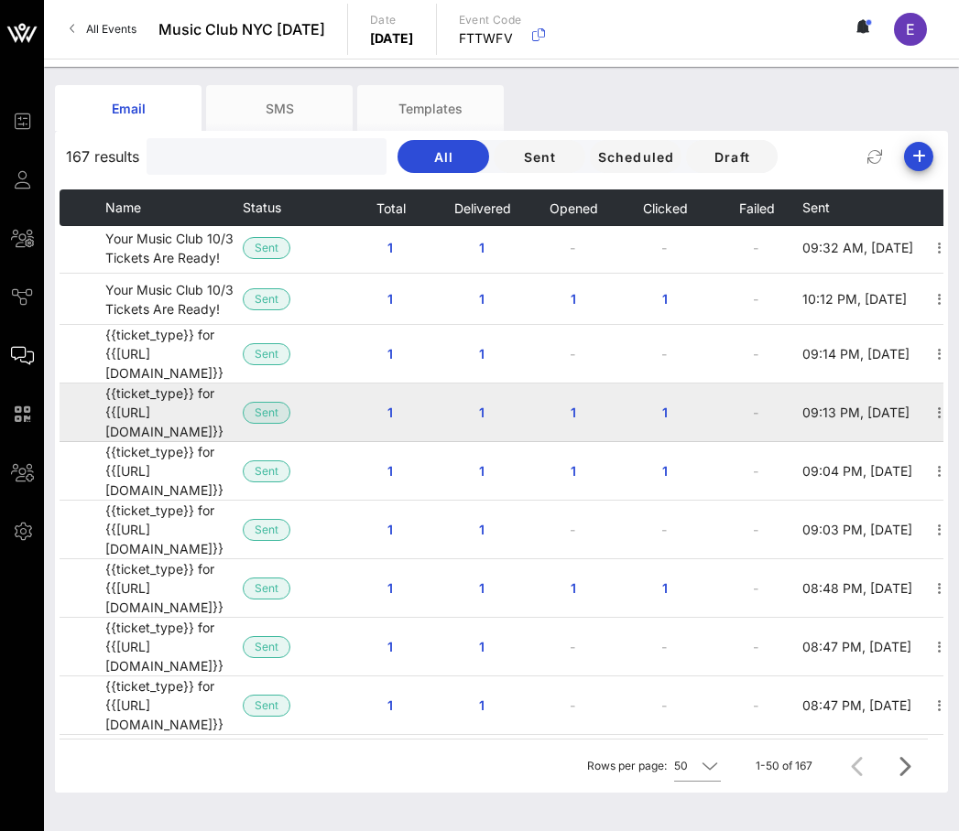
scroll to position [0, 0]
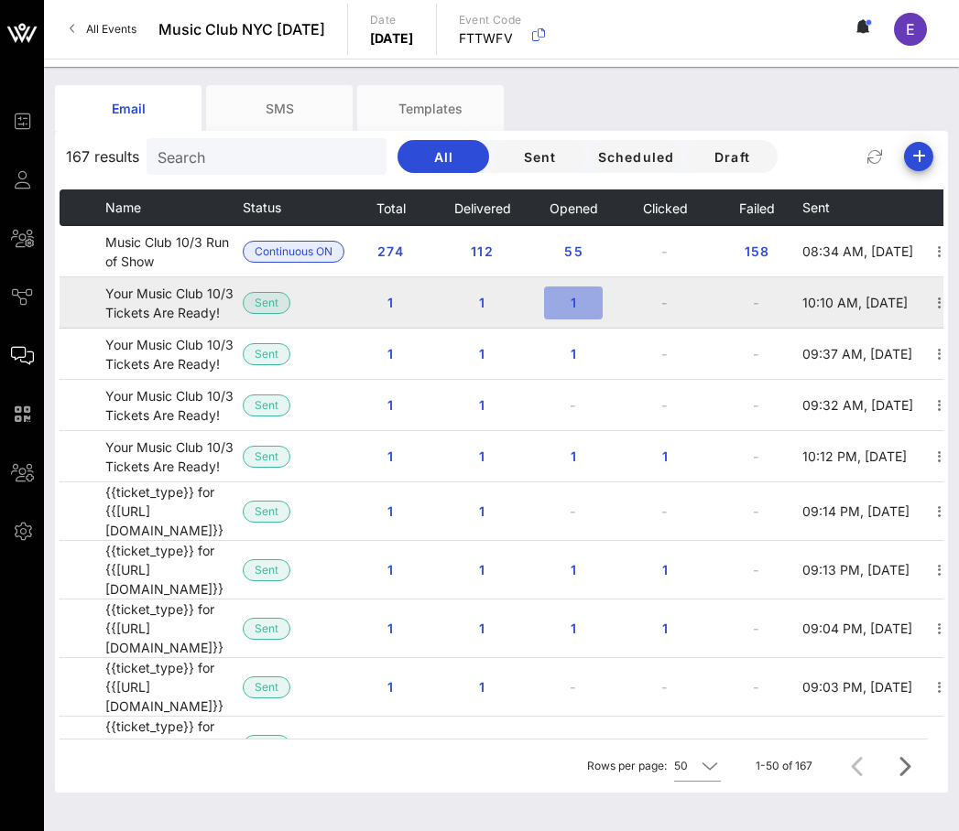
click at [580, 302] on span "1" at bounding box center [573, 303] width 29 height 16
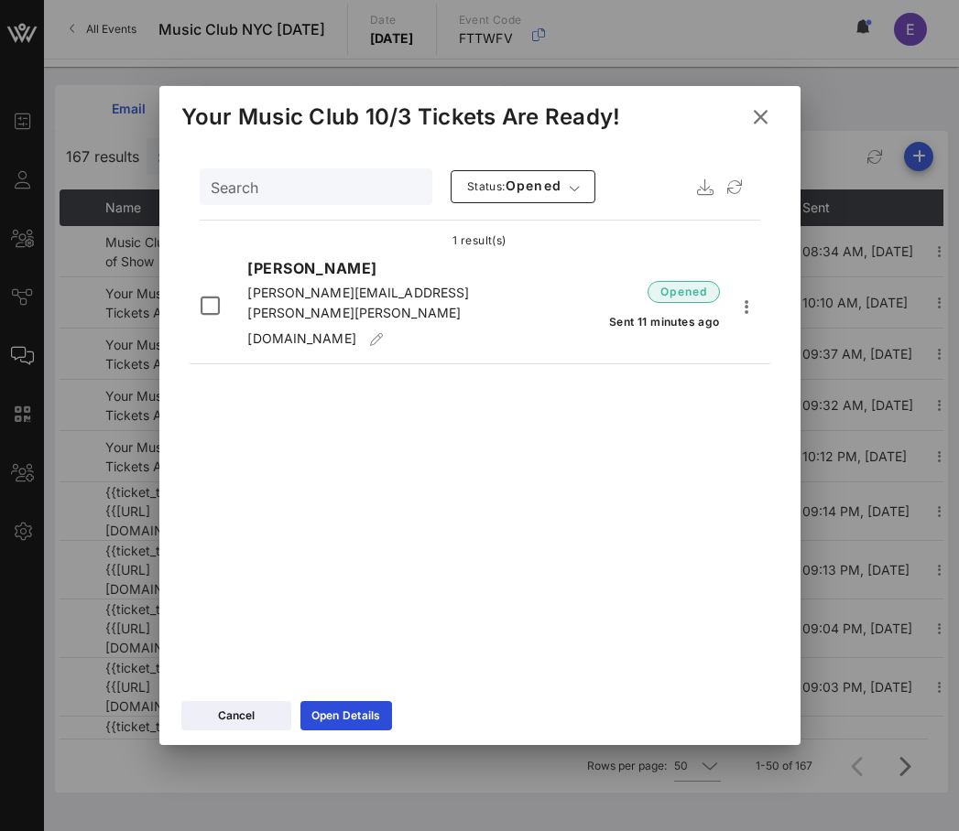
click at [758, 103] on button at bounding box center [761, 117] width 36 height 33
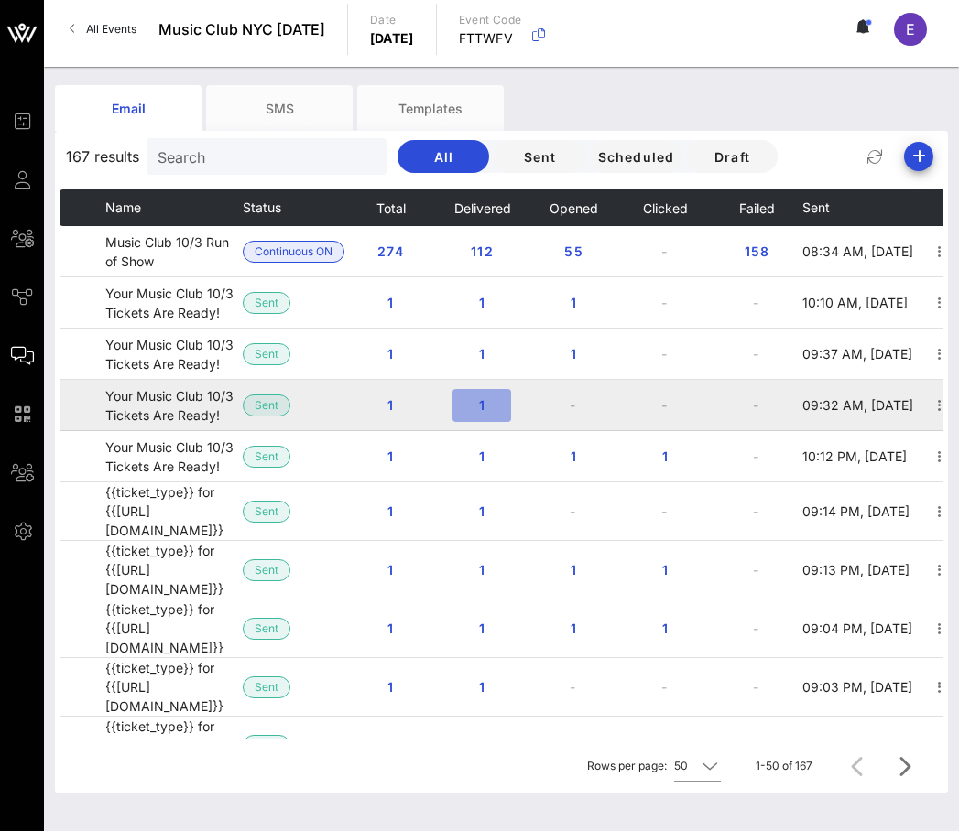
click at [488, 389] on button "1" at bounding box center [481, 405] width 59 height 33
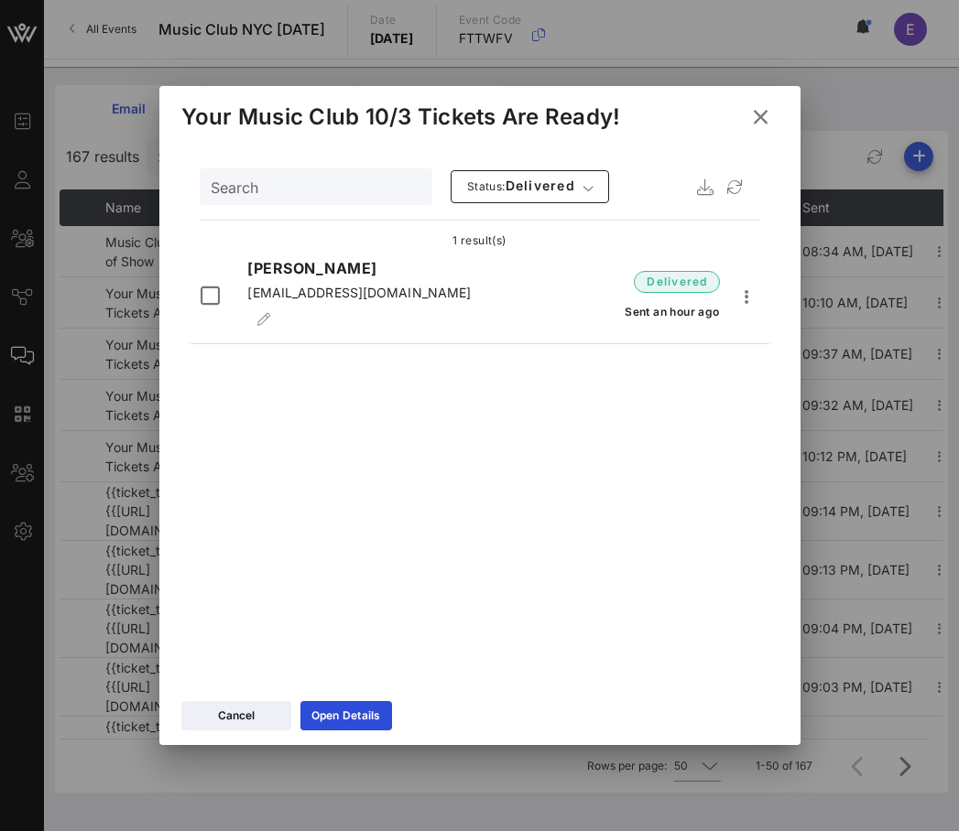
click at [762, 118] on icon at bounding box center [759, 117] width 27 height 26
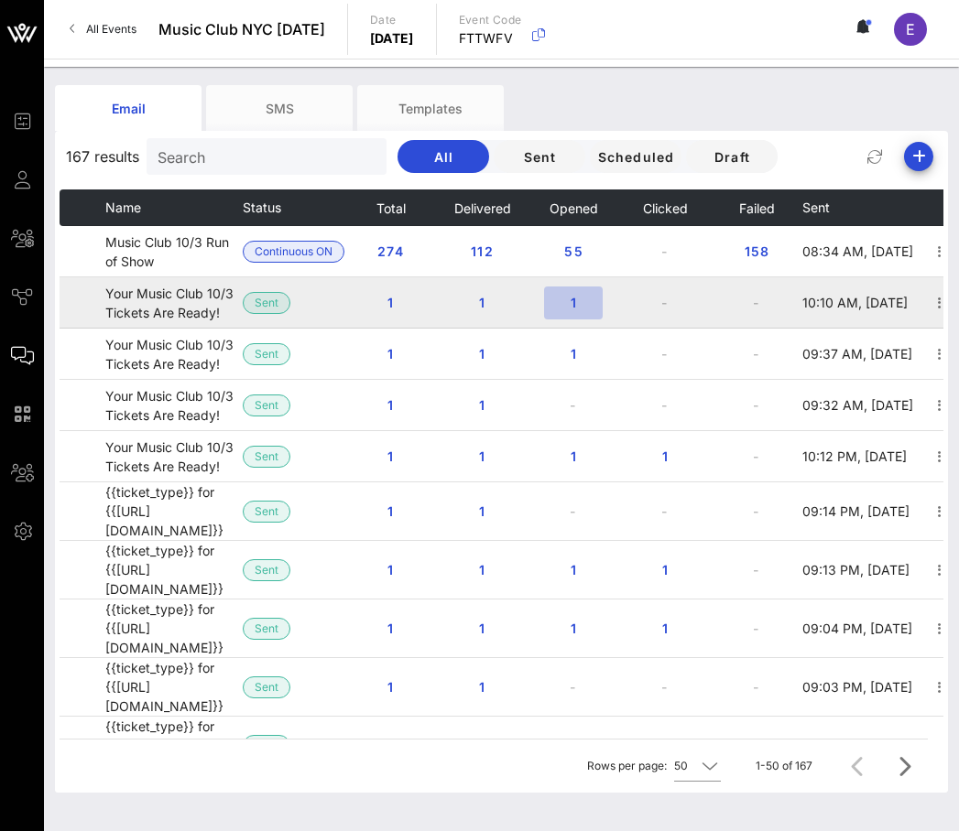
click at [574, 309] on span "1" at bounding box center [573, 303] width 29 height 16
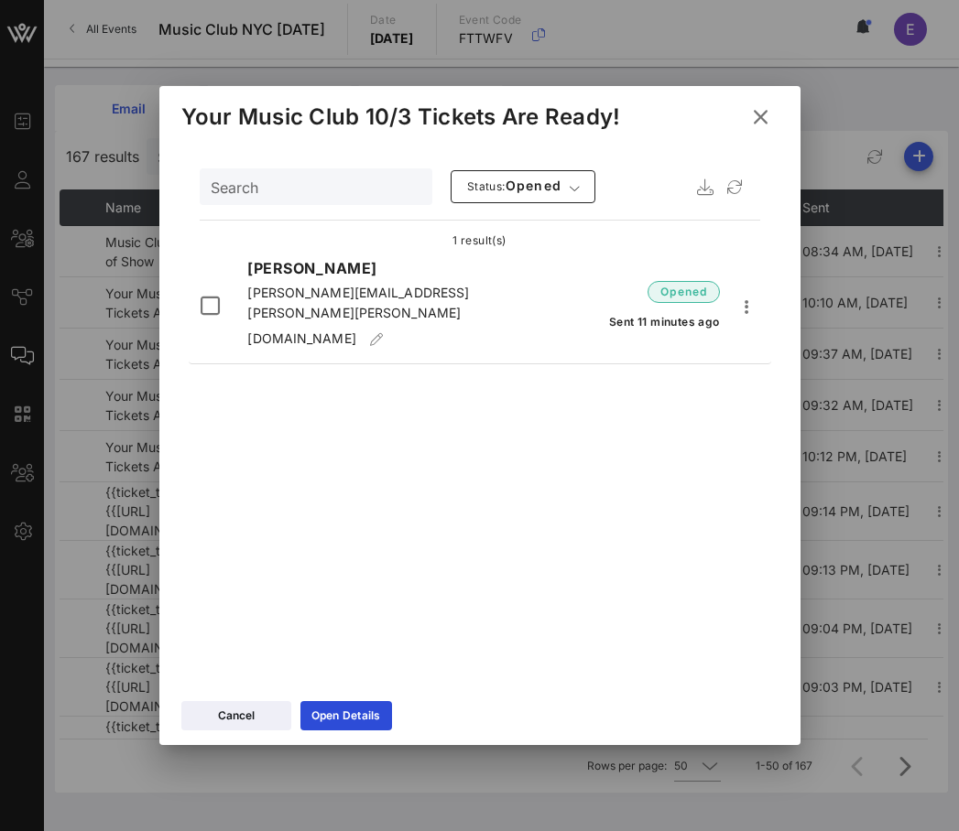
click at [758, 110] on icon at bounding box center [760, 116] width 26 height 23
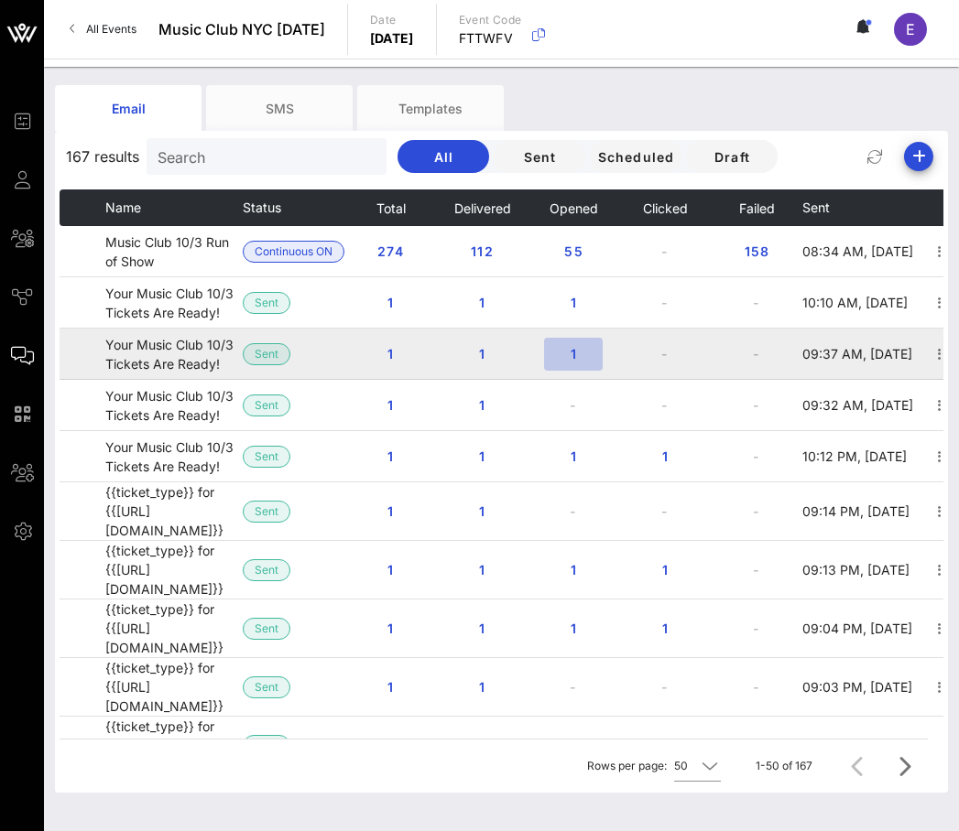
click at [575, 342] on button "1" at bounding box center [573, 354] width 59 height 33
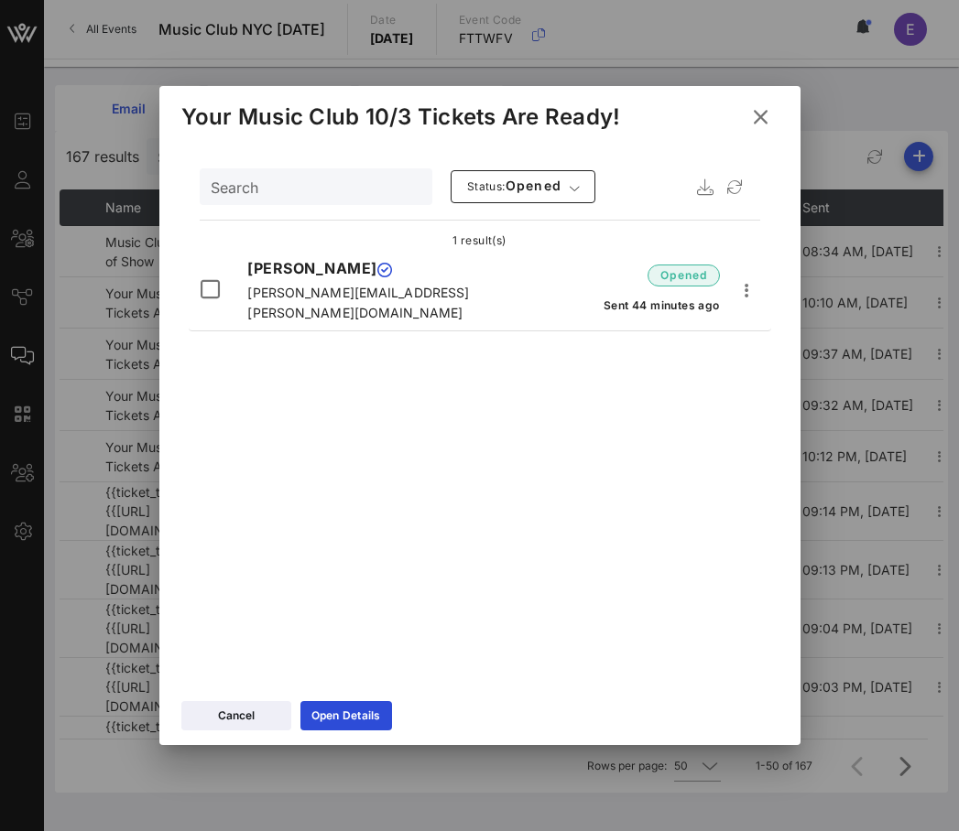
click at [754, 121] on icon at bounding box center [759, 116] width 28 height 27
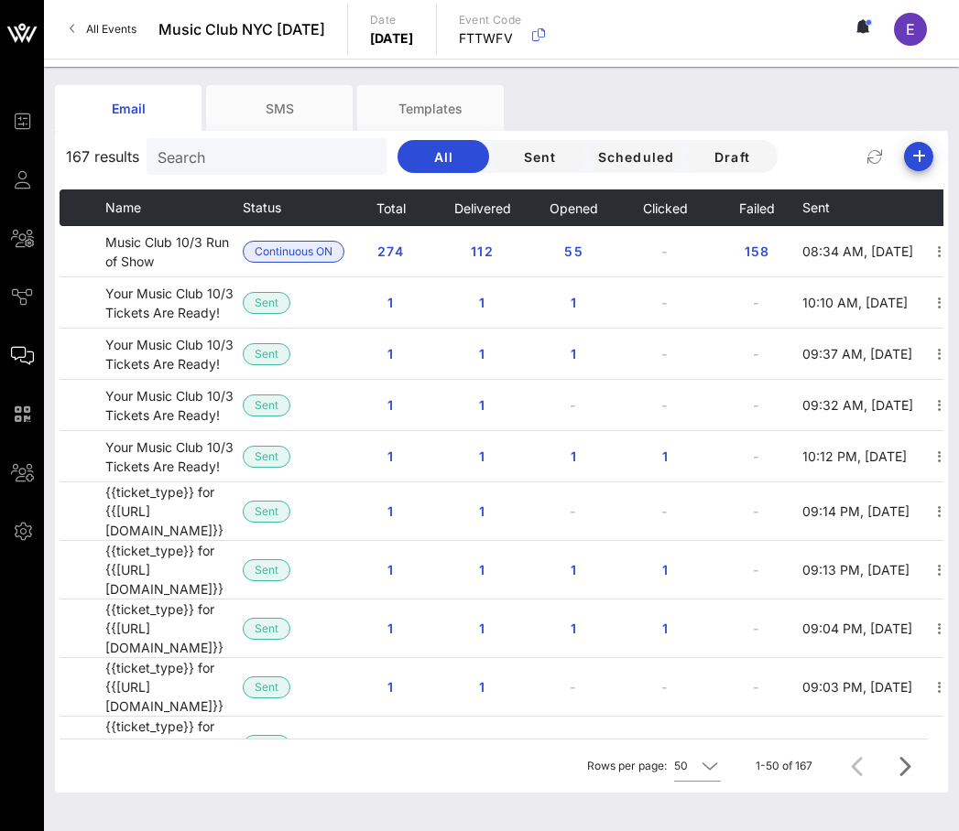
click at [257, 157] on input "Search" at bounding box center [264, 157] width 214 height 24
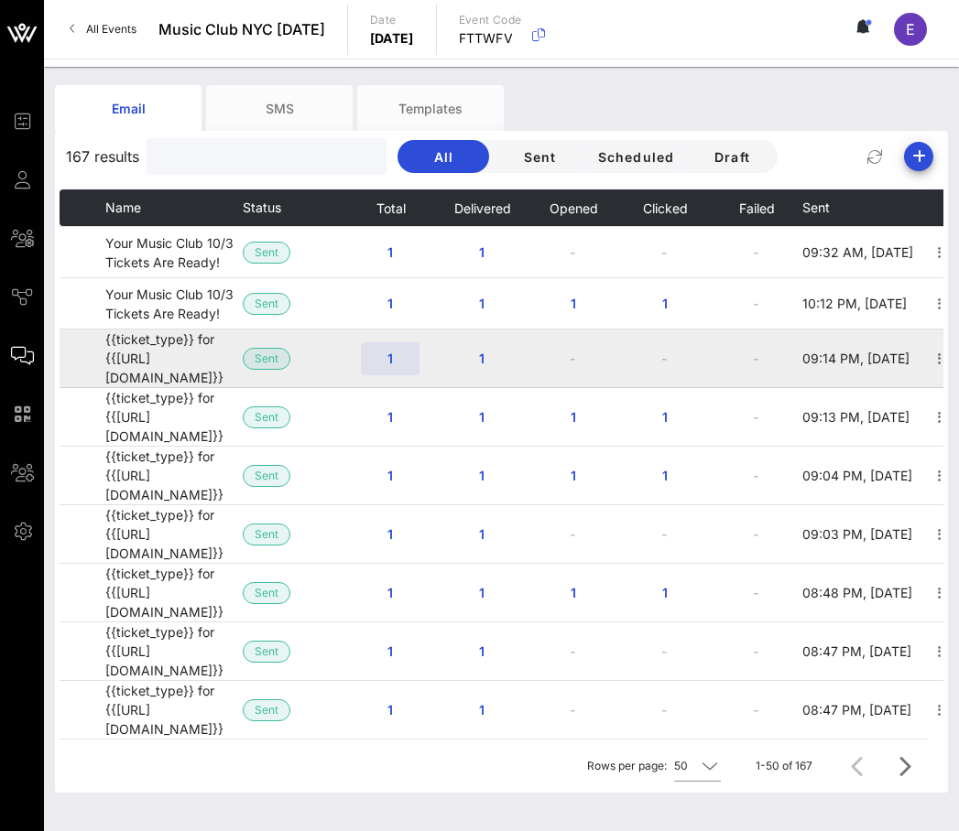
scroll to position [222, 0]
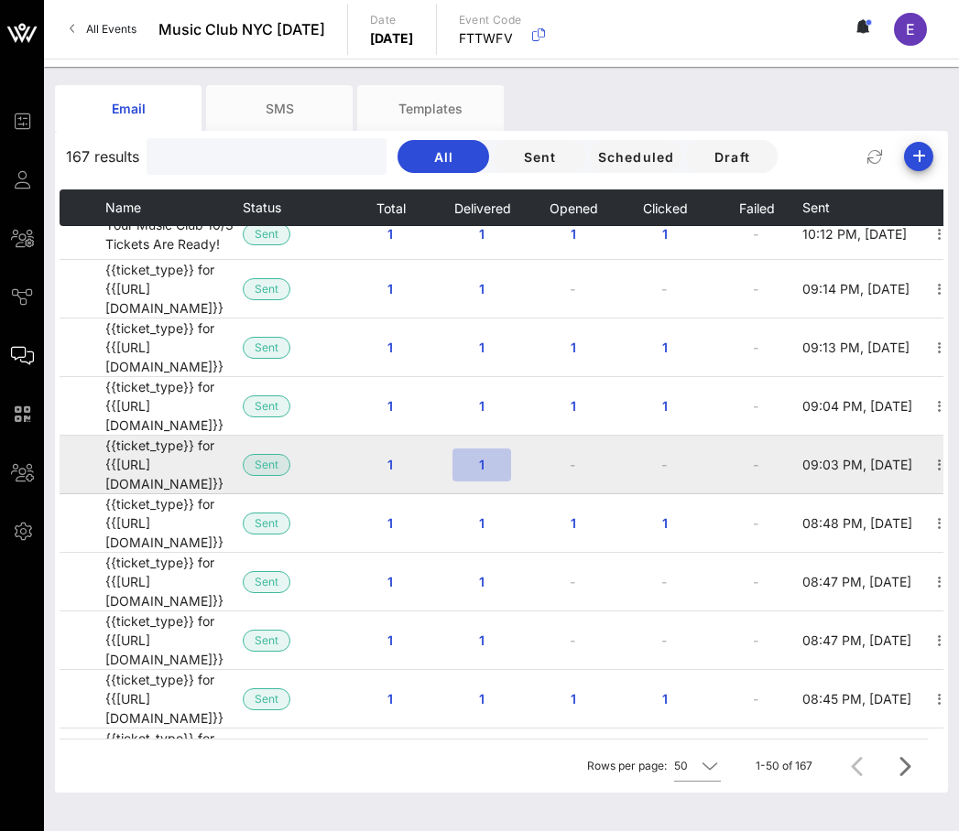
click at [483, 449] on button "1" at bounding box center [481, 465] width 59 height 33
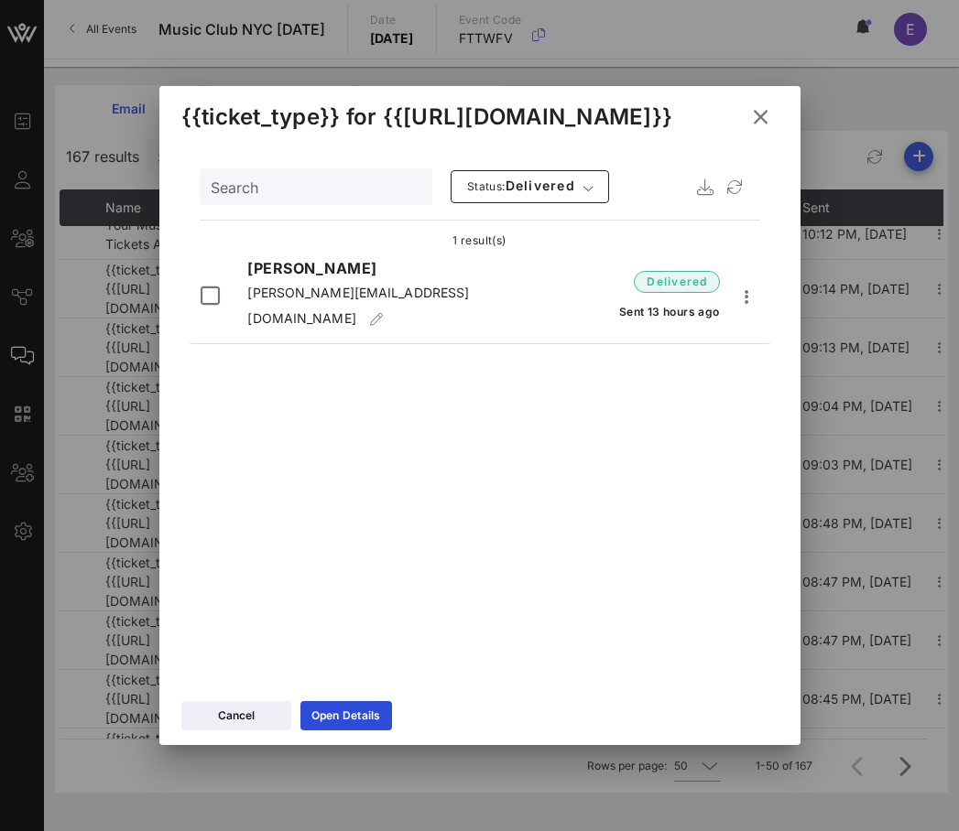
click at [751, 121] on icon at bounding box center [759, 116] width 28 height 27
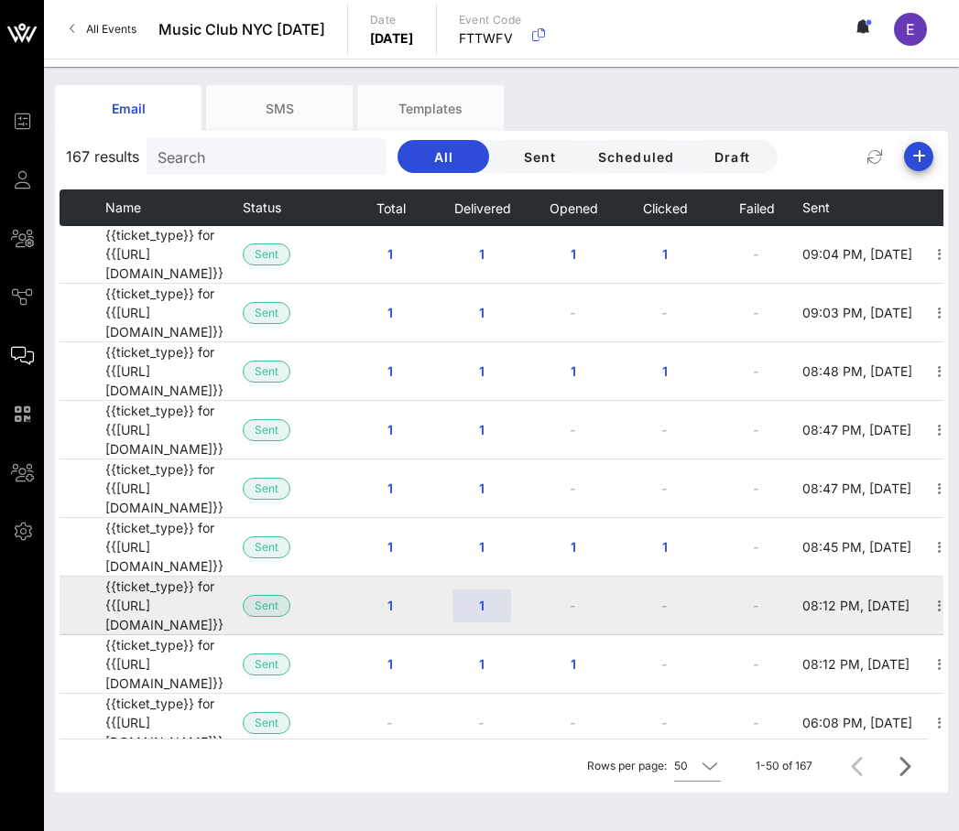
scroll to position [376, 0]
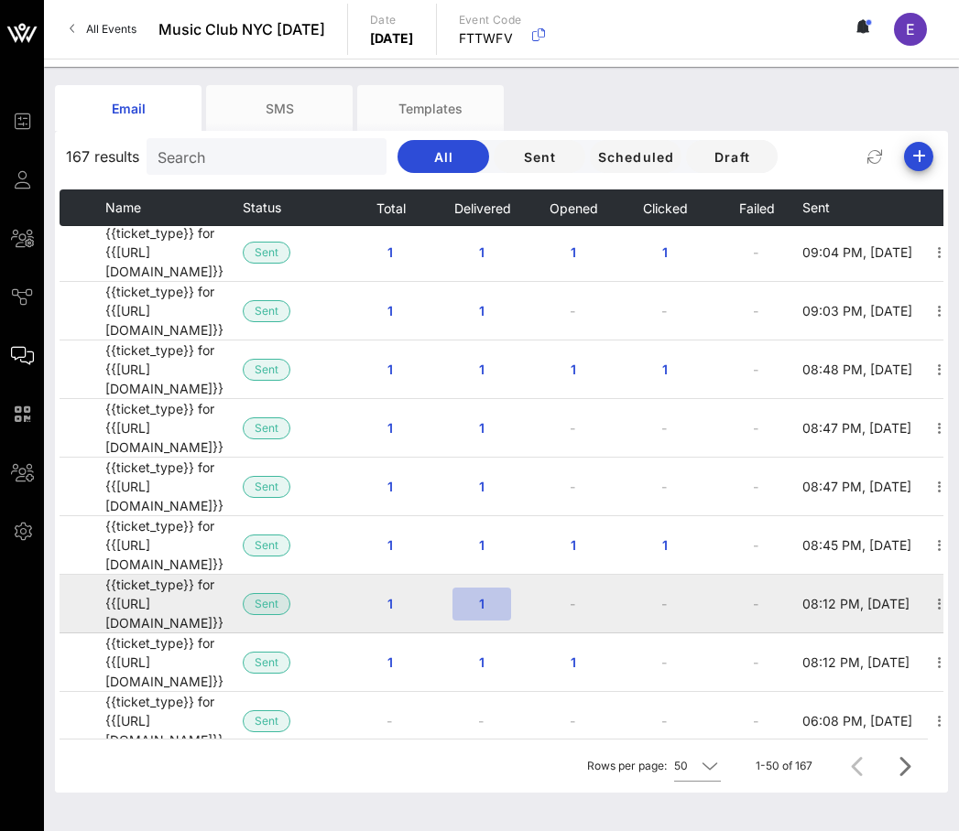
click at [479, 596] on span "1" at bounding box center [481, 604] width 29 height 16
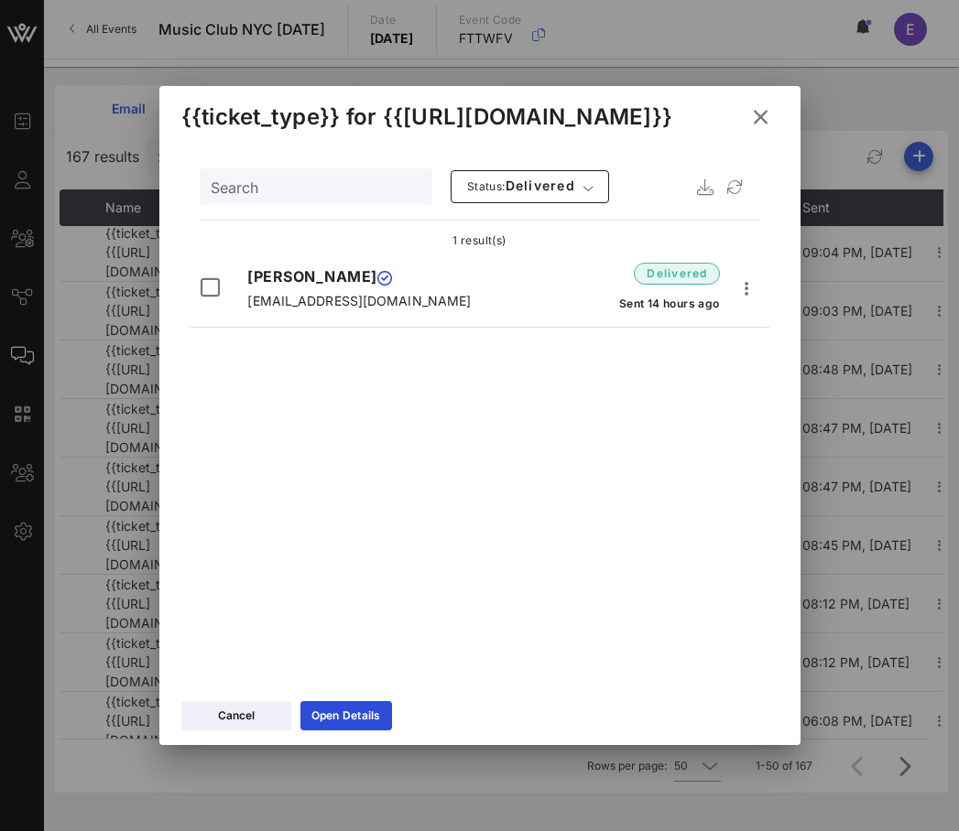
click at [761, 114] on icon at bounding box center [759, 117] width 33 height 33
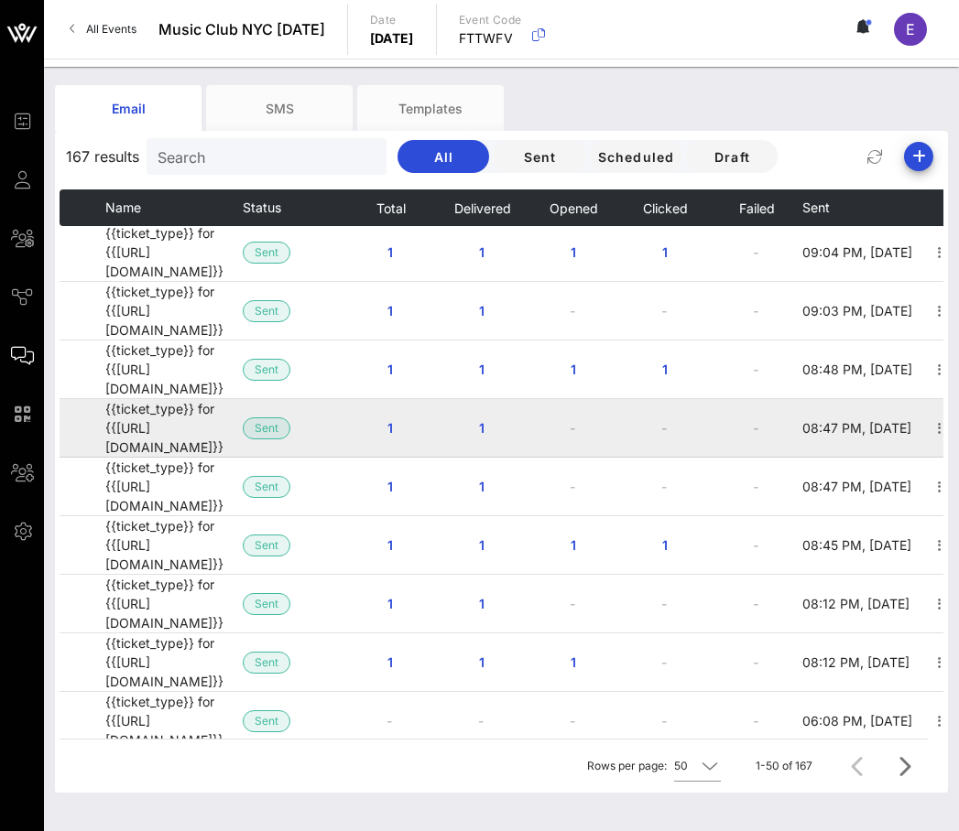
scroll to position [652, 0]
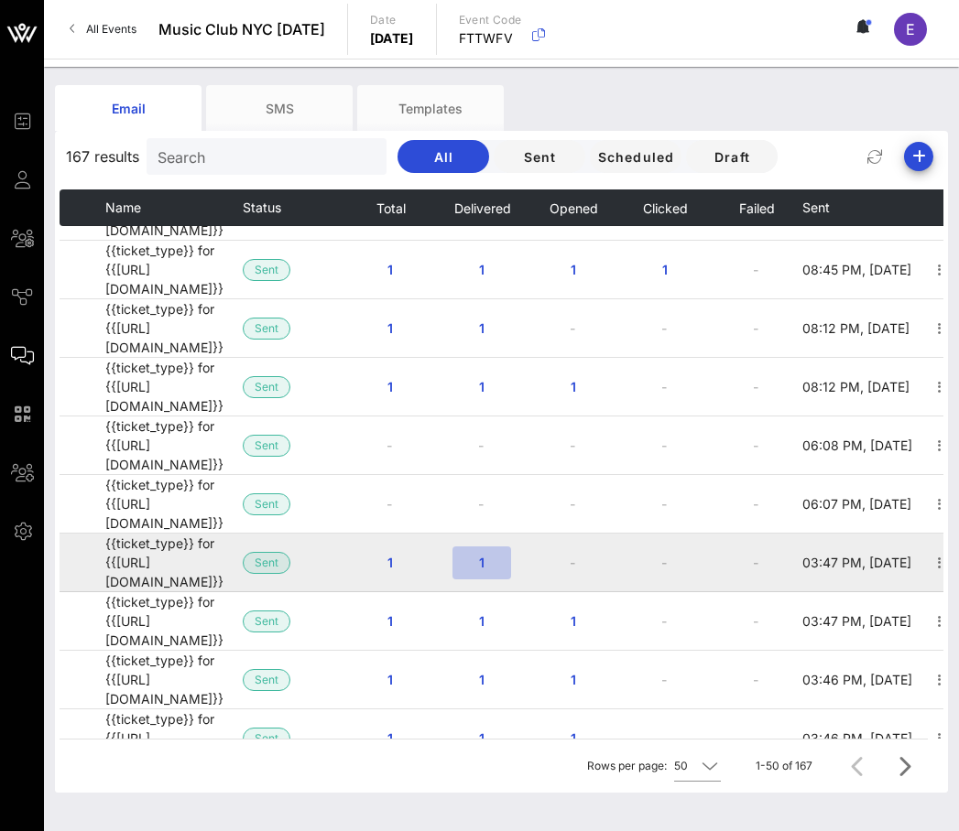
click at [472, 555] on span "1" at bounding box center [481, 563] width 29 height 16
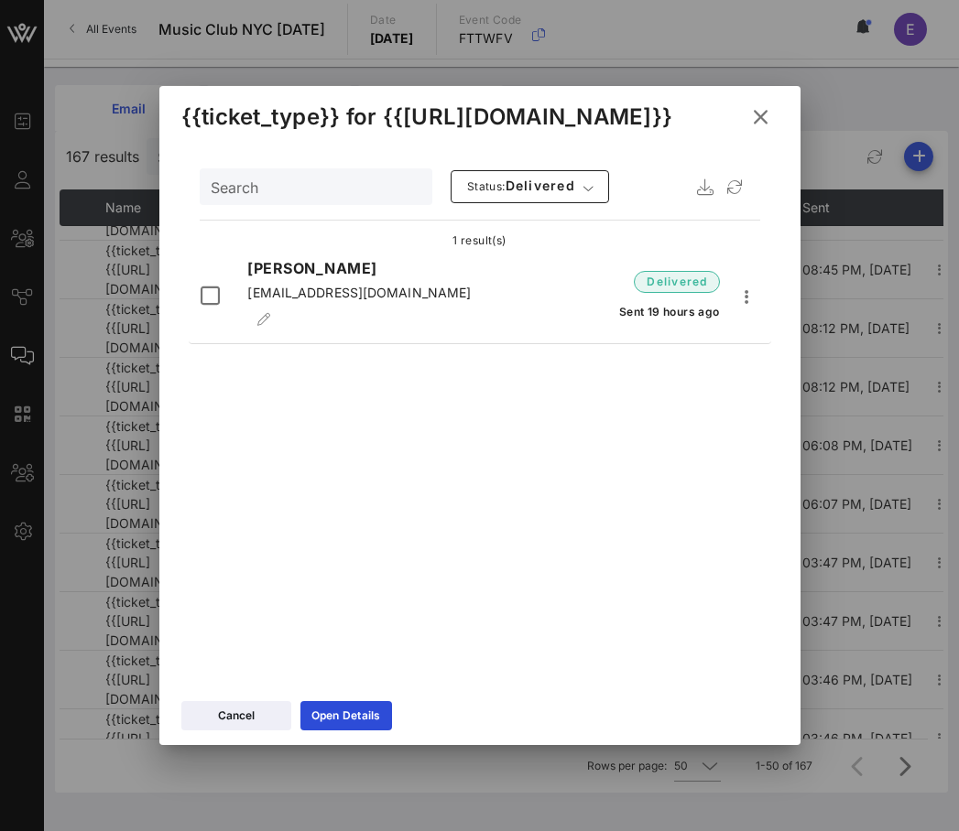
click at [749, 124] on icon at bounding box center [759, 117] width 27 height 25
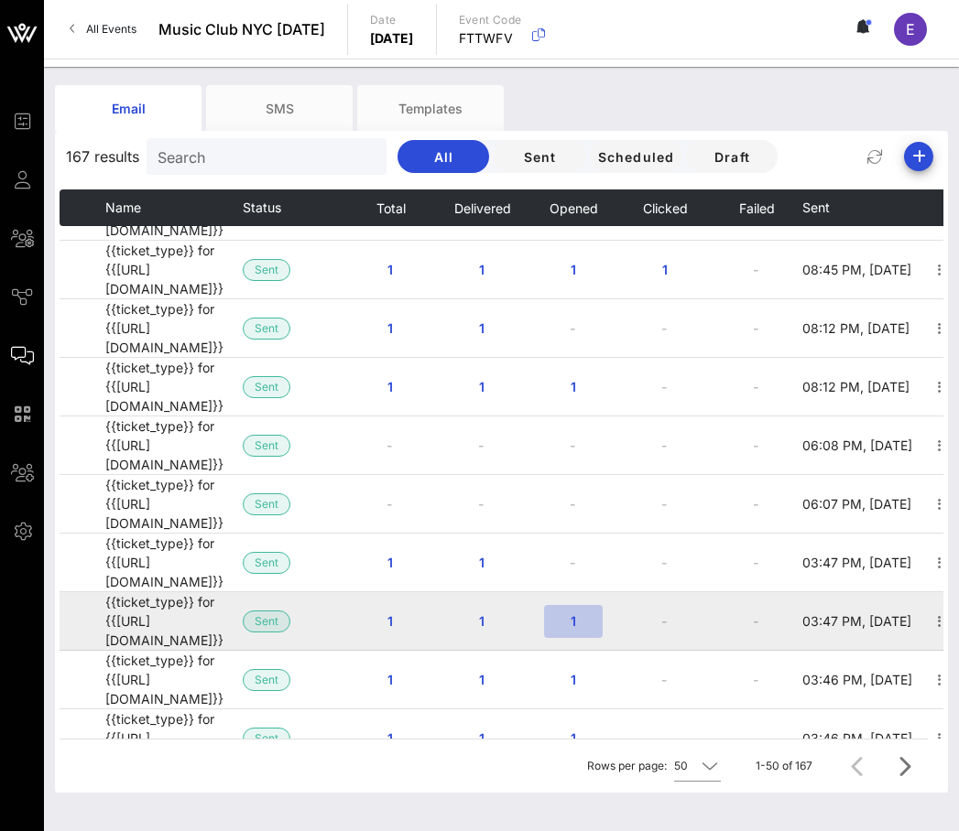
click at [567, 613] on span "1" at bounding box center [573, 621] width 29 height 16
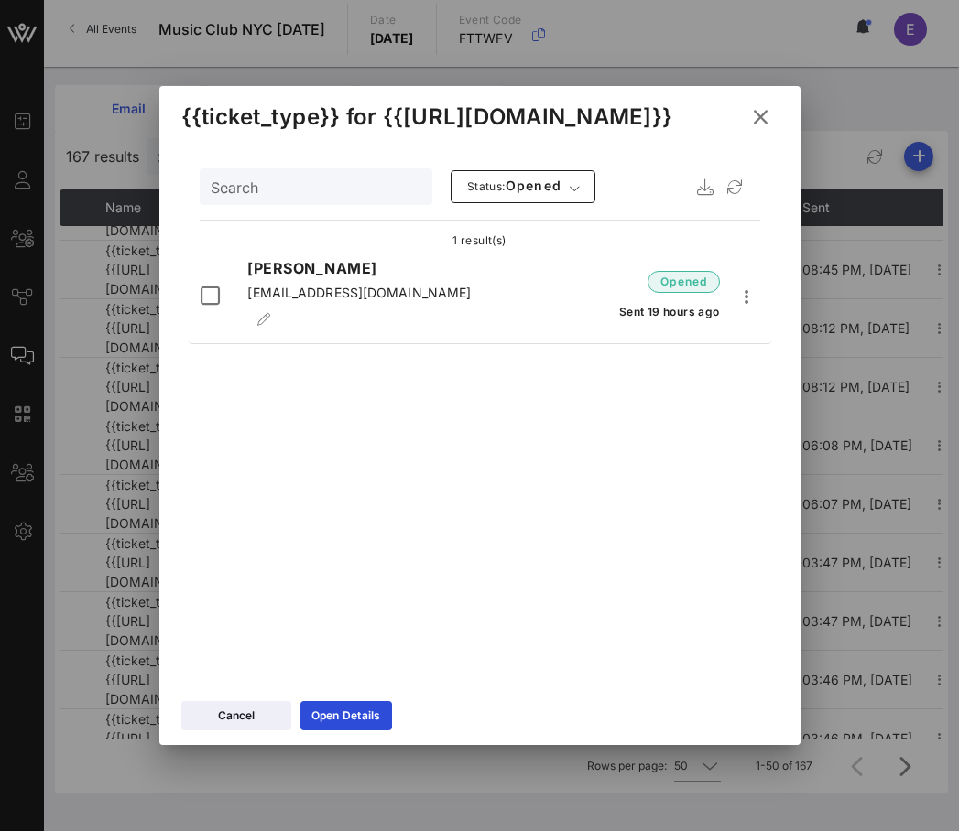
click at [756, 108] on icon at bounding box center [759, 117] width 27 height 26
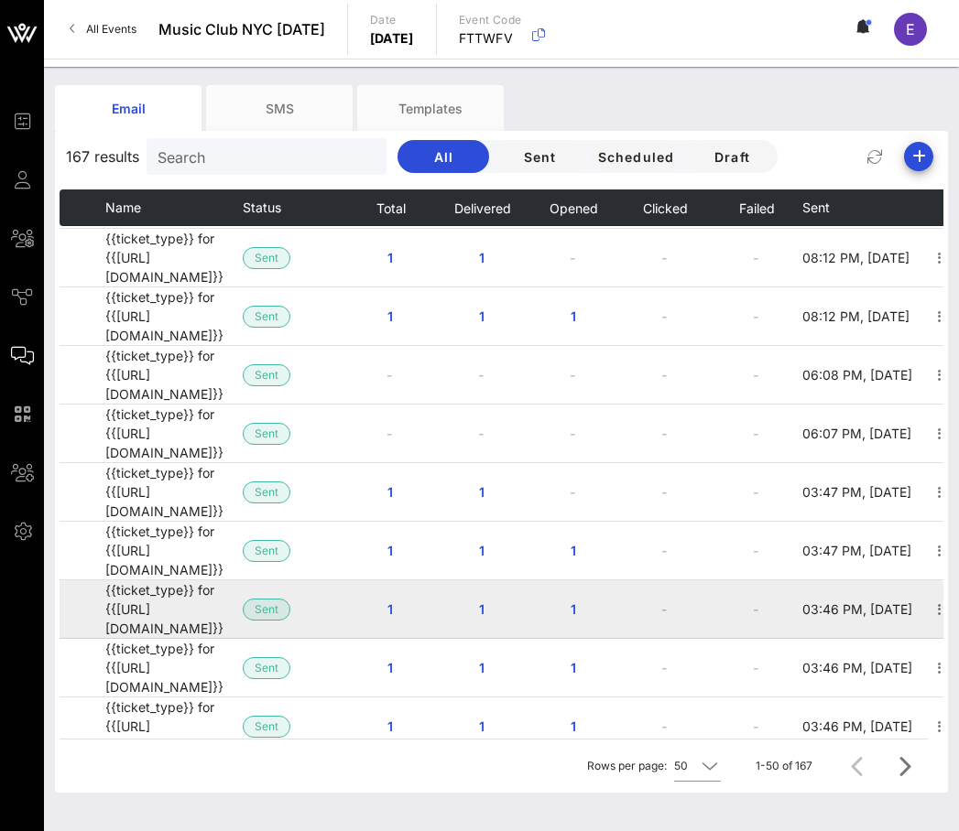
scroll to position [723, 0]
click at [580, 592] on button "1" at bounding box center [573, 608] width 59 height 33
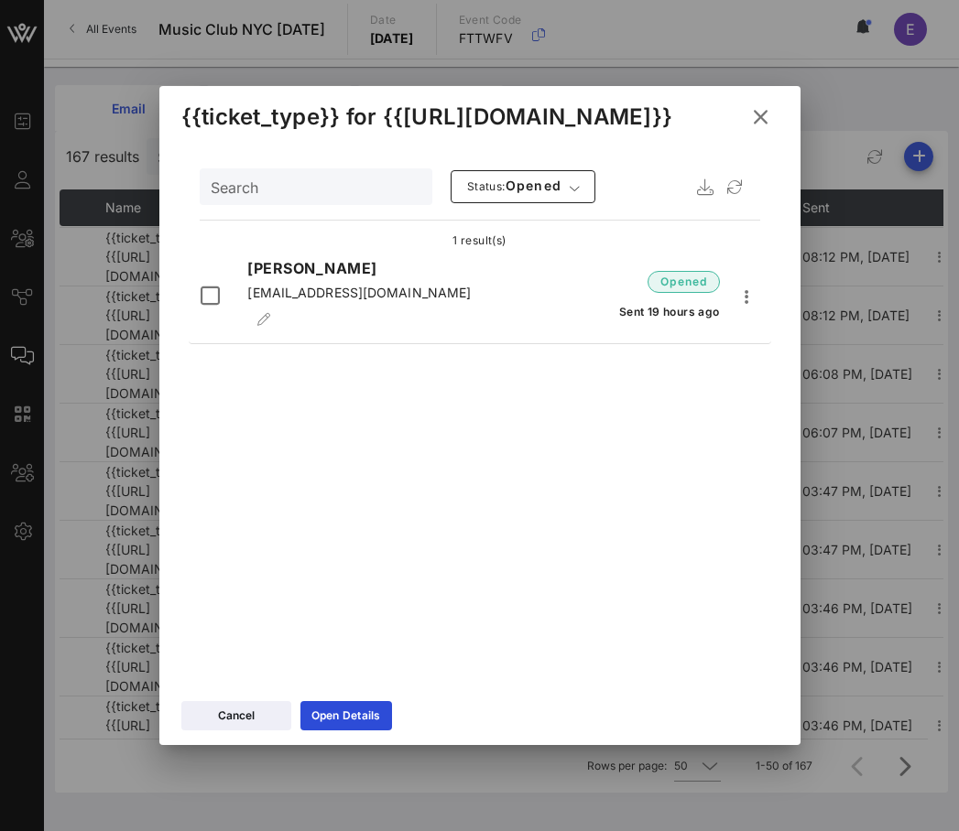
click at [754, 115] on icon at bounding box center [759, 117] width 29 height 31
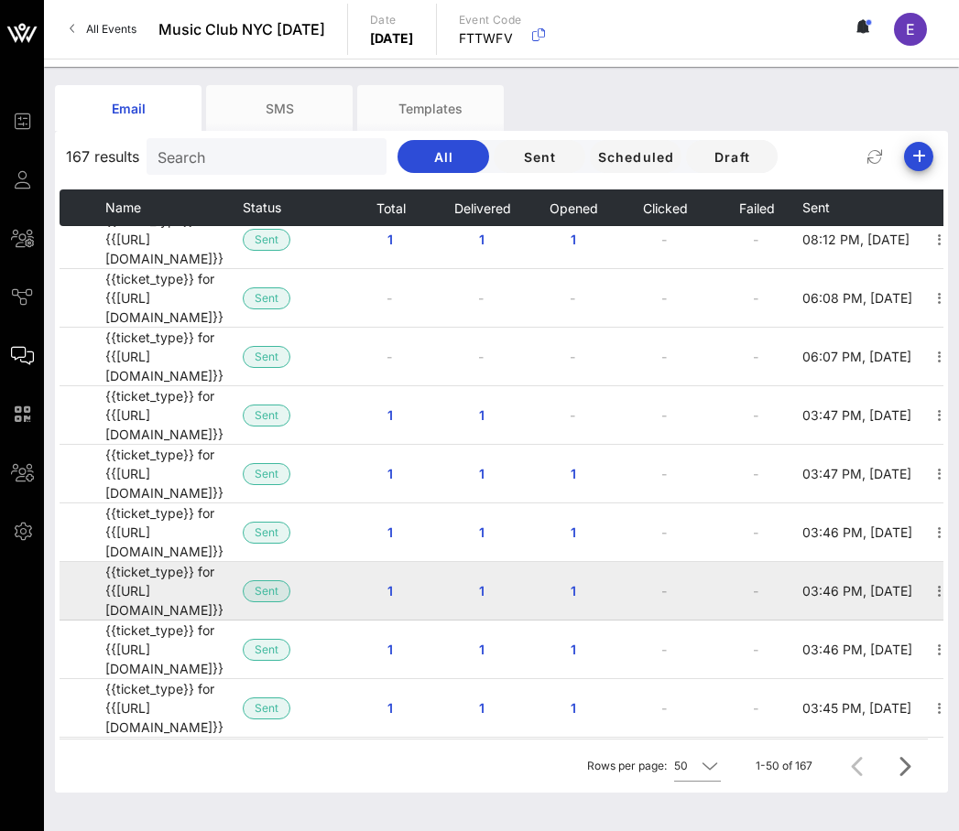
scroll to position [813, 0]
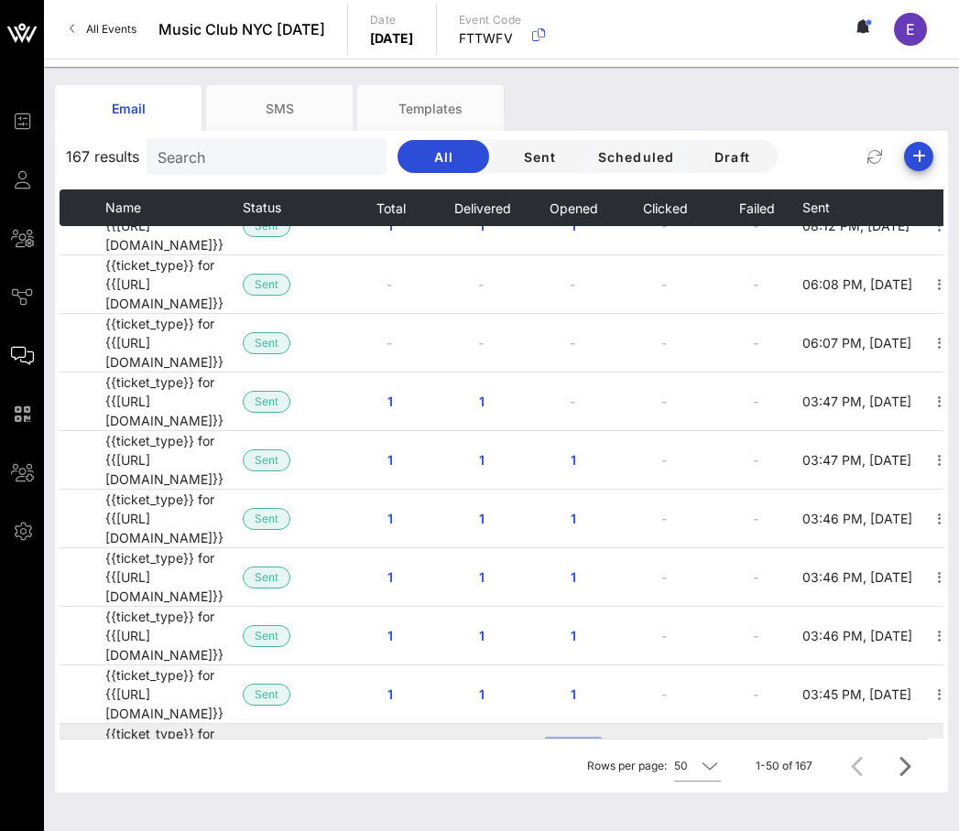
click at [572, 745] on span "1" at bounding box center [573, 753] width 29 height 16
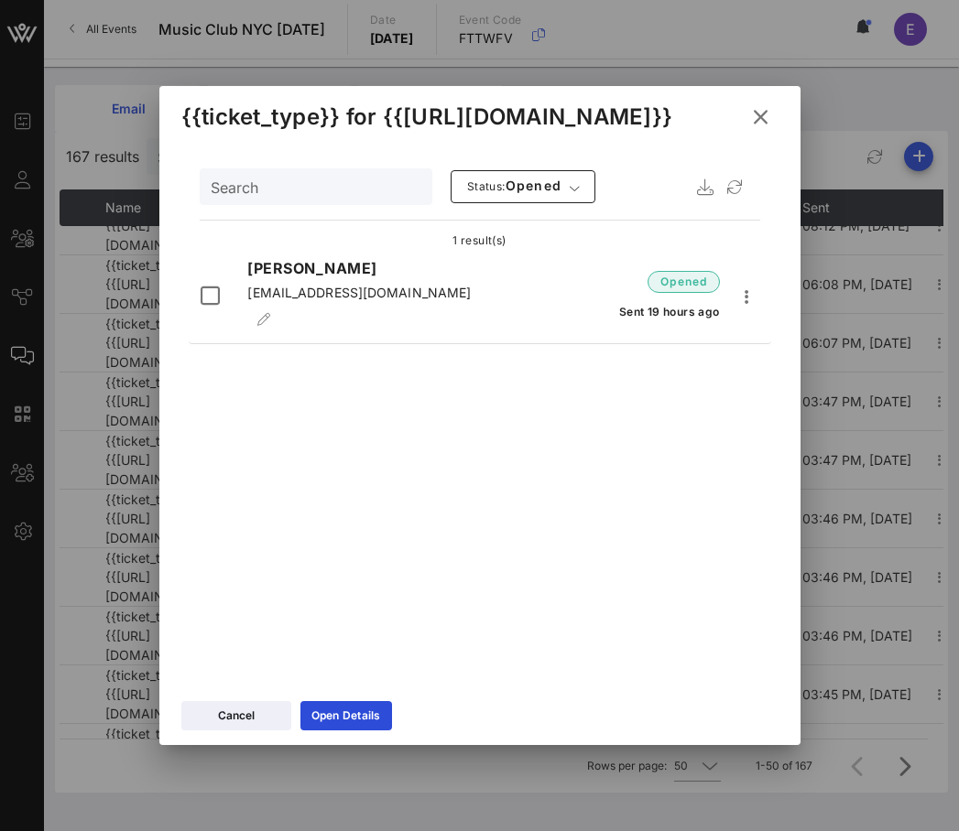
click at [763, 115] on icon at bounding box center [759, 117] width 31 height 32
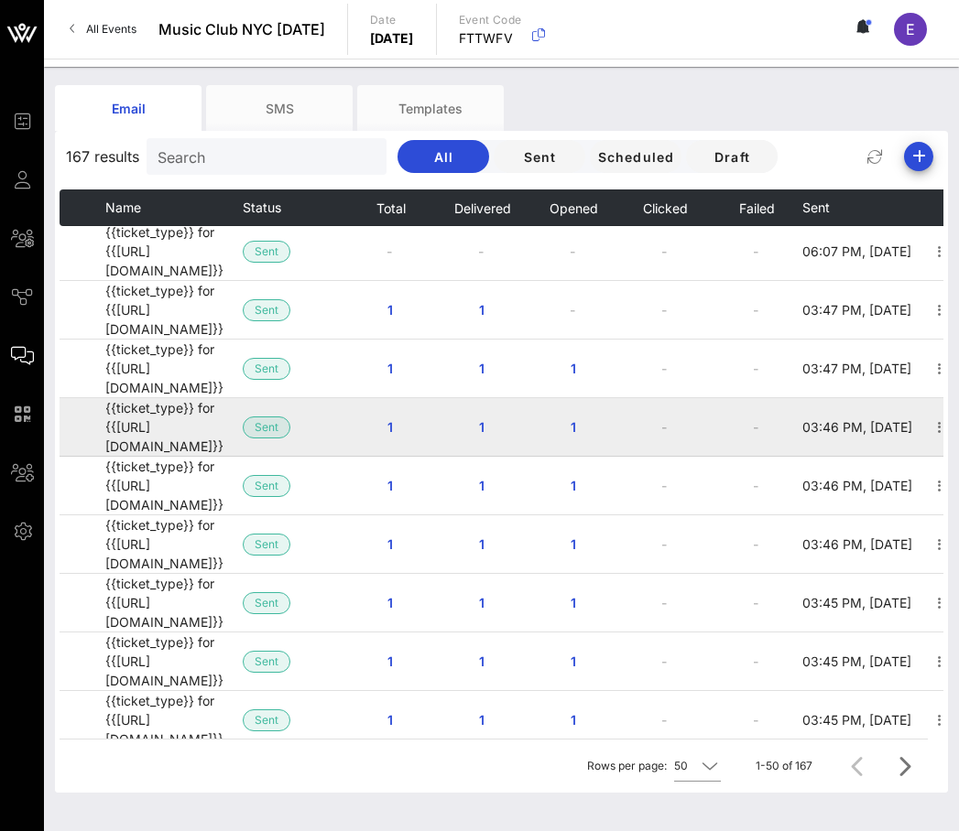
scroll to position [928, 0]
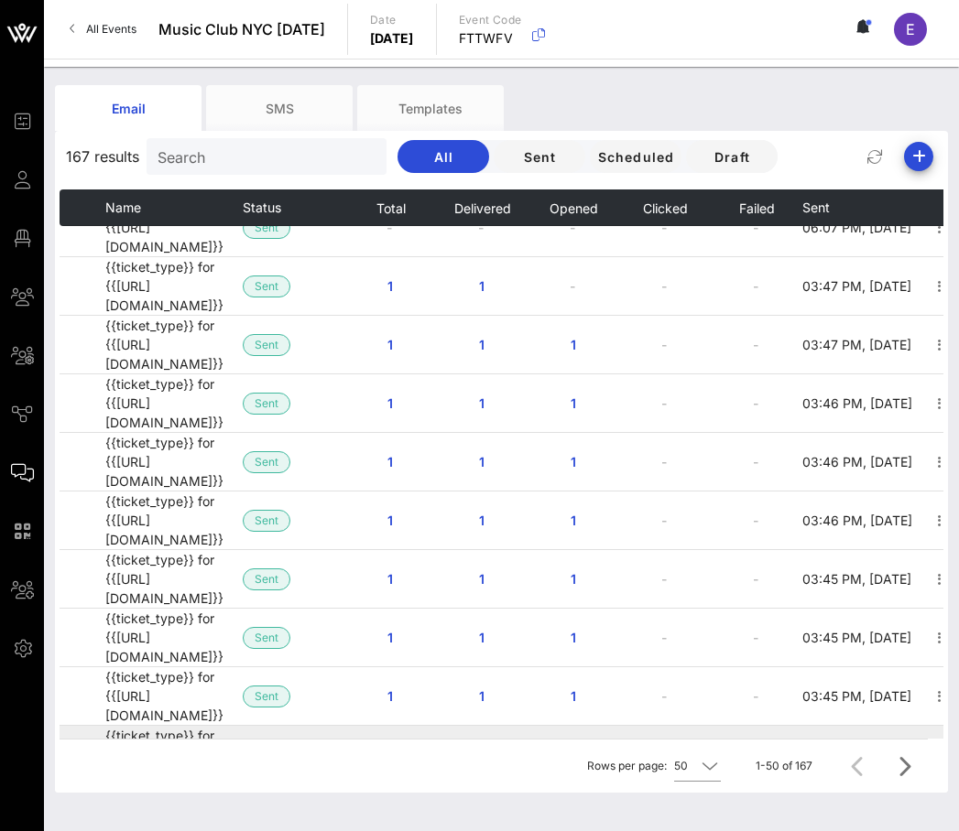
click at [570, 747] on span "1" at bounding box center [573, 755] width 29 height 16
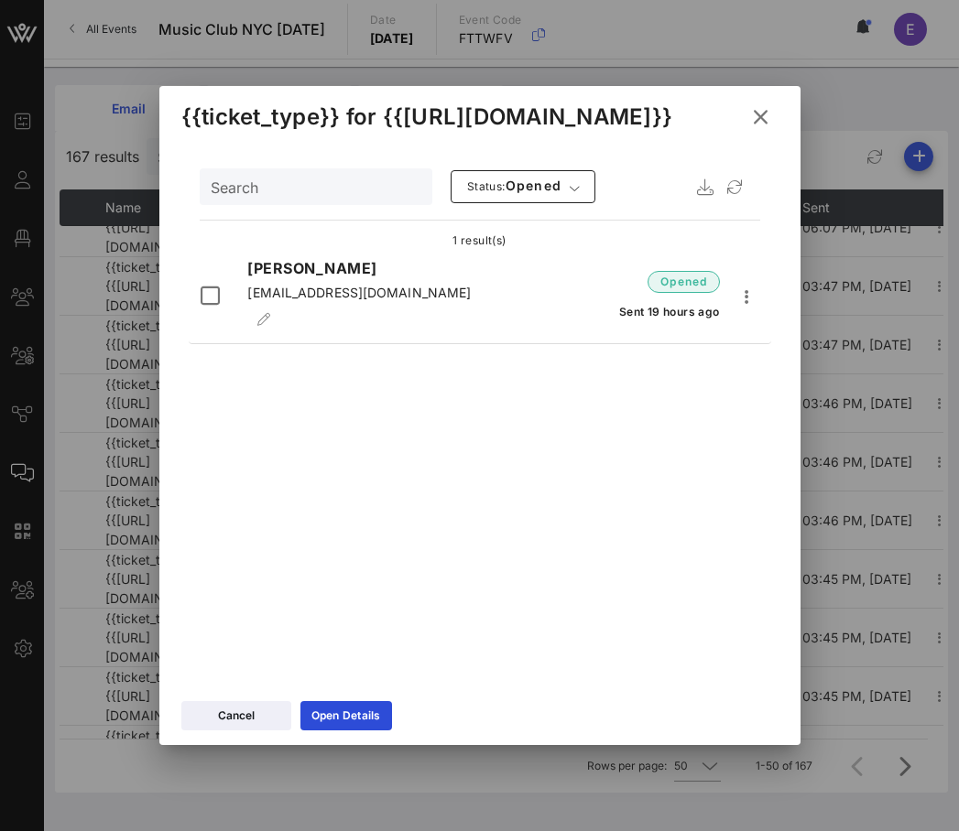
click at [754, 112] on icon at bounding box center [759, 116] width 28 height 27
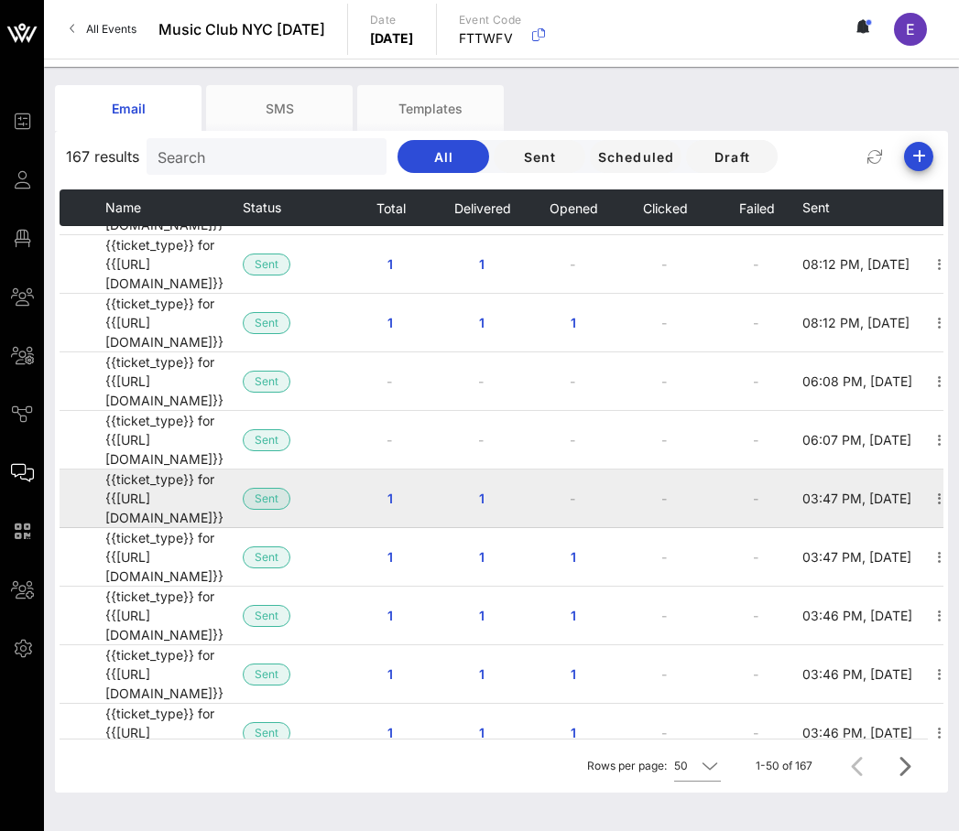
scroll to position [703, 0]
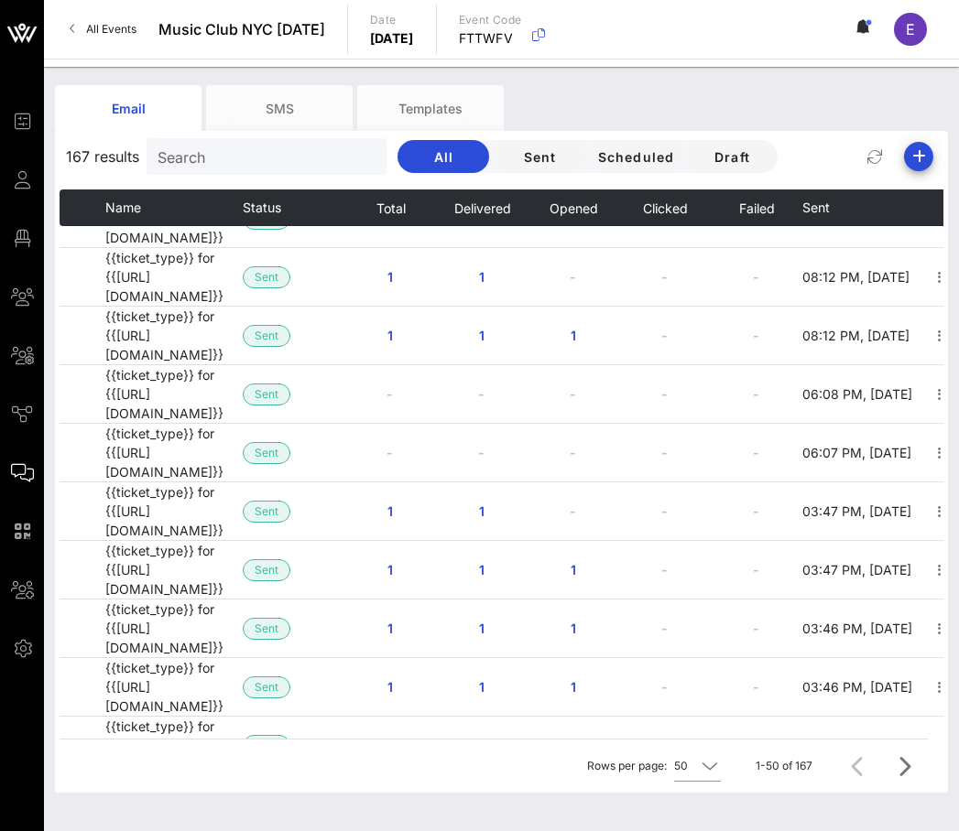
click at [103, 16] on link "All Events" at bounding box center [103, 29] width 89 height 29
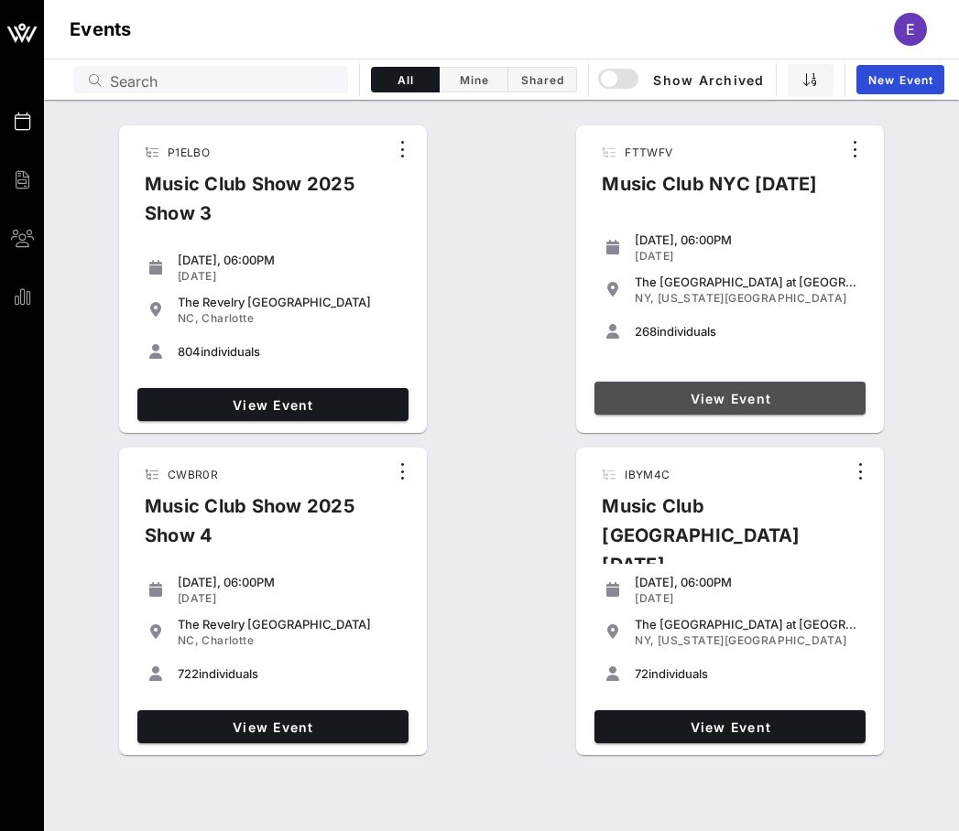
click at [637, 387] on link "View Event" at bounding box center [729, 398] width 271 height 33
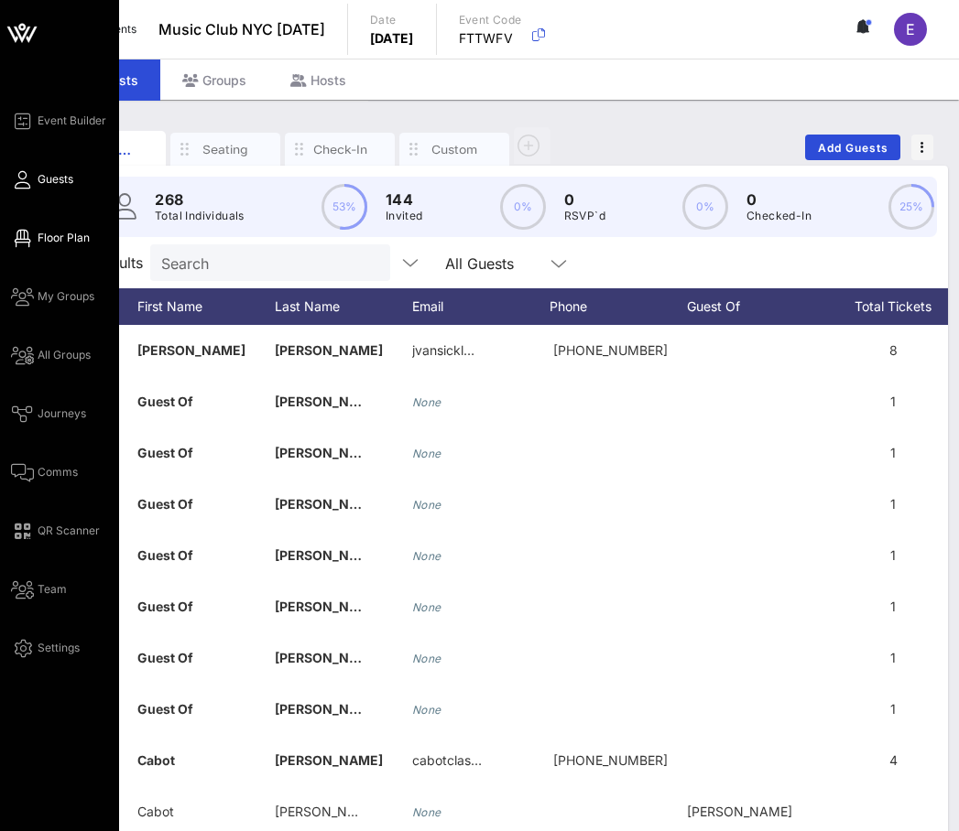
click at [24, 240] on icon at bounding box center [22, 238] width 23 height 3
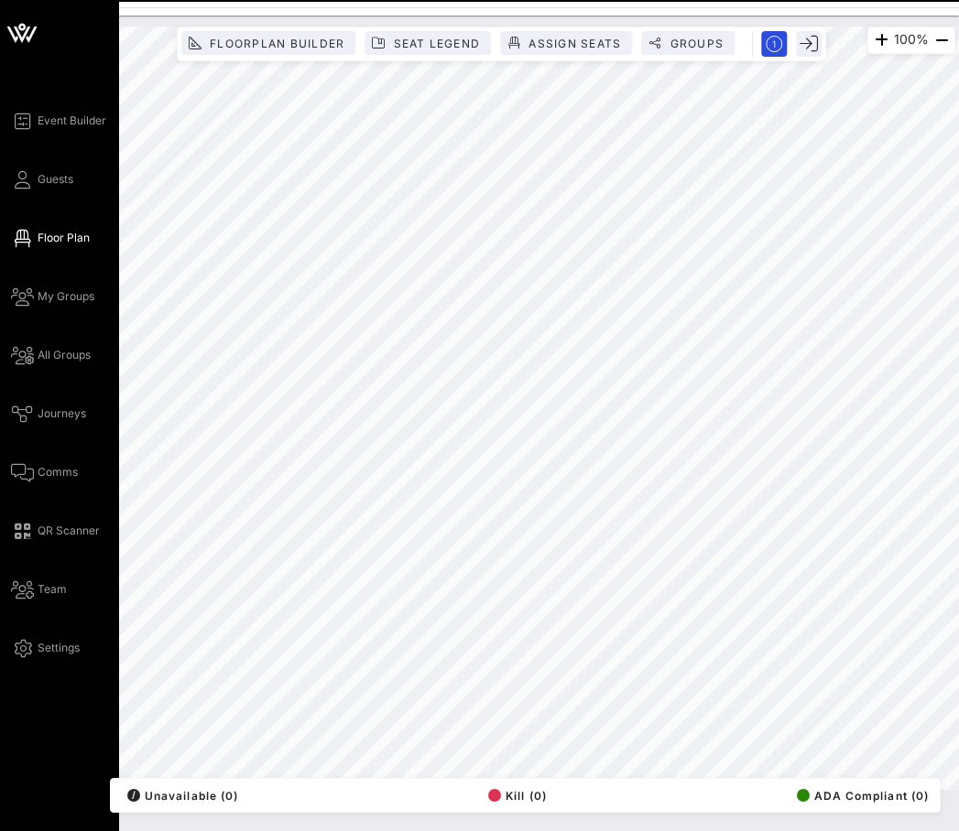
click at [37, 104] on div "Event Builder Guests Floor Plan My Groups All Groups Journeys Comms QR Scanner …" at bounding box center [59, 415] width 119 height 831
click at [38, 114] on span "Event Builder" at bounding box center [72, 121] width 69 height 16
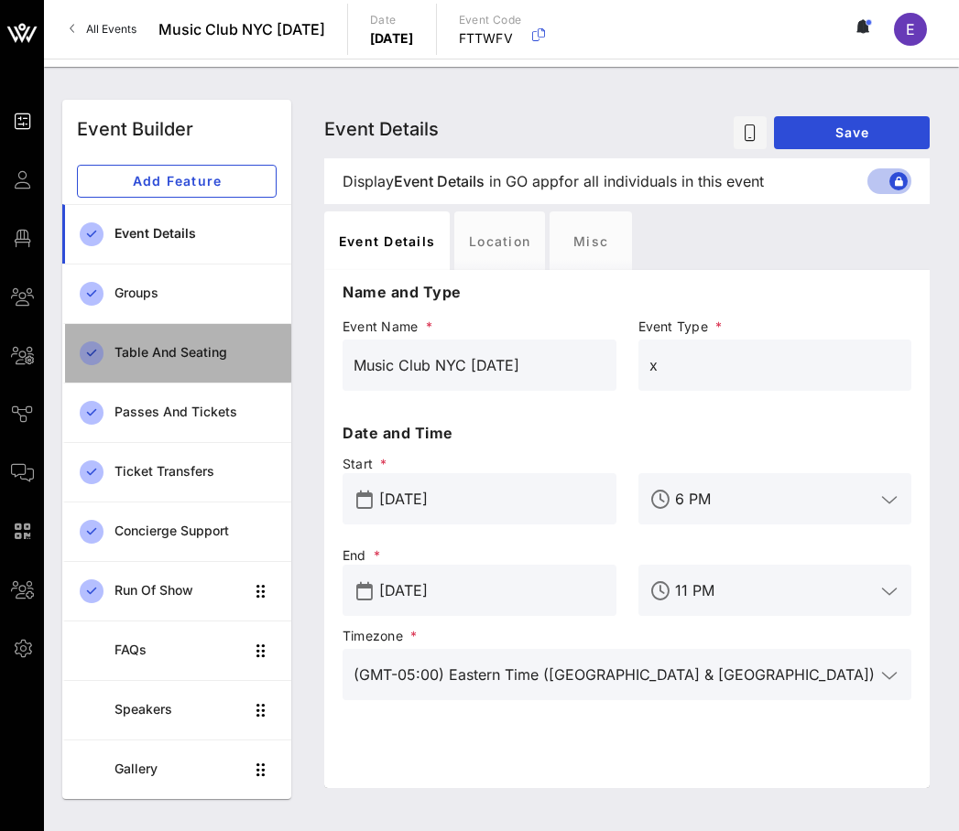
click at [146, 340] on div "Table and Seating" at bounding box center [195, 353] width 162 height 38
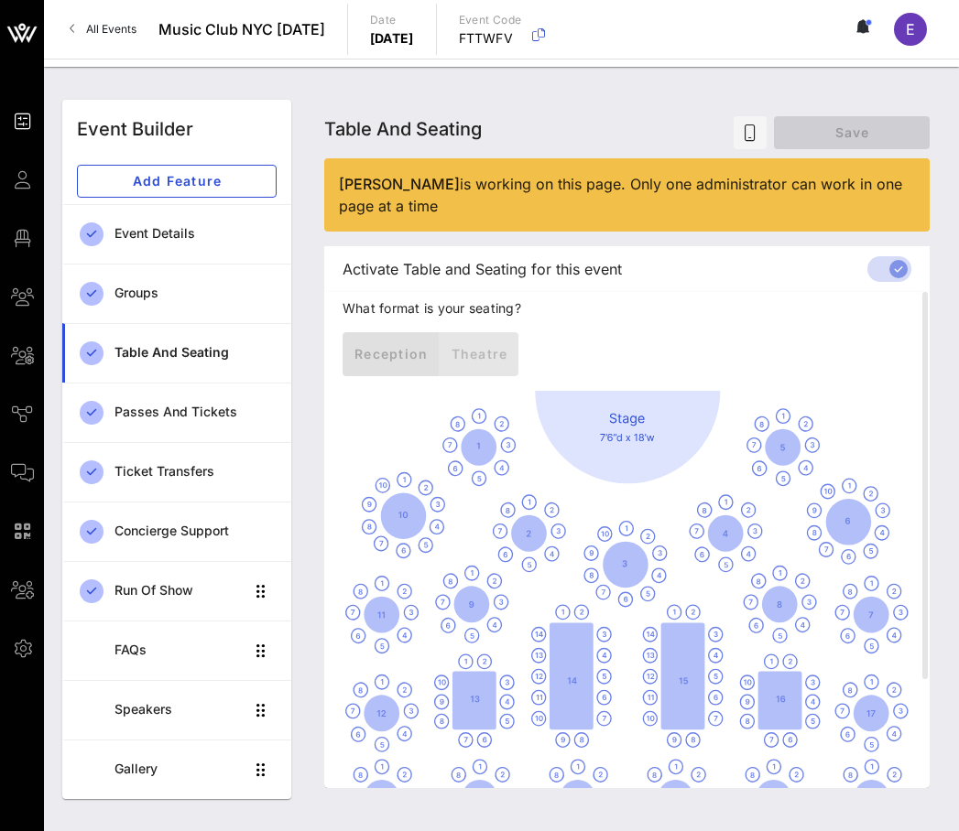
click at [98, 351] on icon at bounding box center [92, 354] width 24 height 24
click at [888, 259] on form at bounding box center [896, 269] width 51 height 22
click at [885, 266] on form at bounding box center [896, 269] width 51 height 22
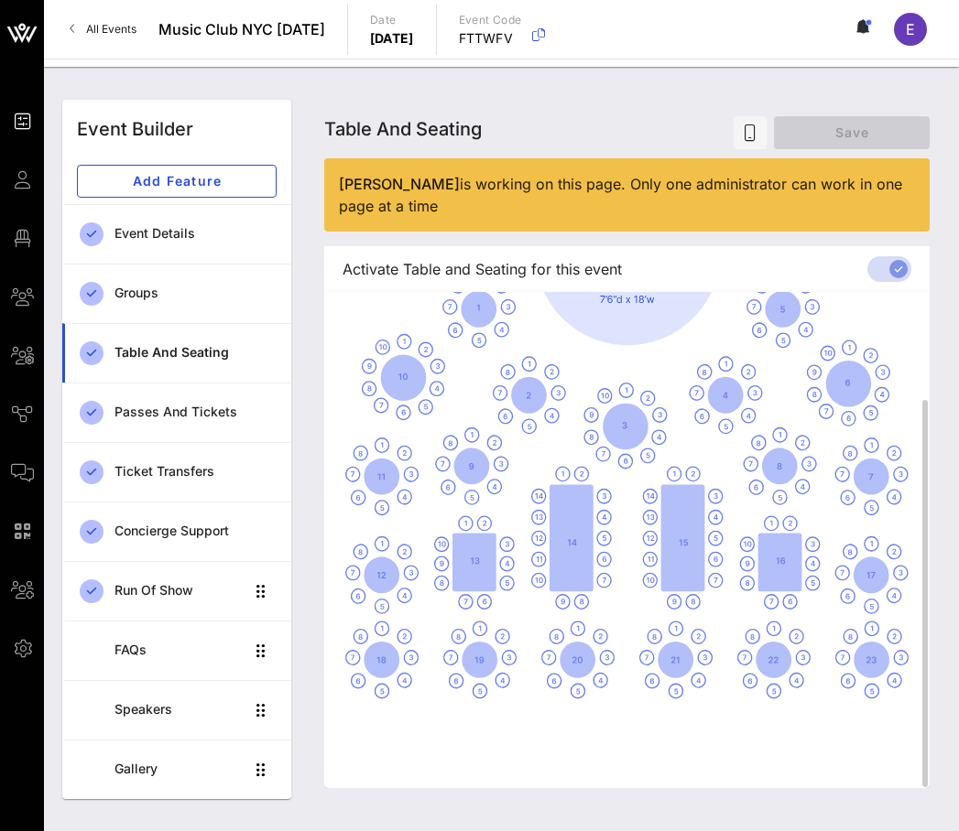
scroll to position [139, 0]
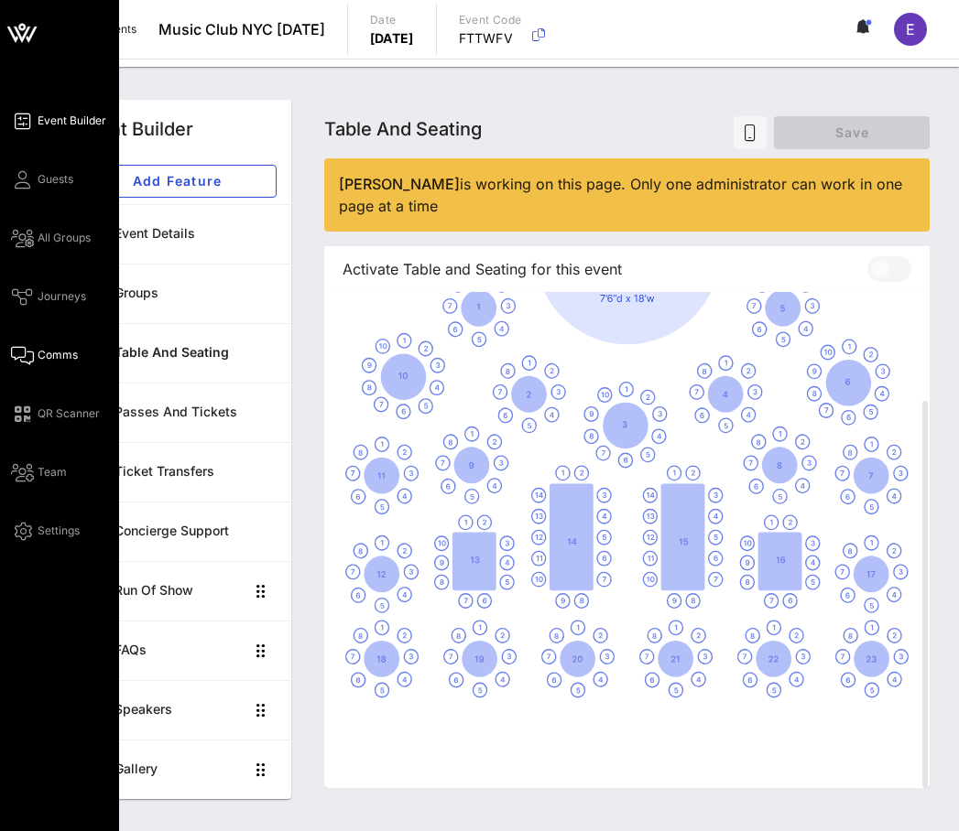
click at [28, 354] on icon at bounding box center [22, 355] width 23 height 3
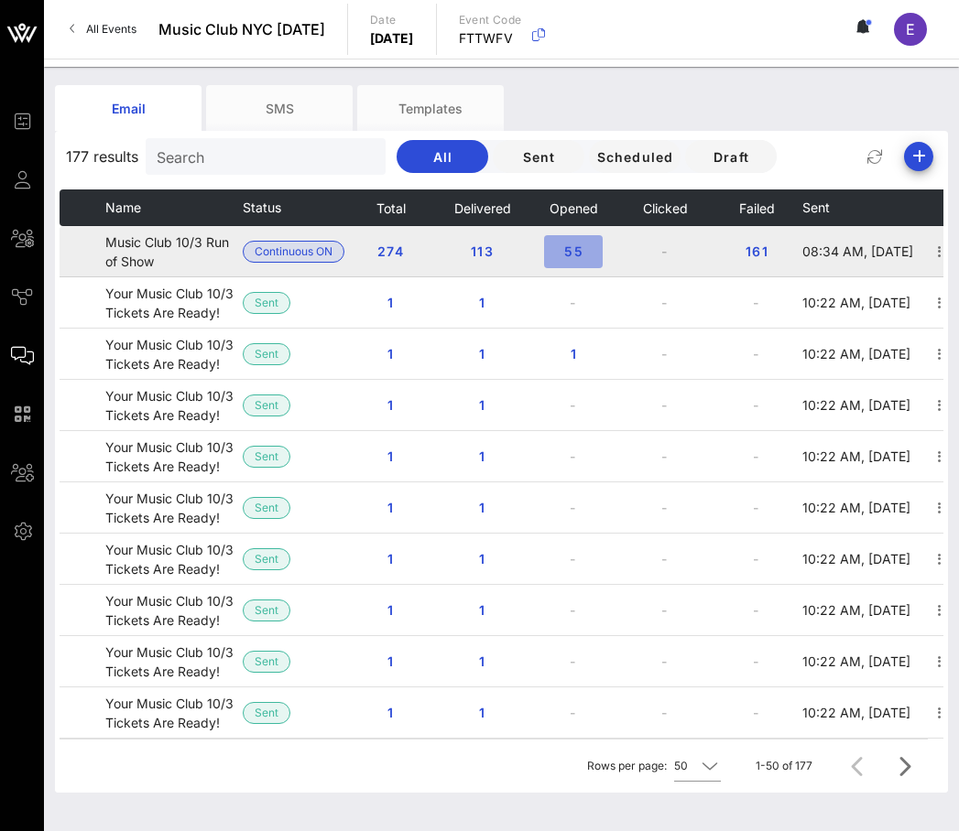
click at [575, 241] on button "55" at bounding box center [573, 251] width 59 height 33
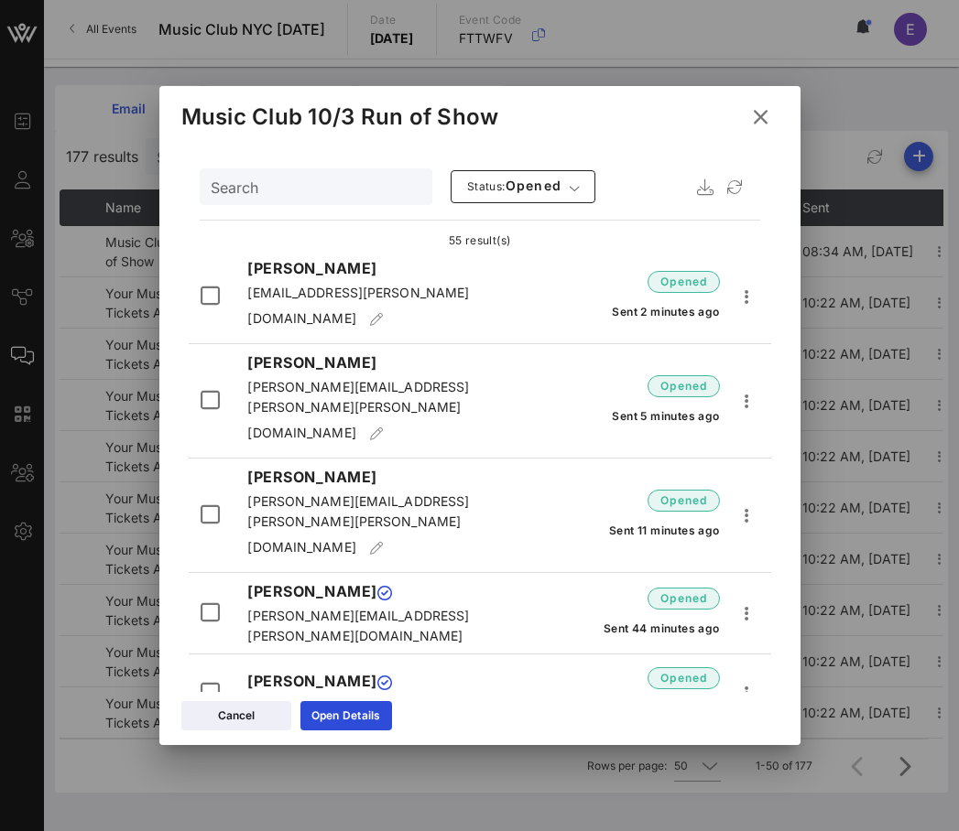
click at [761, 111] on icon at bounding box center [760, 116] width 26 height 23
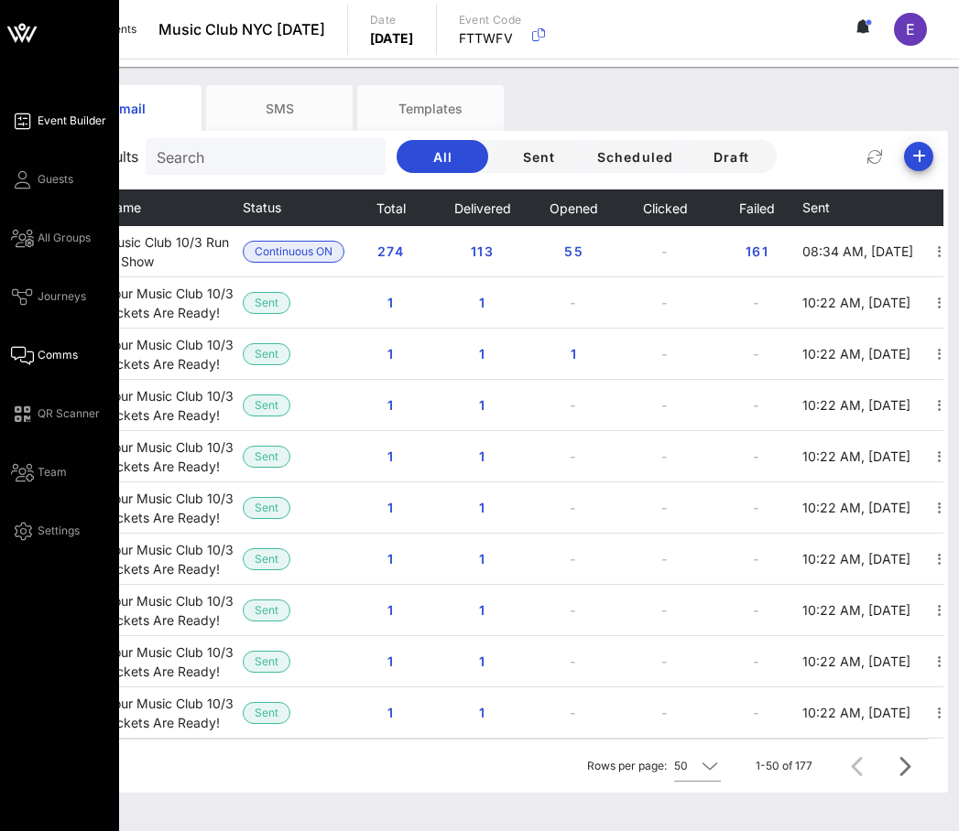
click at [30, 125] on link "Event Builder" at bounding box center [58, 121] width 95 height 22
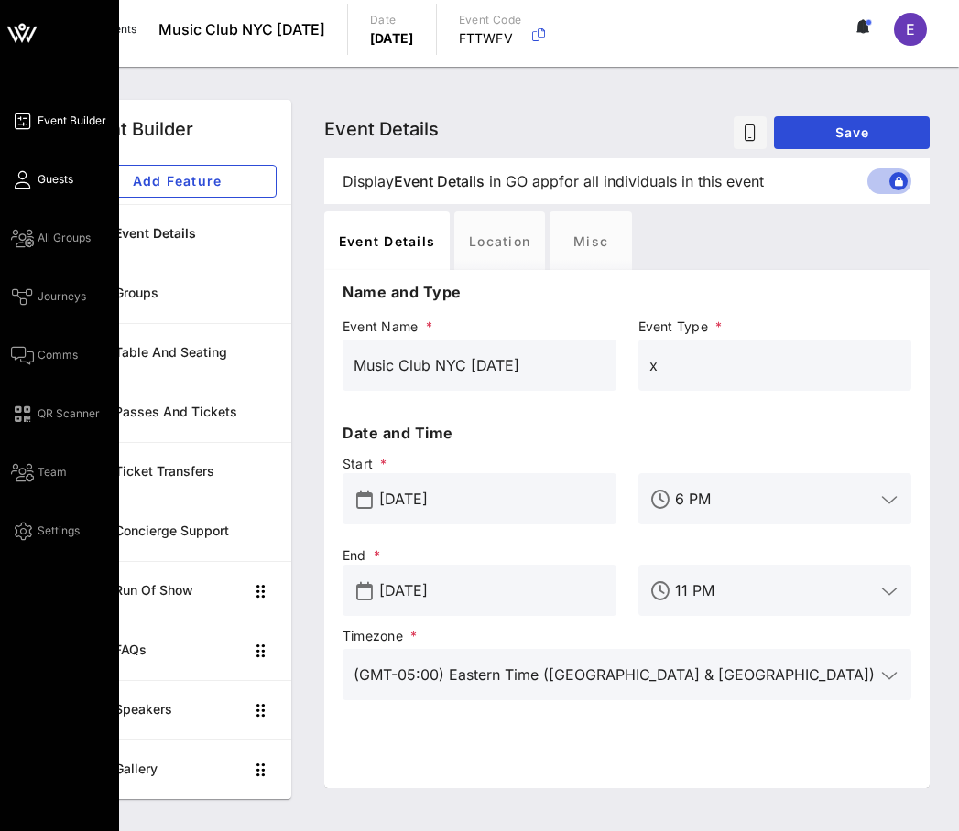
click at [31, 180] on icon at bounding box center [22, 180] width 23 height 3
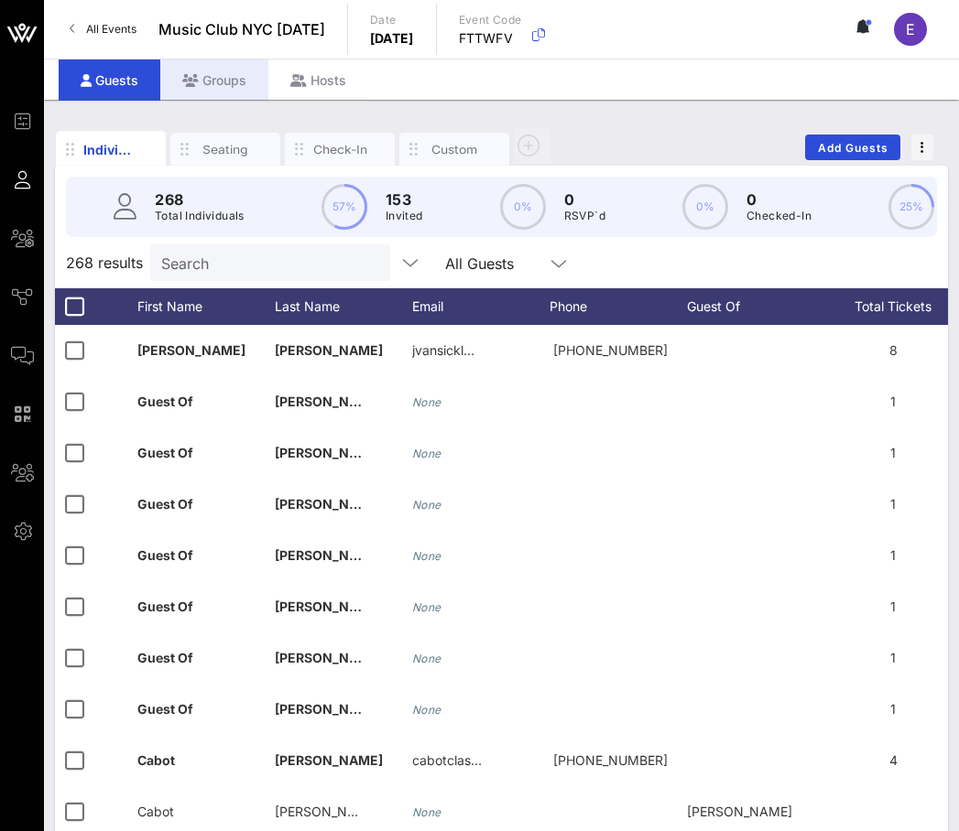
click at [228, 75] on div "Groups" at bounding box center [214, 80] width 108 height 41
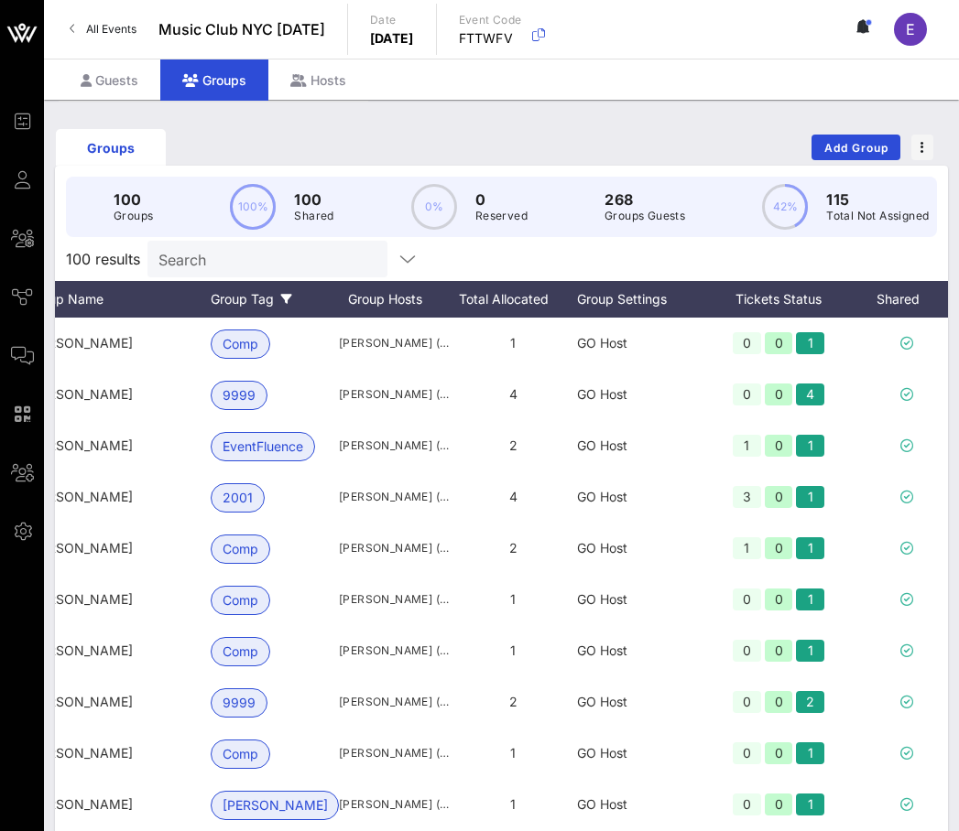
scroll to position [0, 133]
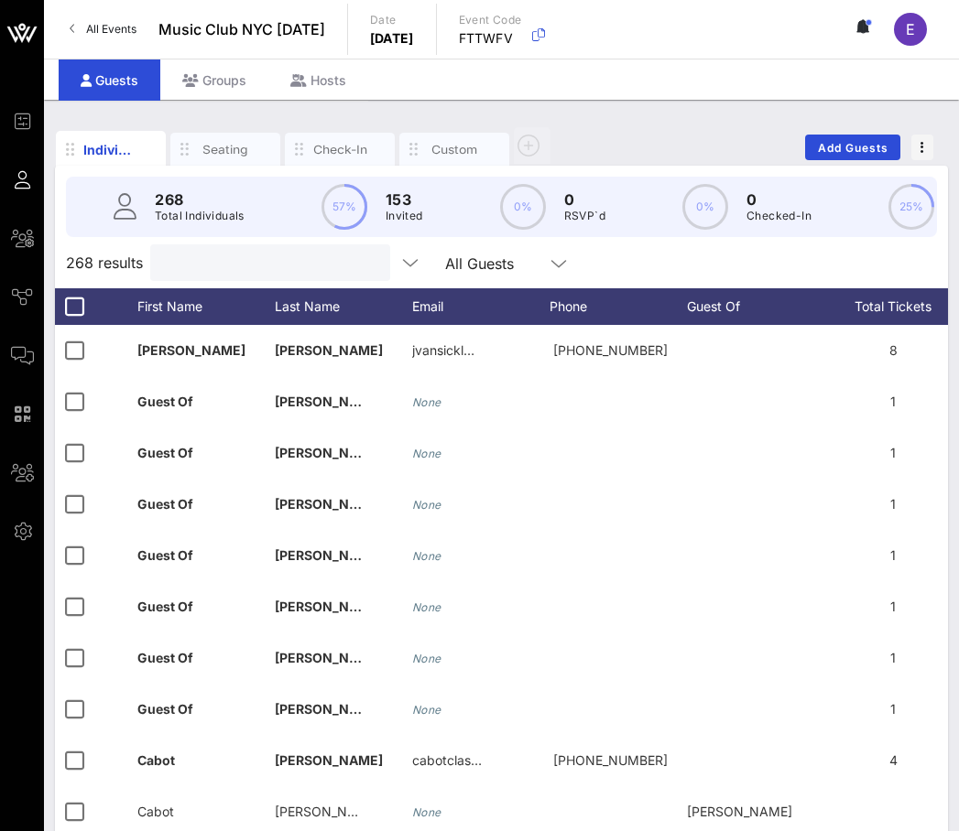
click at [218, 262] on input "text" at bounding box center [268, 263] width 214 height 24
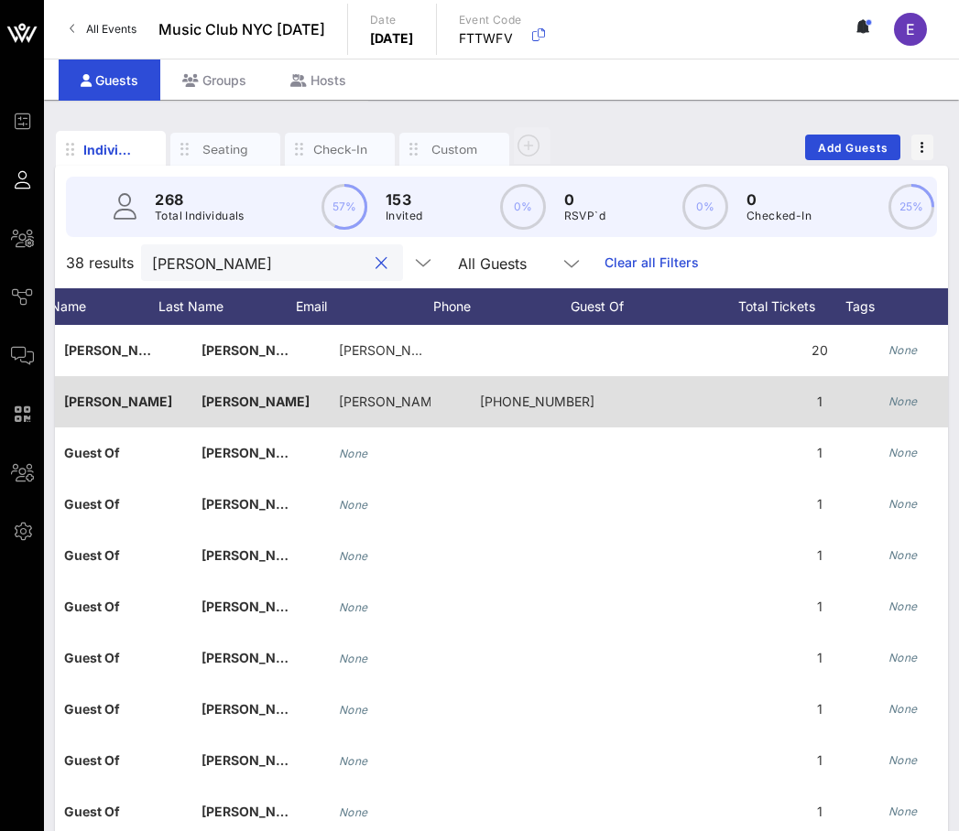
scroll to position [0, 10]
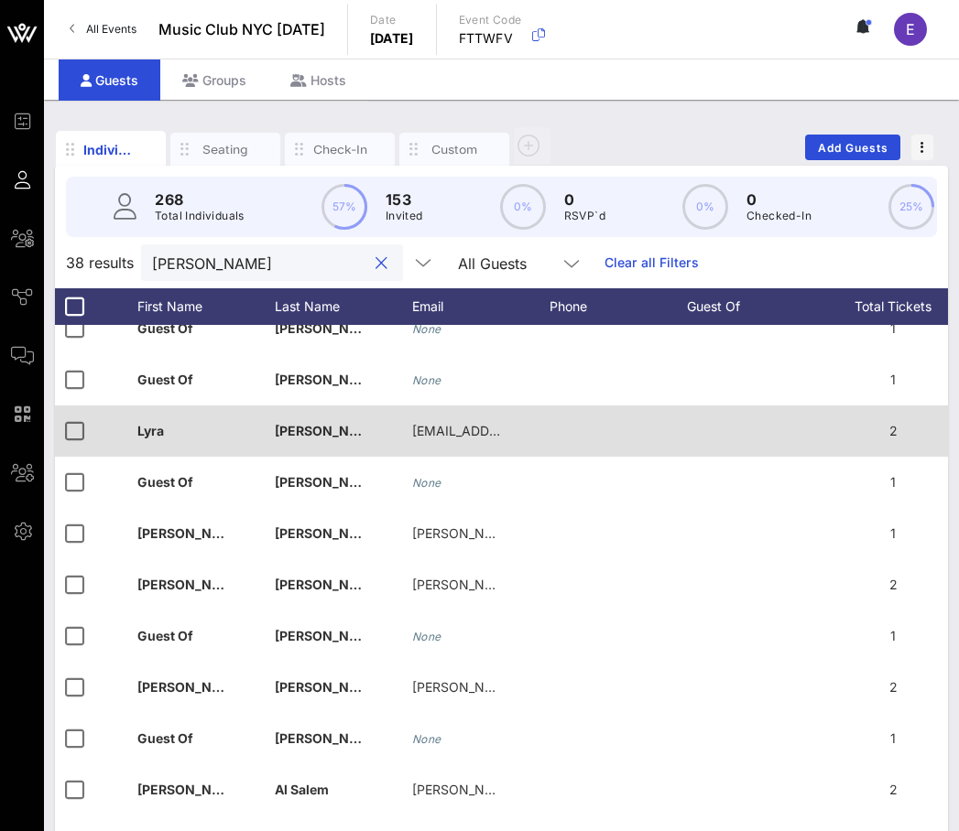
type input "[PERSON_NAME]"
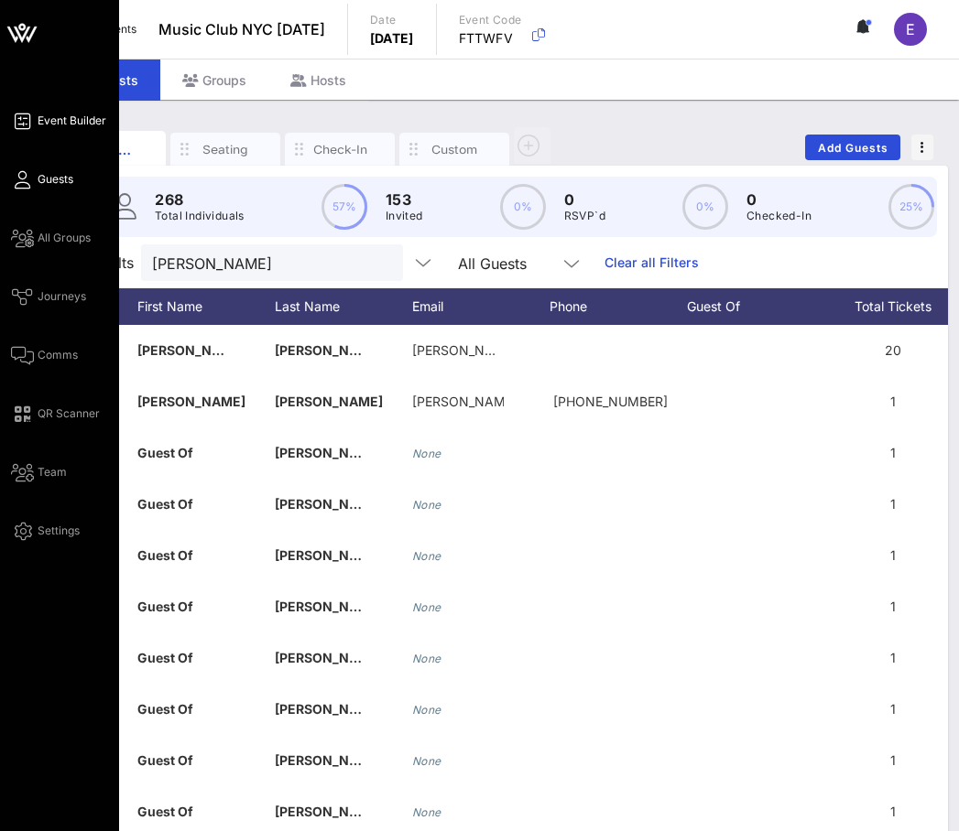
click at [27, 121] on icon at bounding box center [22, 121] width 23 height 3
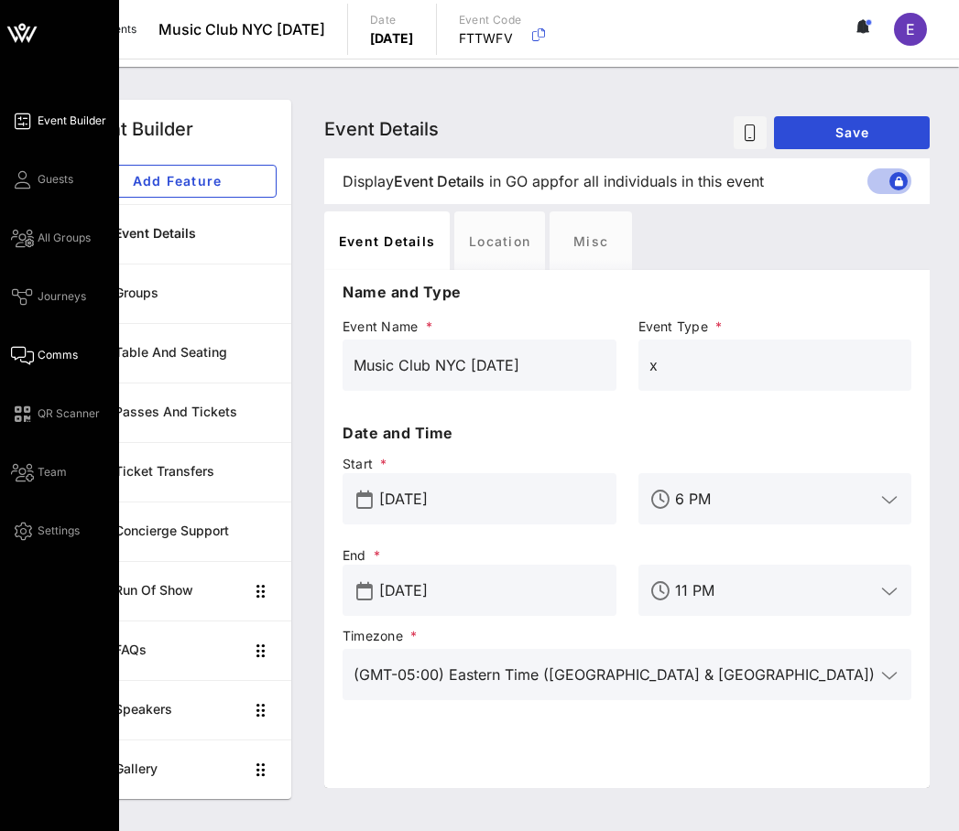
click at [38, 357] on span "Comms" at bounding box center [58, 355] width 40 height 16
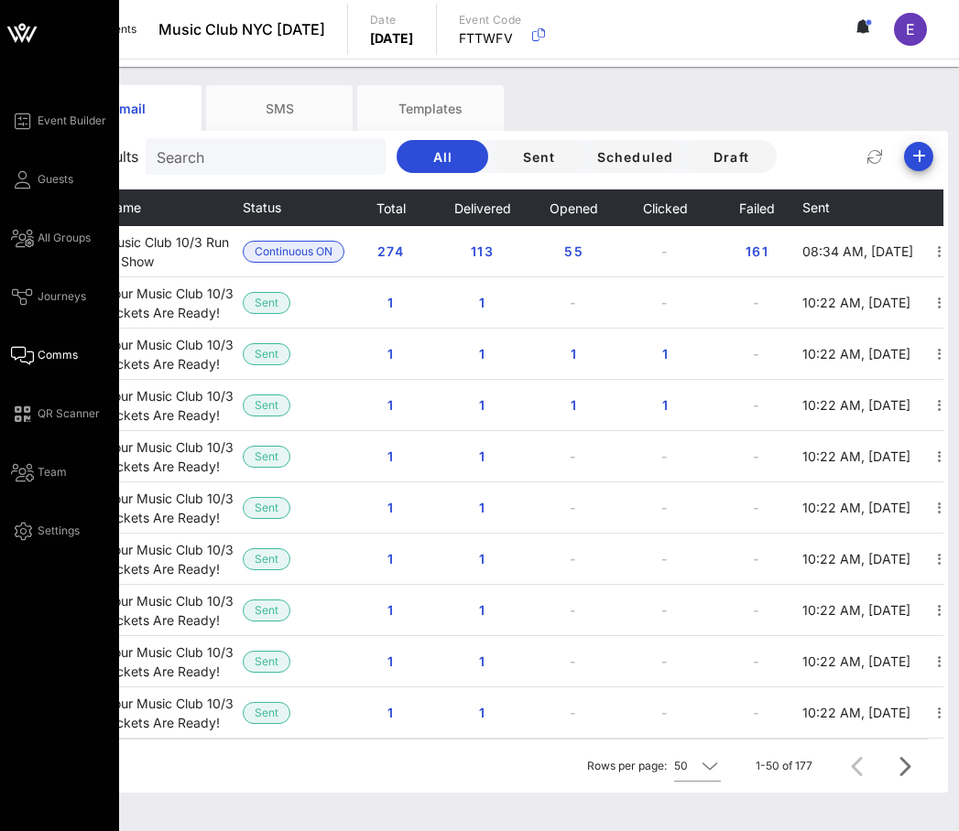
click at [28, 159] on div "Event Builder Guests All Groups Journeys Comms QR Scanner Team Settings" at bounding box center [65, 326] width 108 height 432
click at [28, 169] on link "Guests" at bounding box center [42, 179] width 62 height 22
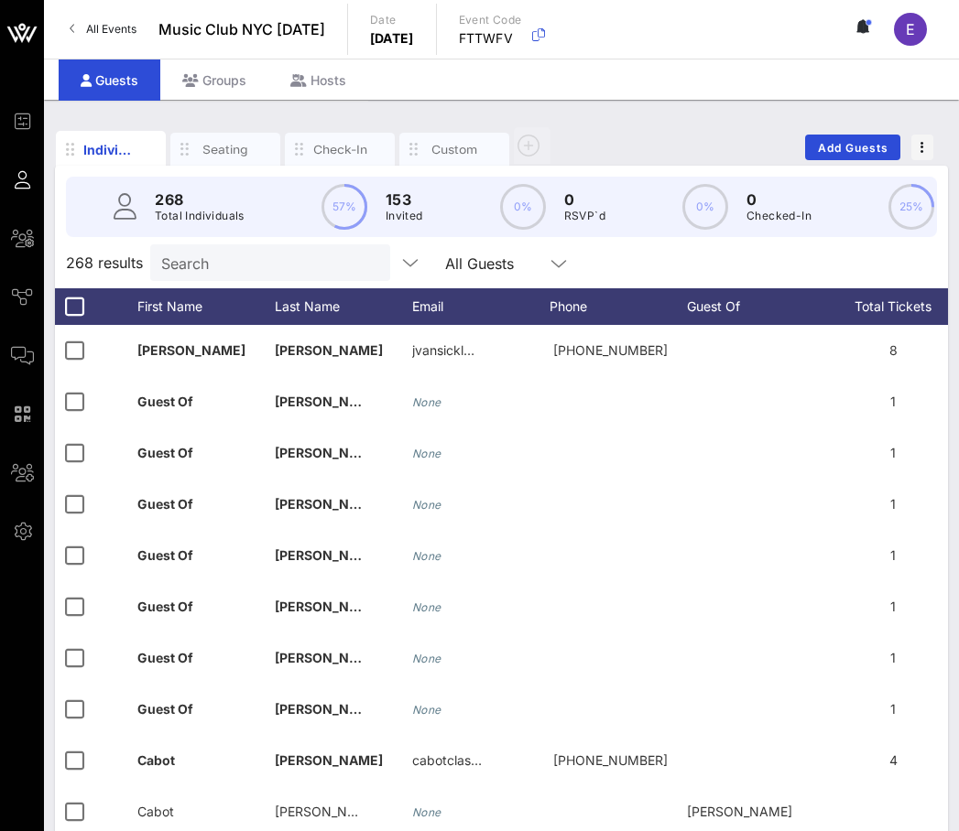
click at [241, 284] on div "268 results Search All Guests" at bounding box center [501, 262] width 893 height 51
click at [241, 263] on input "Search" at bounding box center [268, 263] width 214 height 24
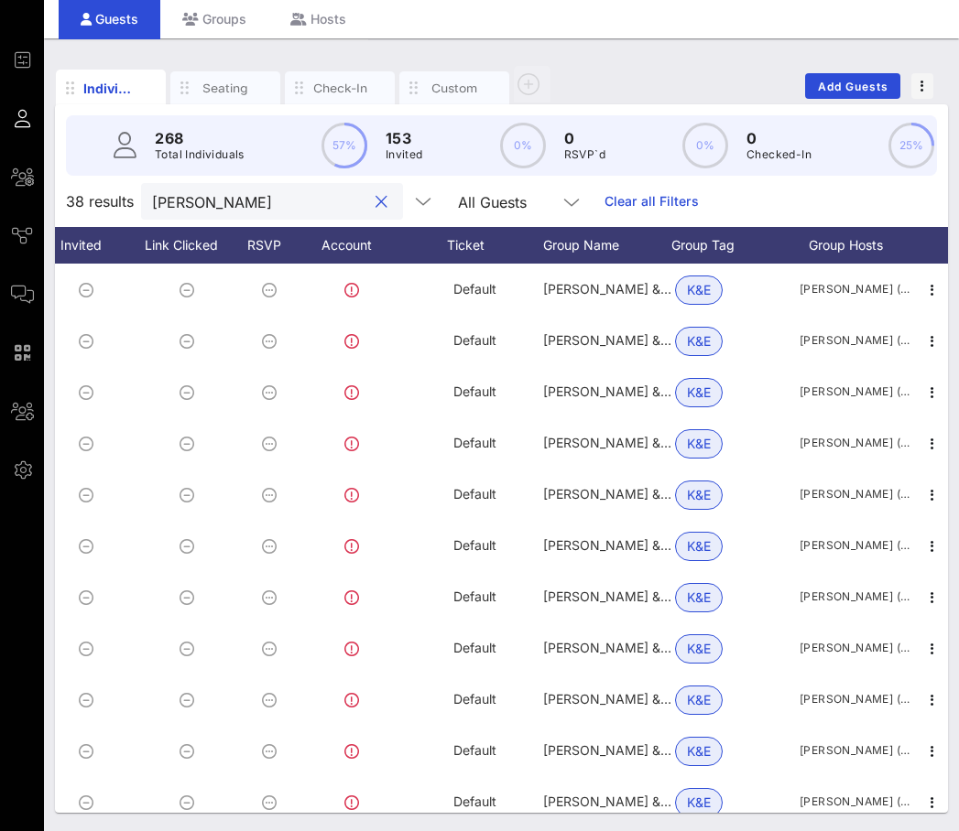
type input "[PERSON_NAME]"
click at [366, 202] on div at bounding box center [379, 202] width 26 height 22
click at [375, 202] on button "clear icon" at bounding box center [381, 202] width 12 height 18
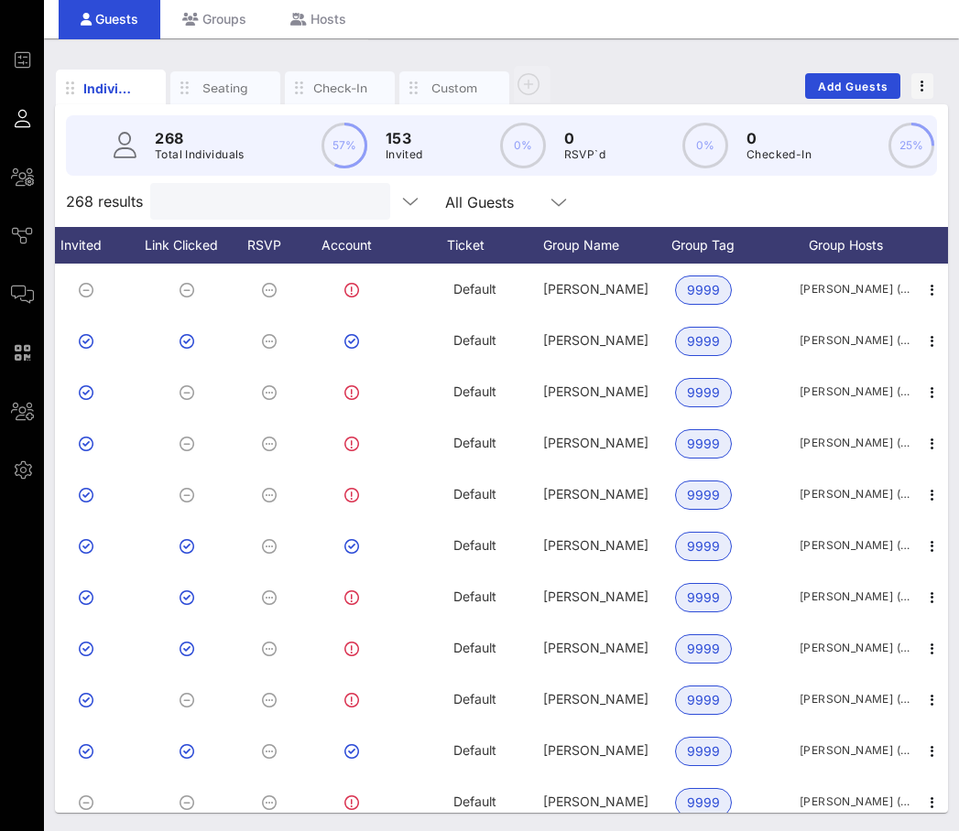
click at [303, 193] on input "text" at bounding box center [268, 202] width 214 height 24
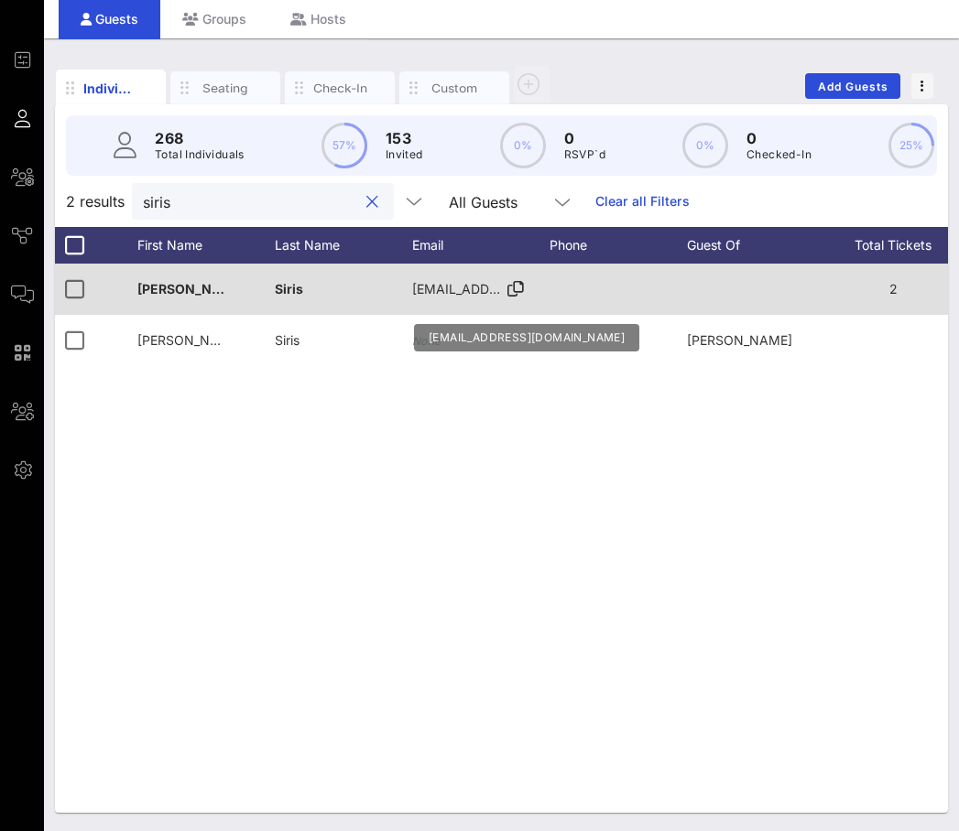
type input "siris"
click at [460, 281] on span "[EMAIL_ADDRESS][DOMAIN_NAME]" at bounding box center [522, 289] width 221 height 16
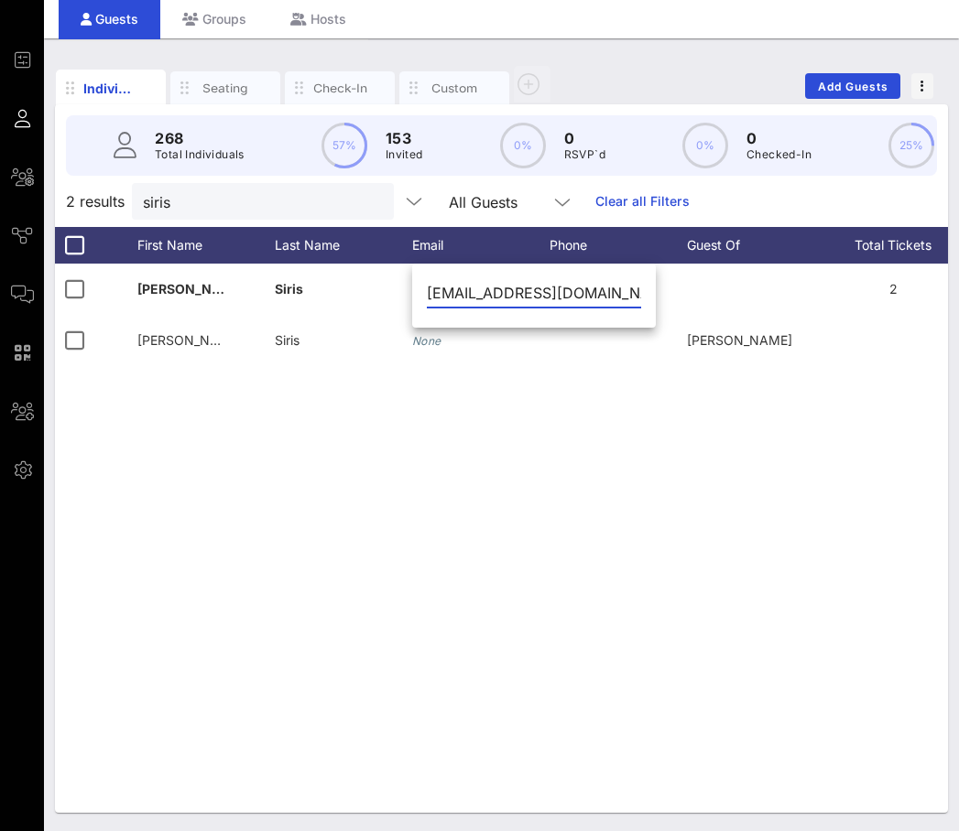
click at [491, 285] on input "[EMAIL_ADDRESS][DOMAIN_NAME]" at bounding box center [534, 292] width 214 height 29
click at [568, 418] on div "J [PERSON_NAME] [EMAIL_ADDRESS][DOMAIN_NAME] 2 None Default [PERSON_NAME] [PERS…" at bounding box center [501, 538] width 893 height 549
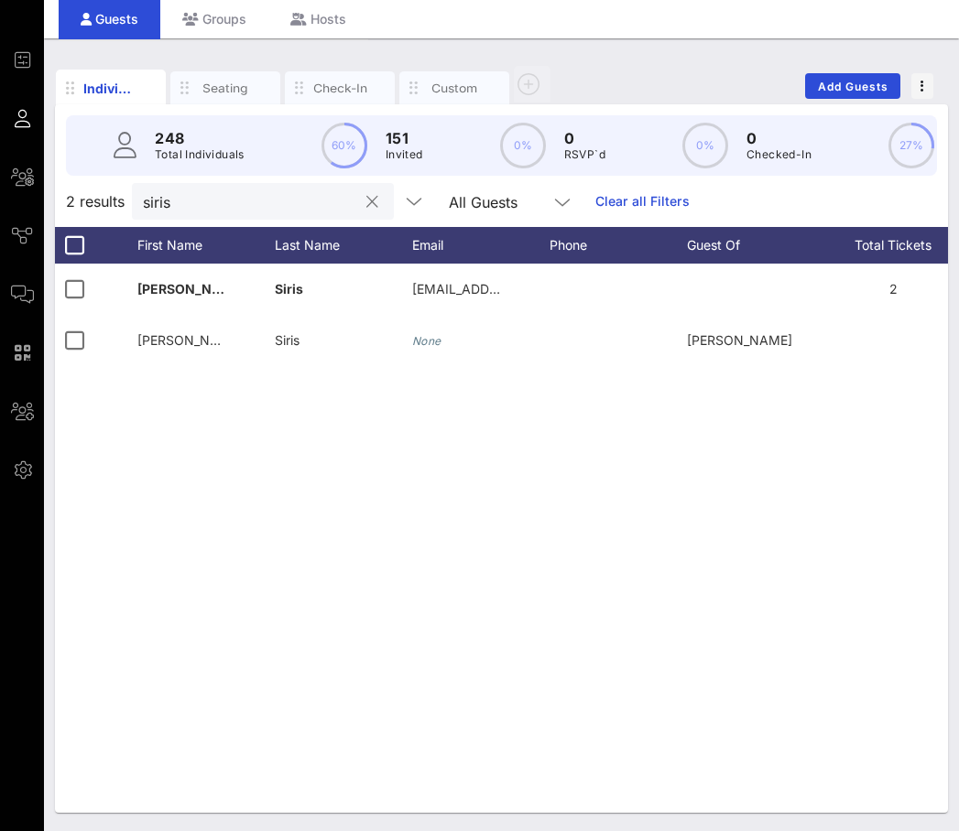
click at [274, 196] on input "siris" at bounding box center [250, 202] width 214 height 24
click at [213, 31] on div "Groups" at bounding box center [214, 18] width 108 height 41
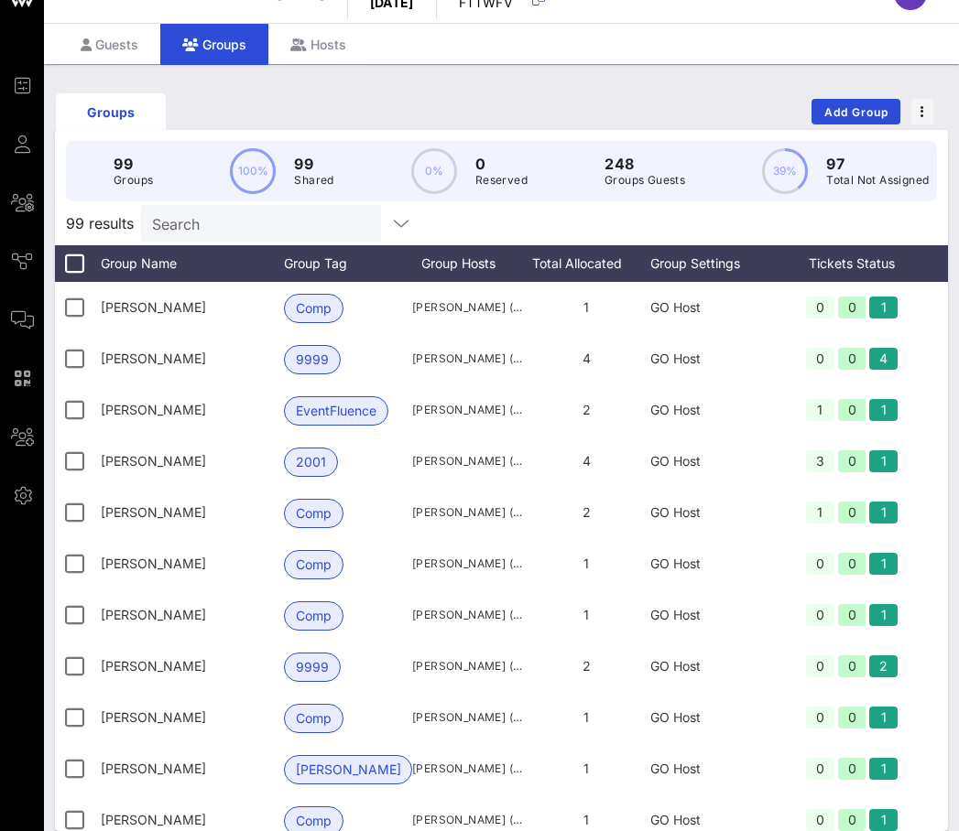
scroll to position [61, 0]
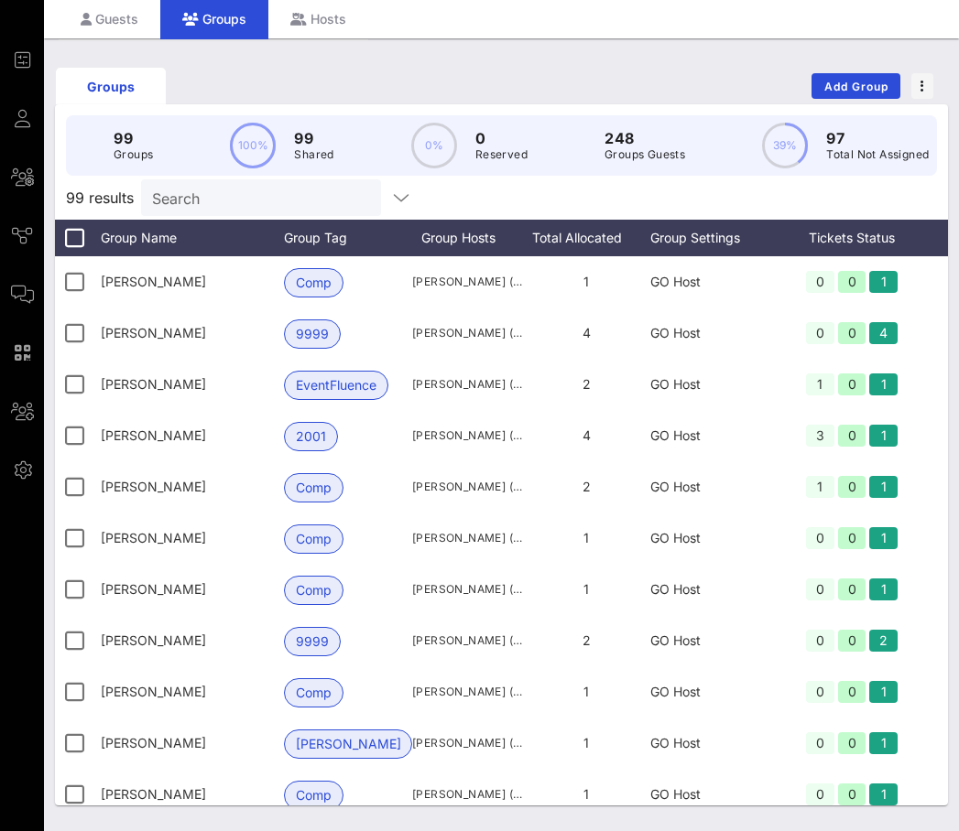
click at [222, 202] on input "Search" at bounding box center [259, 198] width 214 height 24
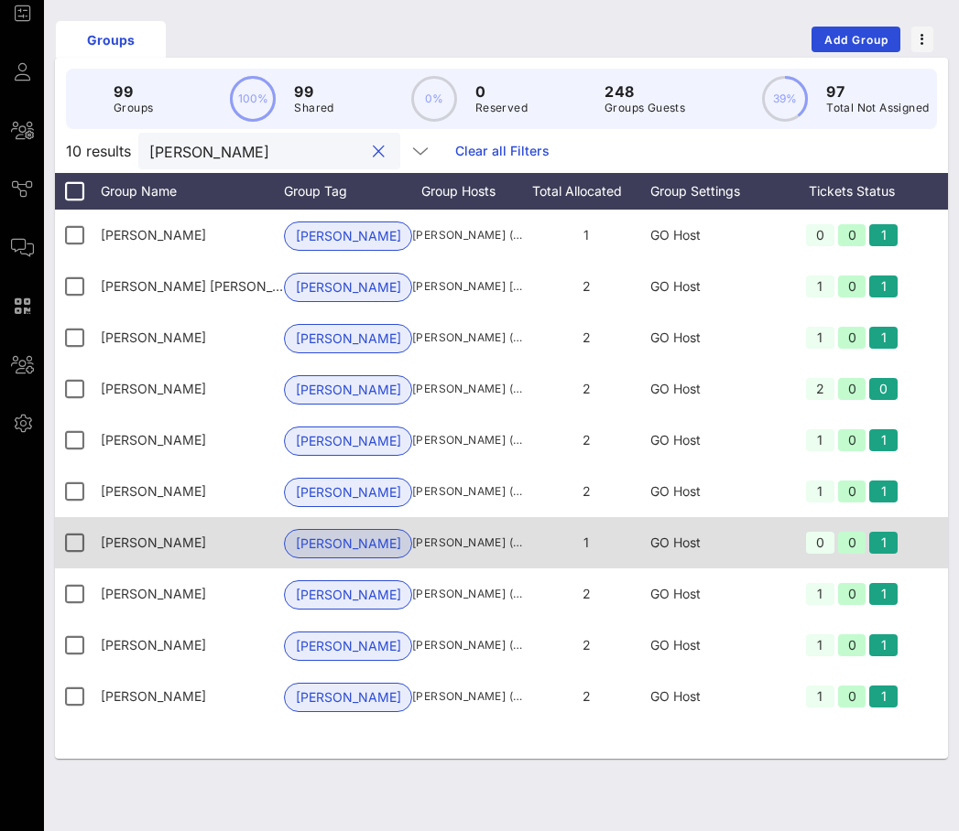
scroll to position [113, 0]
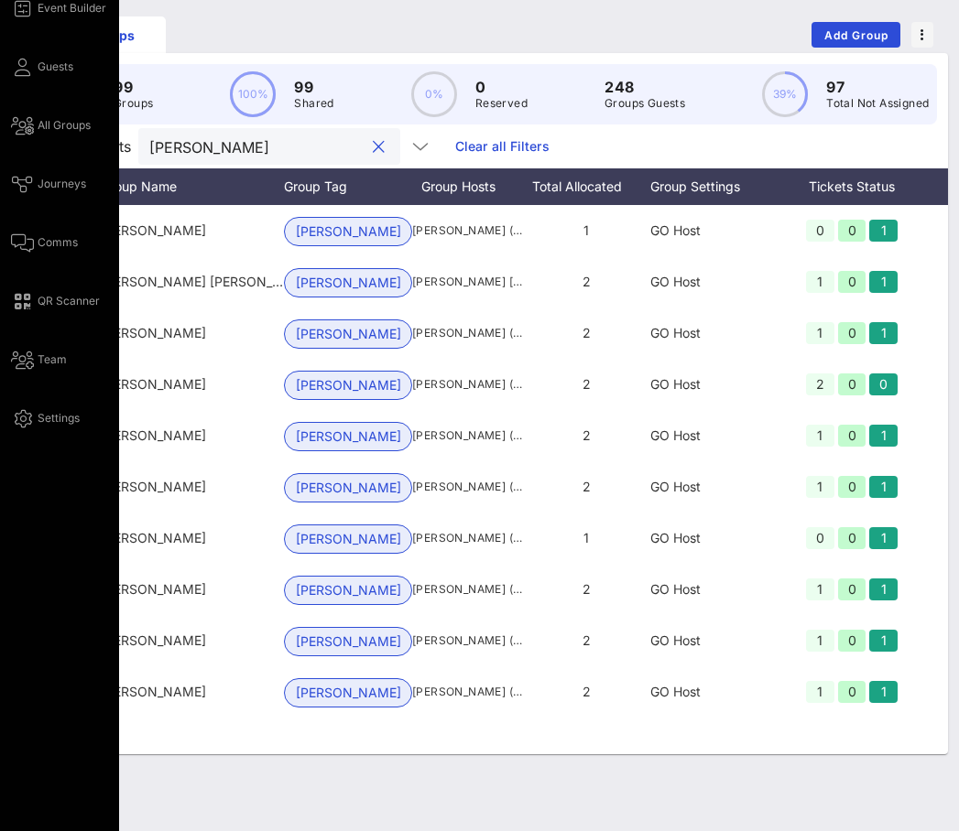
type input "[PERSON_NAME]"
click at [26, 228] on div "Event Builder Guests All Groups Journeys Comms QR Scanner Team Settings" at bounding box center [65, 213] width 108 height 432
click at [26, 242] on icon at bounding box center [22, 243] width 23 height 3
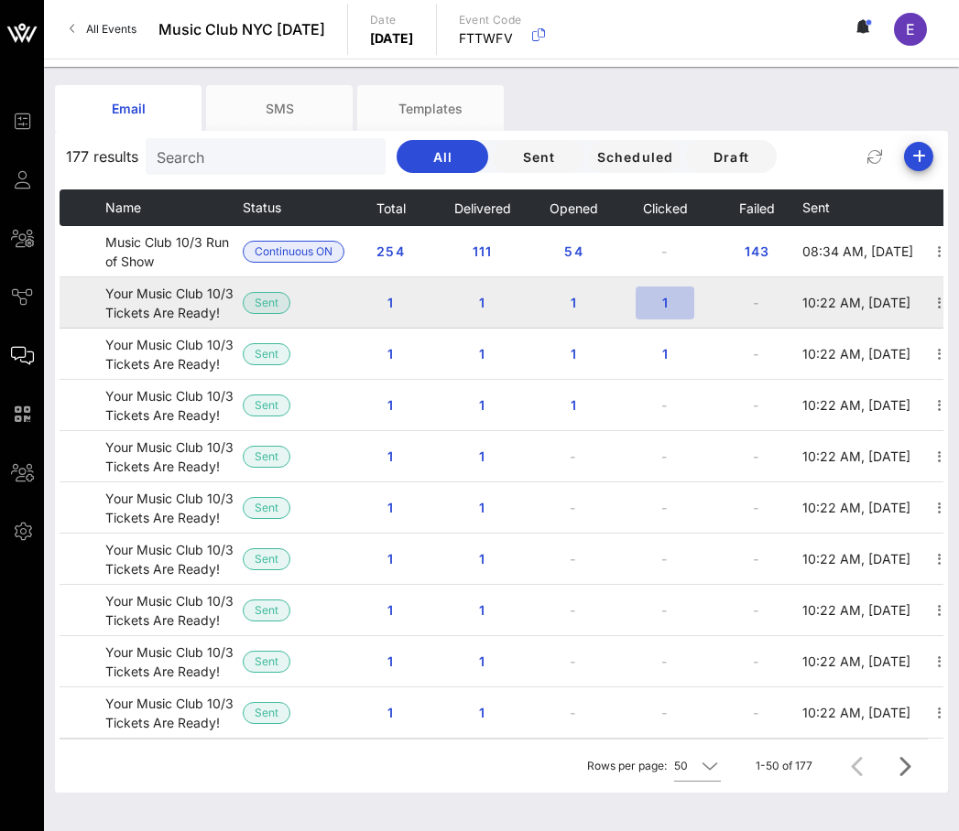
click at [657, 309] on span "1" at bounding box center [664, 303] width 29 height 16
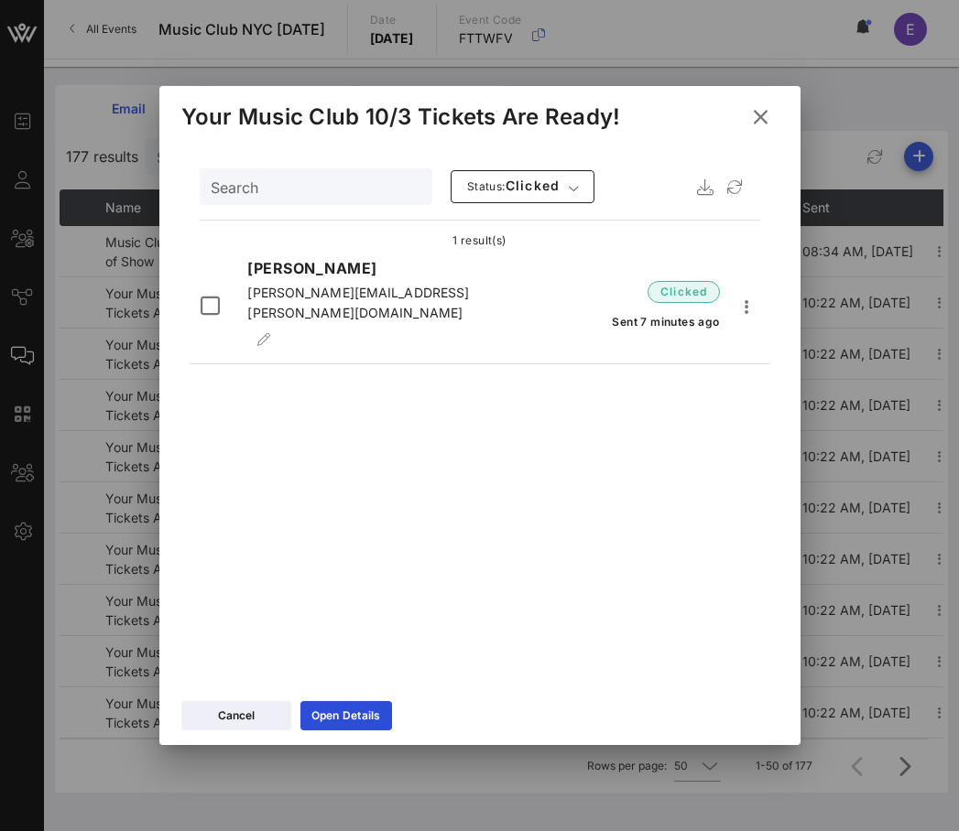
click at [757, 115] on icon at bounding box center [760, 116] width 26 height 23
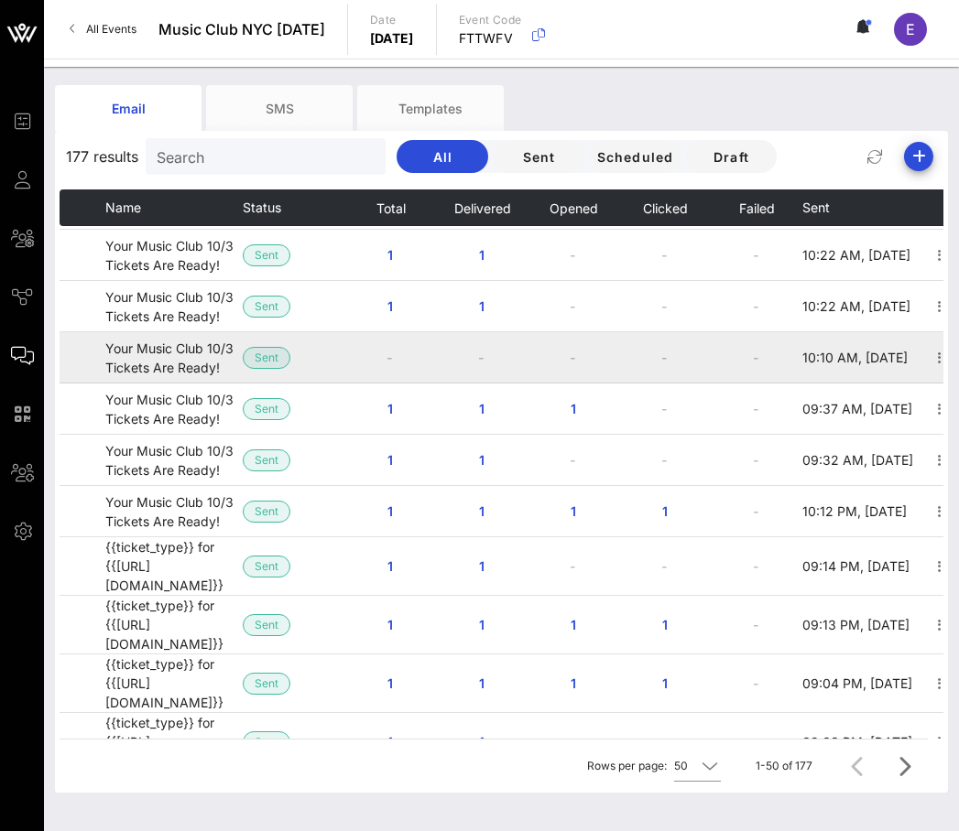
scroll to position [458, 20]
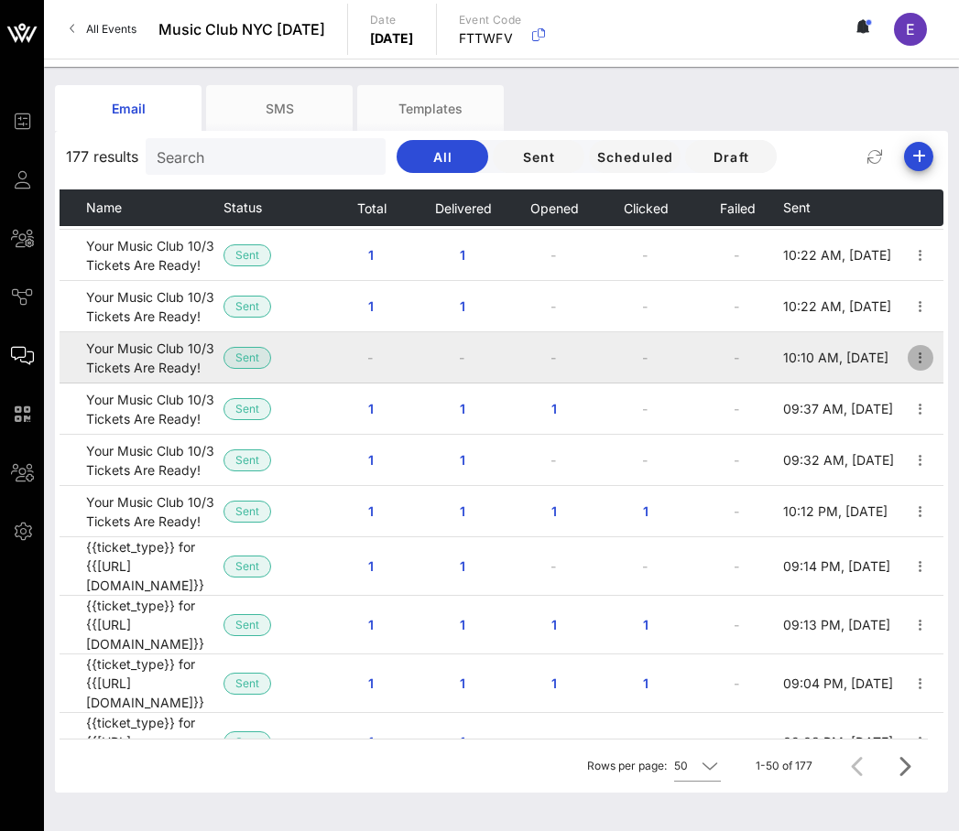
click at [913, 363] on icon "button" at bounding box center [920, 358] width 22 height 22
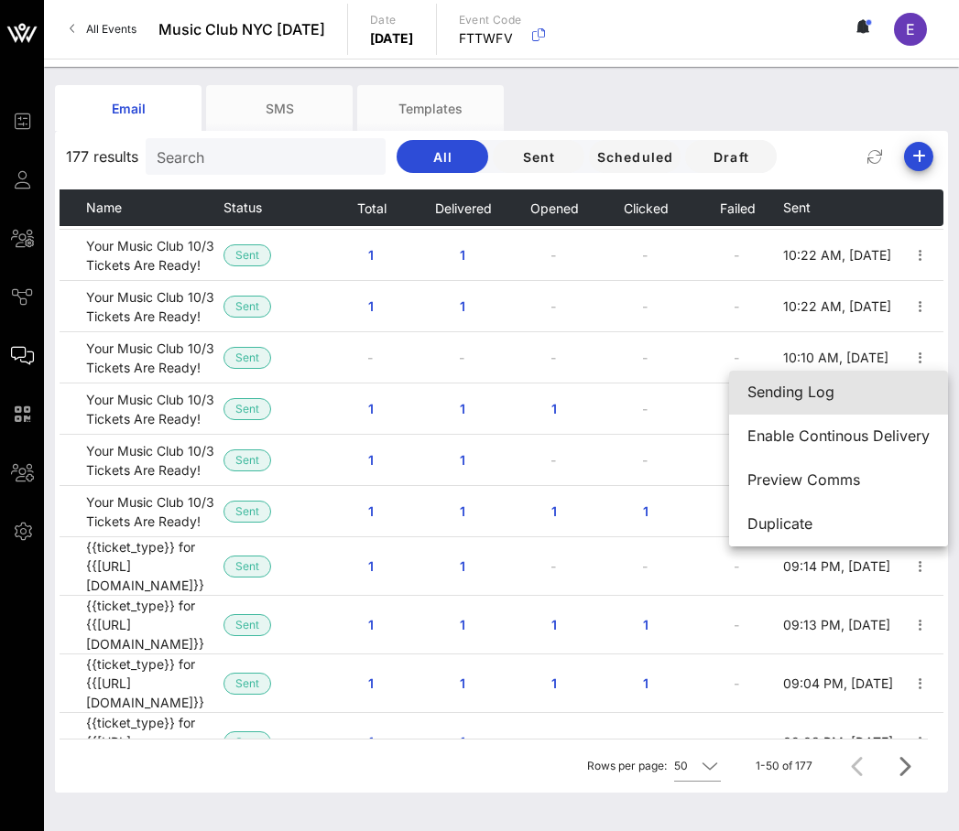
click at [793, 395] on div "Sending Log" at bounding box center [838, 392] width 182 height 17
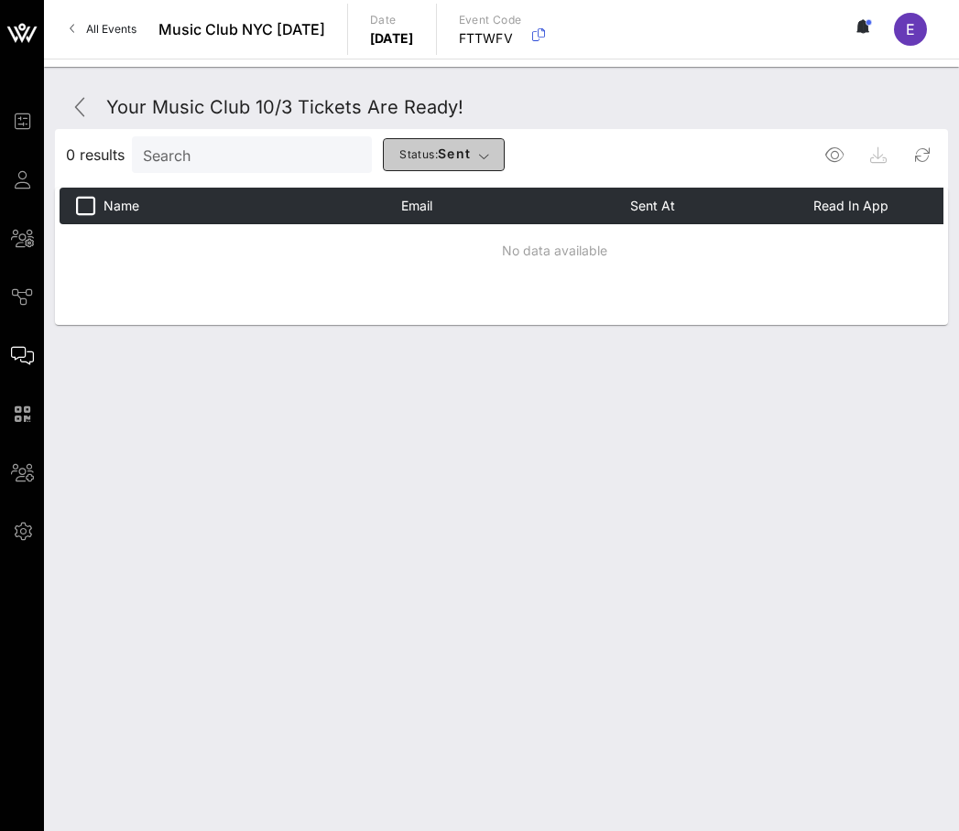
click at [408, 162] on span "Status: sent" at bounding box center [434, 155] width 72 height 18
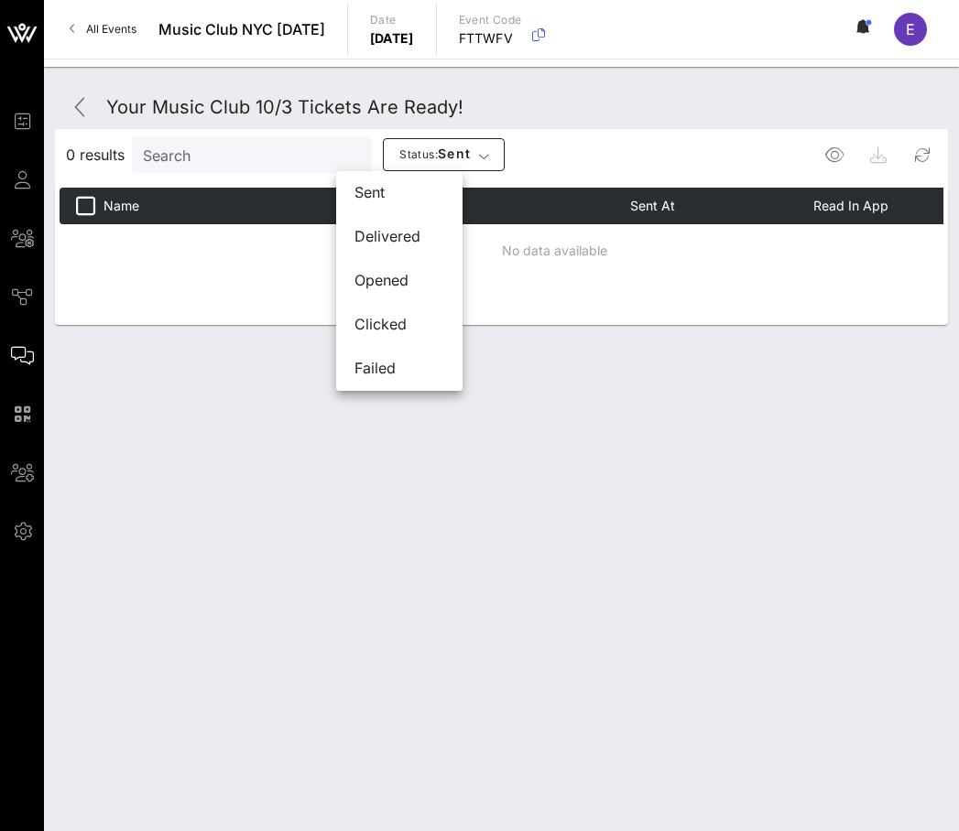
click at [579, 299] on div "Name Email Sent At Read in App Status No data available" at bounding box center [502, 256] width 884 height 137
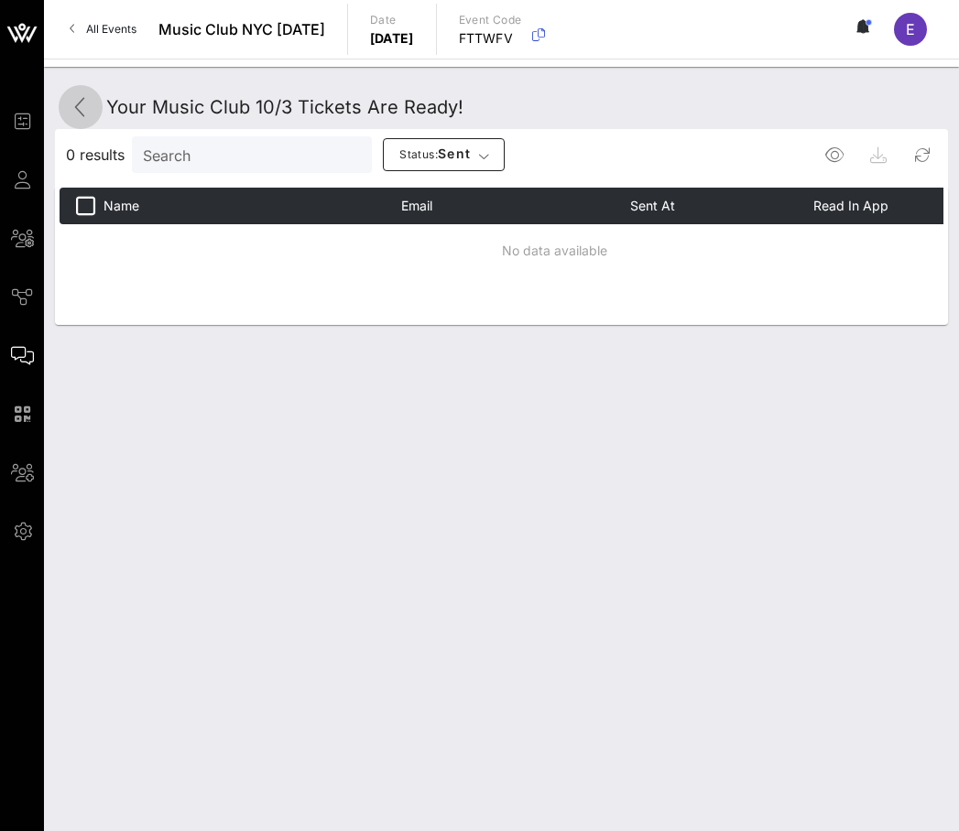
click at [83, 97] on icon at bounding box center [81, 107] width 22 height 22
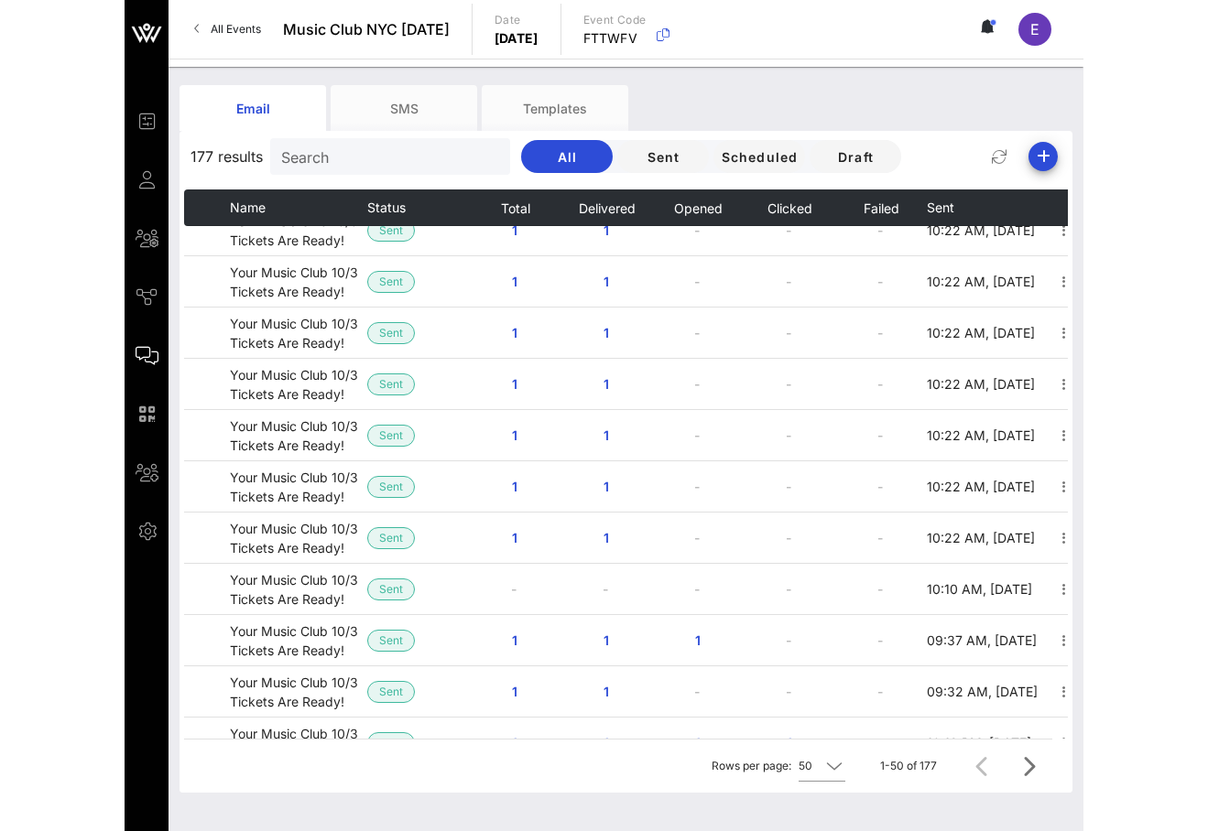
scroll to position [240, 0]
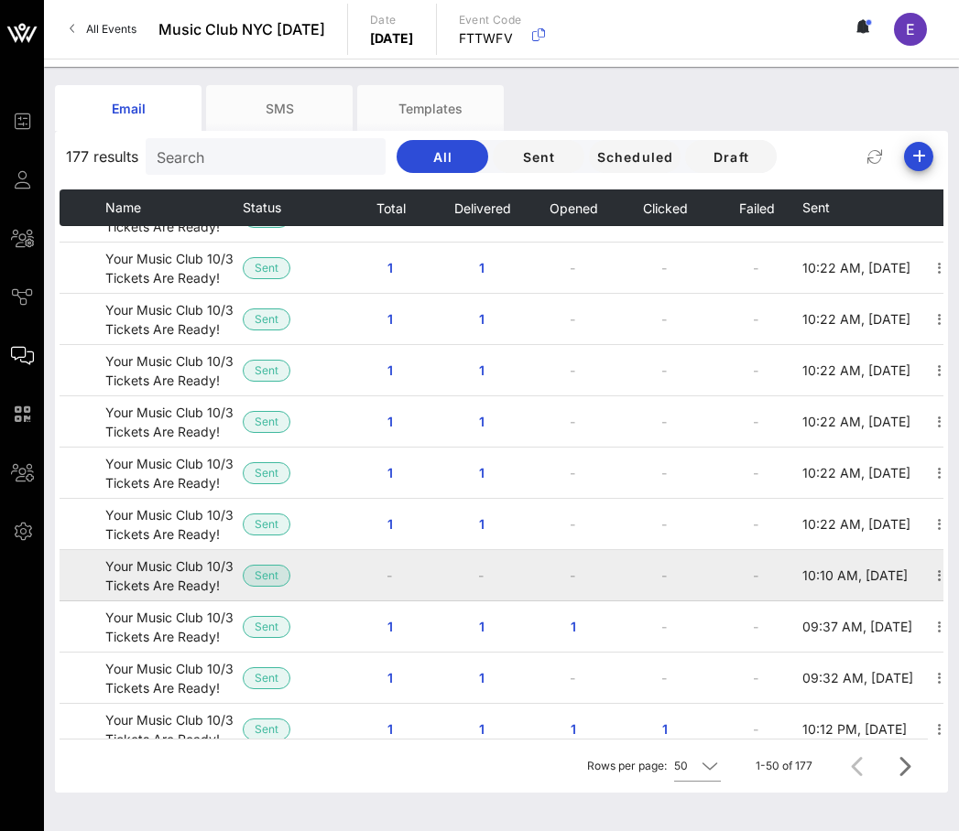
click at [259, 580] on span "Sent" at bounding box center [267, 576] width 24 height 20
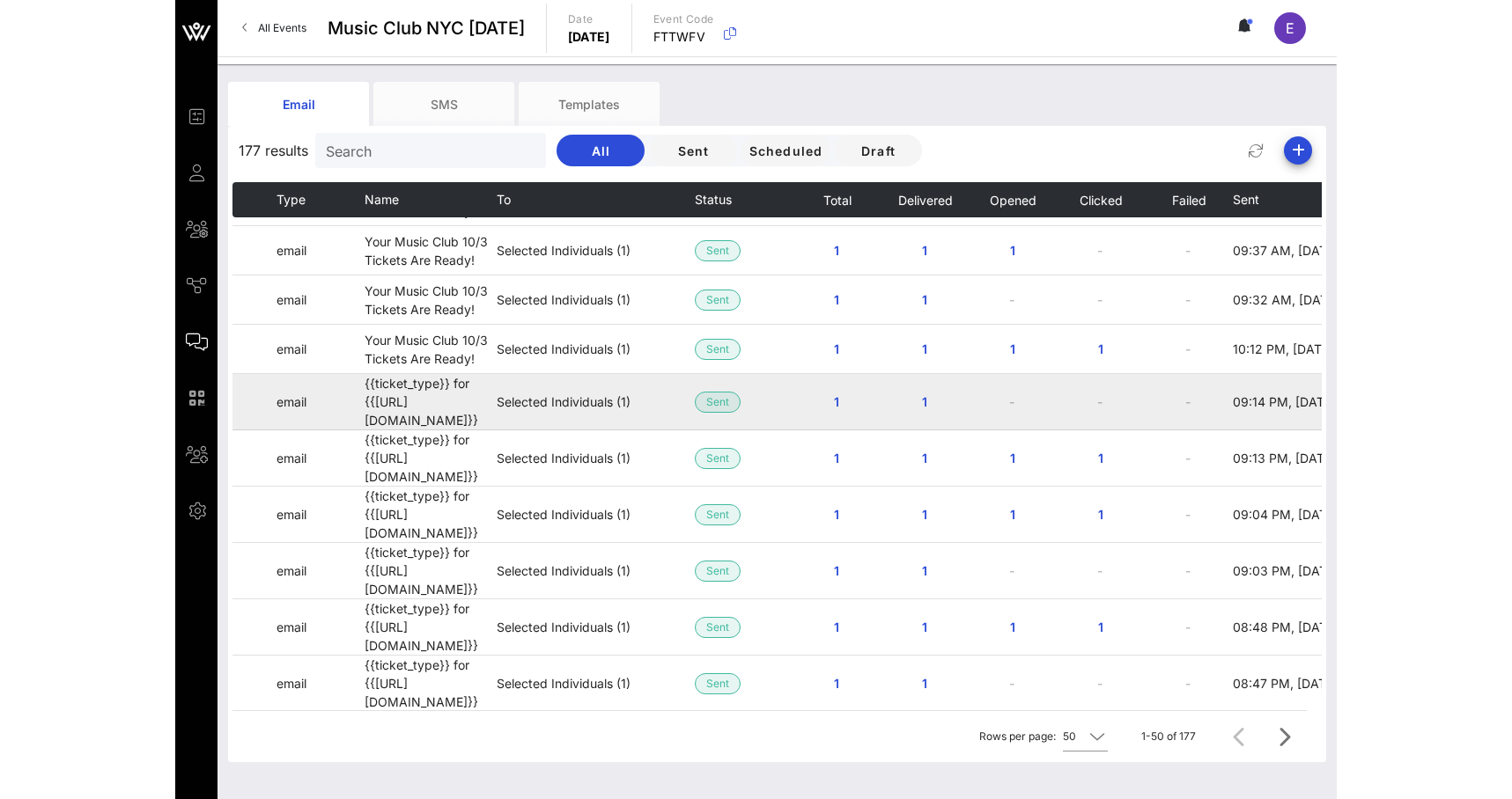
scroll to position [0, 0]
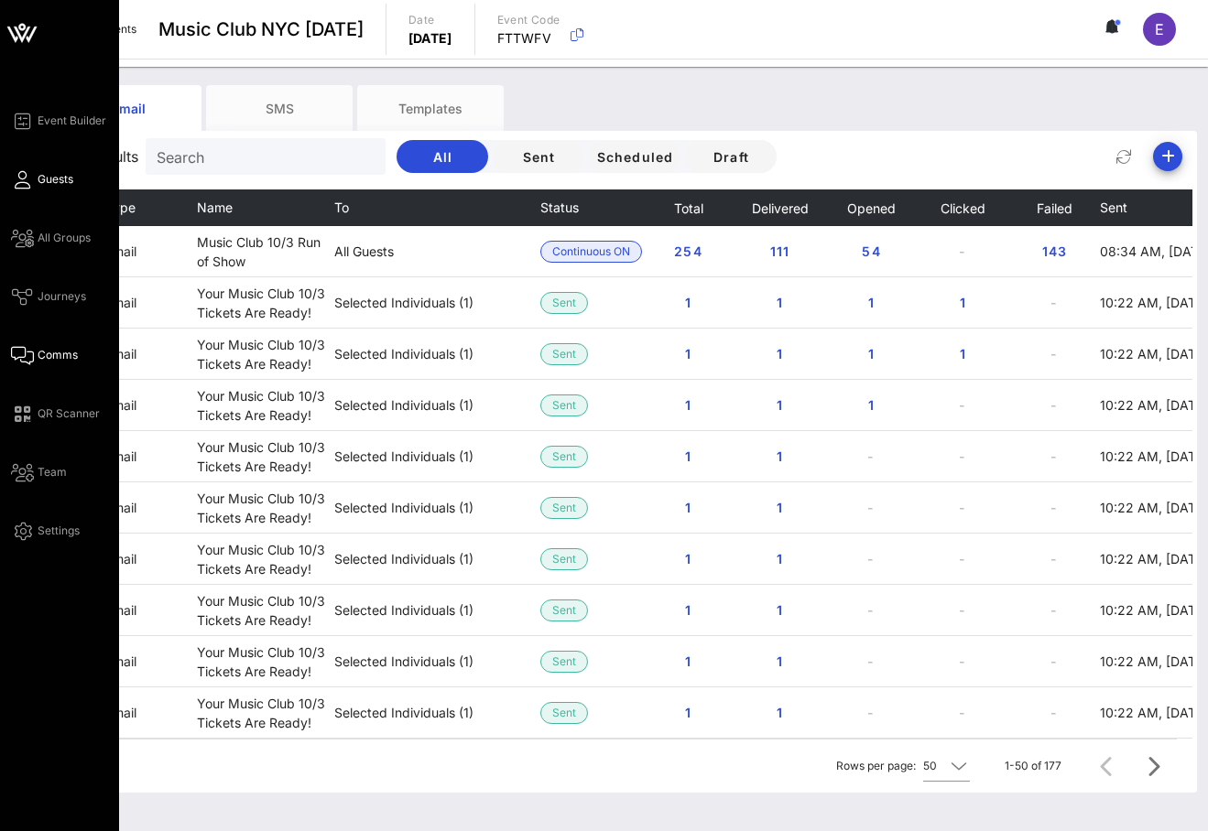
click at [18, 179] on icon at bounding box center [22, 180] width 23 height 3
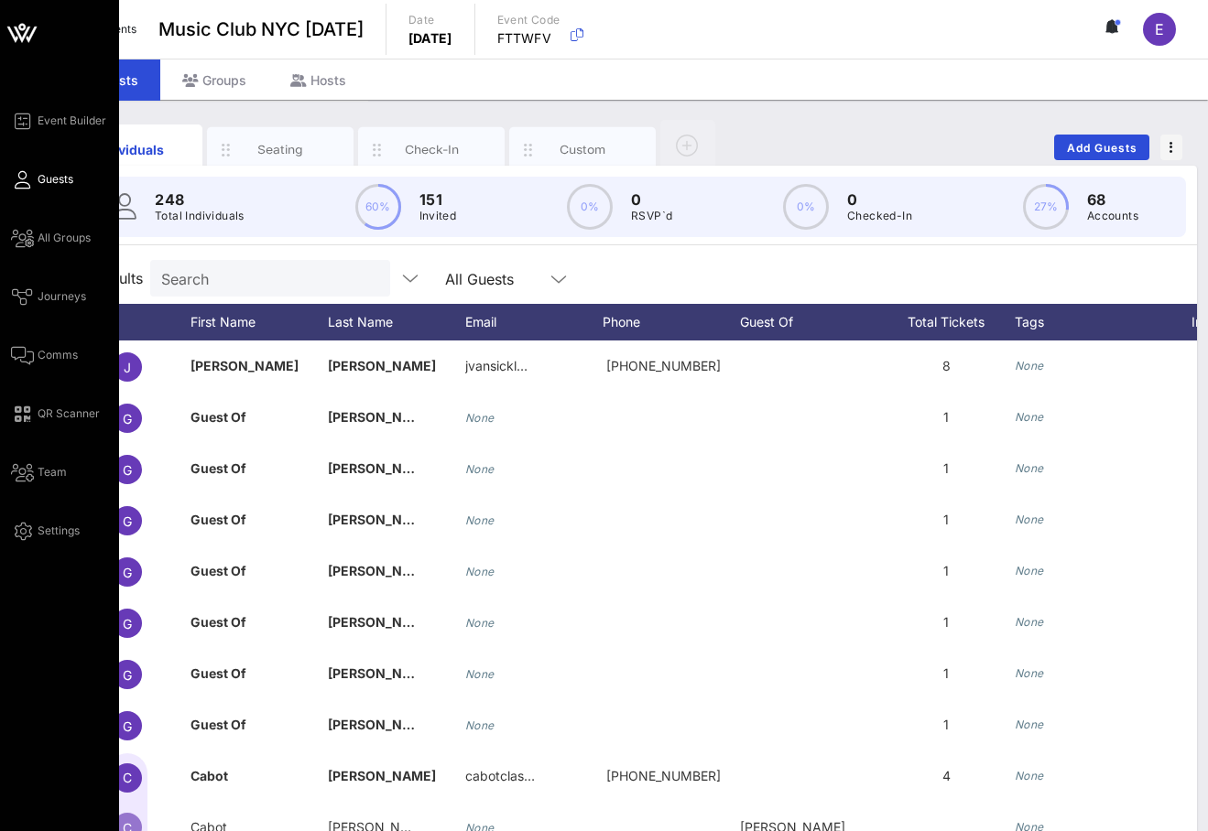
click at [90, 108] on div "Event Builder Guests All Groups Journeys Comms QR Scanner Team Settings" at bounding box center [59, 454] width 119 height 908
click at [87, 118] on span "Event Builder" at bounding box center [72, 121] width 69 height 16
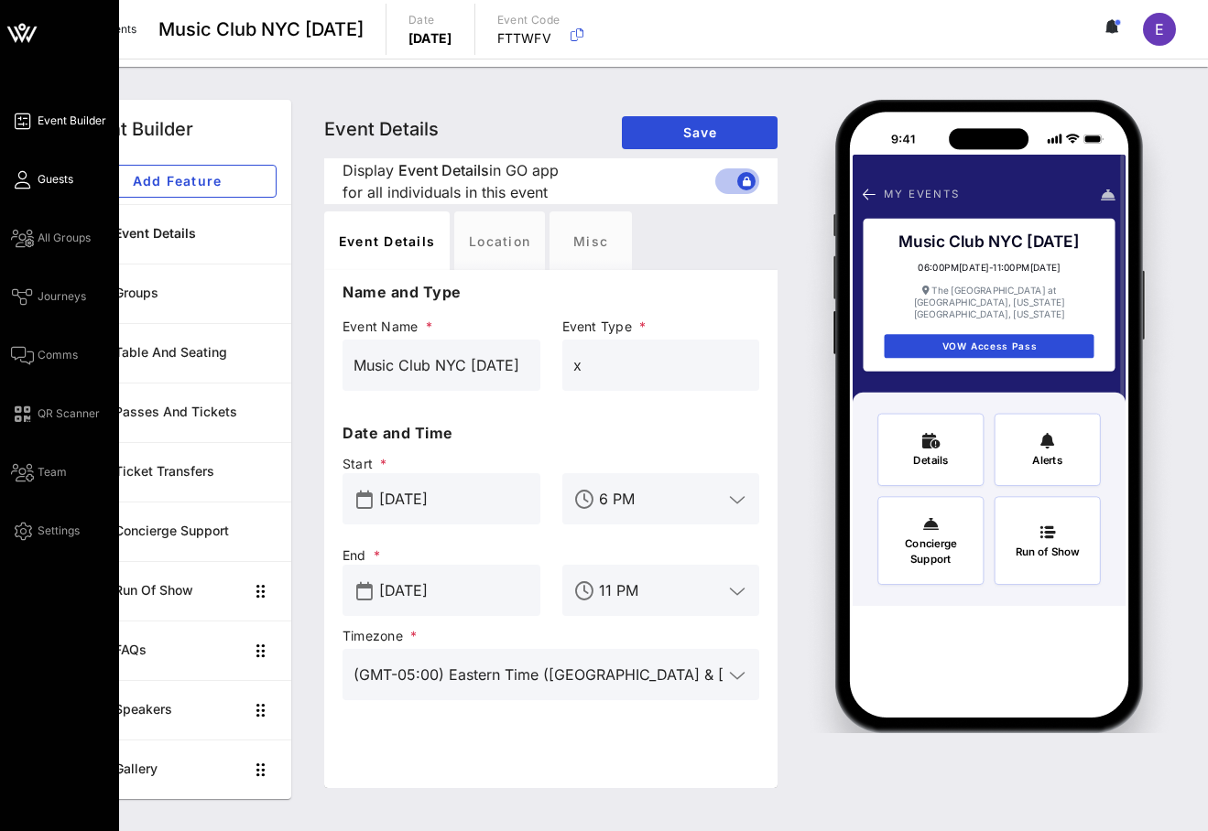
click at [27, 181] on icon at bounding box center [22, 180] width 23 height 3
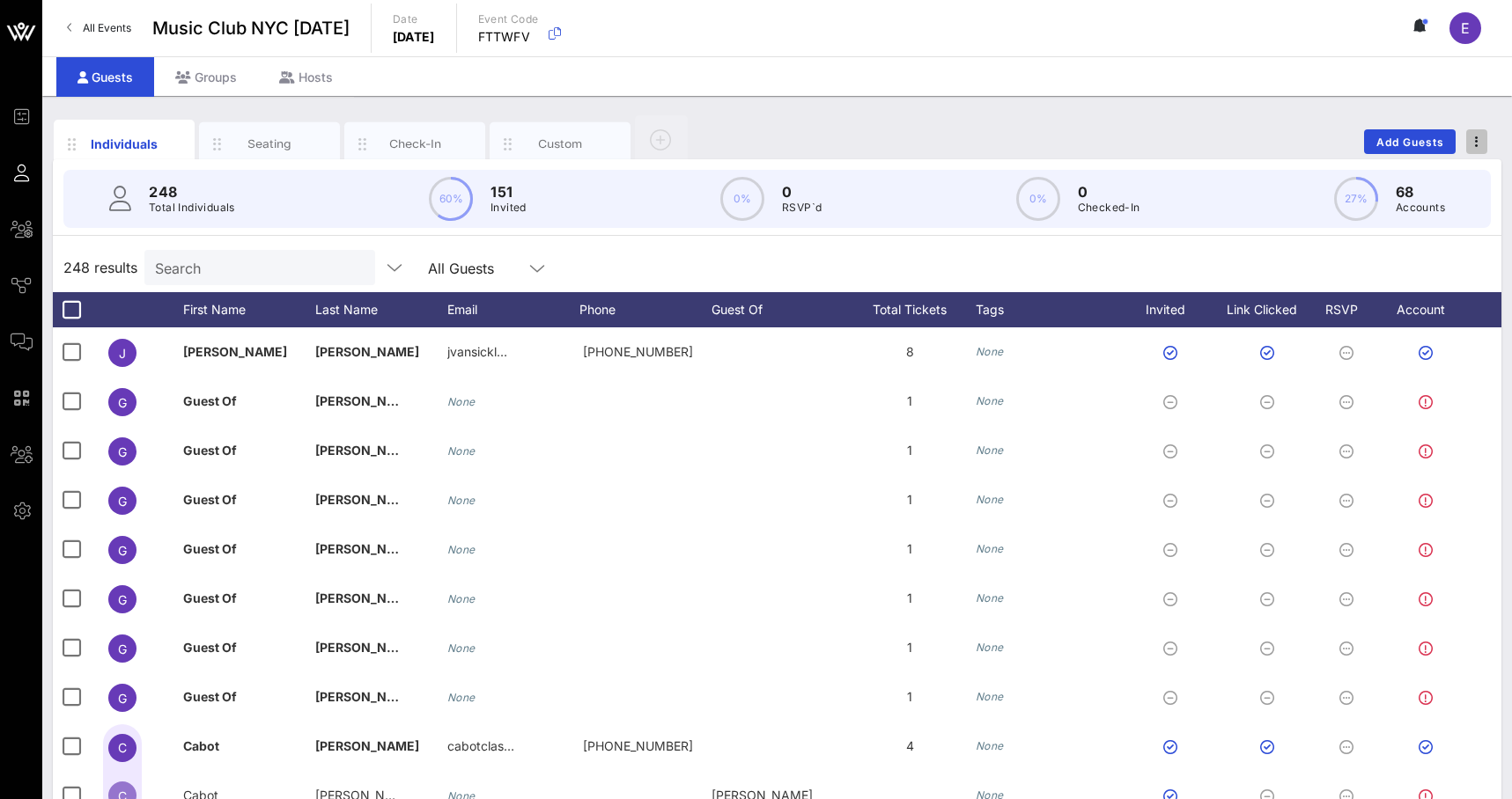
click at [1348, 139] on span "button" at bounding box center [1477, 141] width 21 height 12
click at [1348, 165] on div "Export To CSV" at bounding box center [1445, 171] width 85 height 14
